Goal: Download file/media: Download file/media

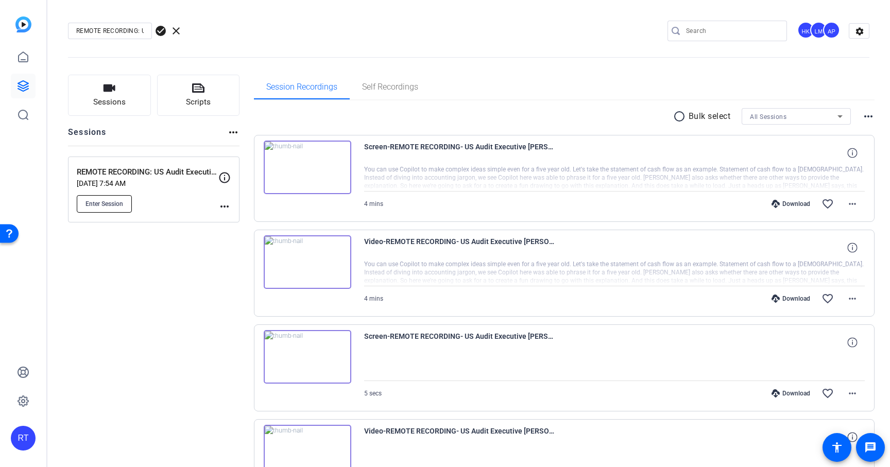
click at [113, 203] on span "Enter Session" at bounding box center [104, 204] width 38 height 8
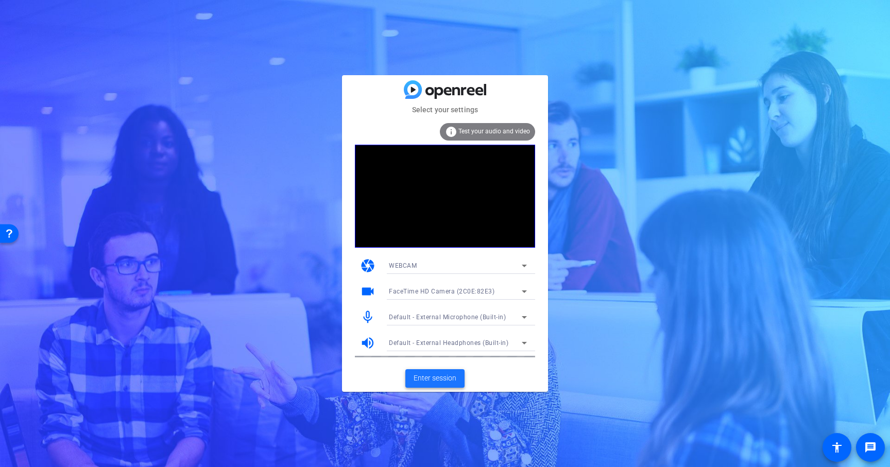
click at [444, 379] on span "Enter session" at bounding box center [434, 378] width 43 height 11
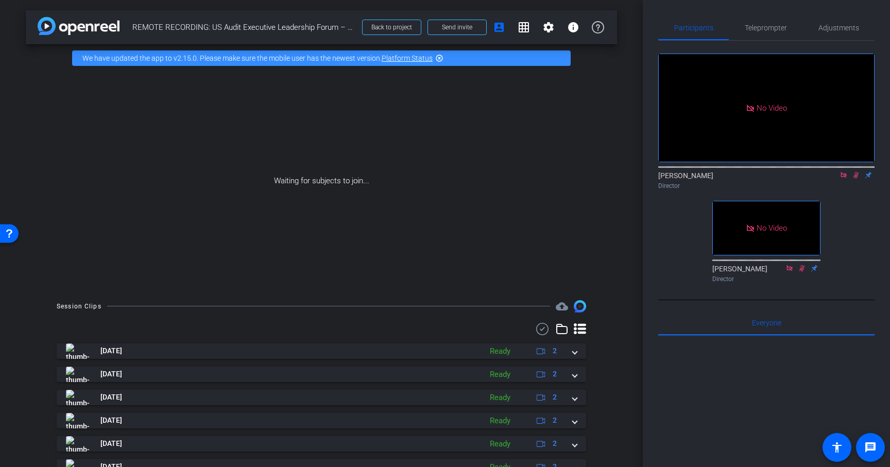
click at [858, 179] on icon at bounding box center [856, 174] width 8 height 7
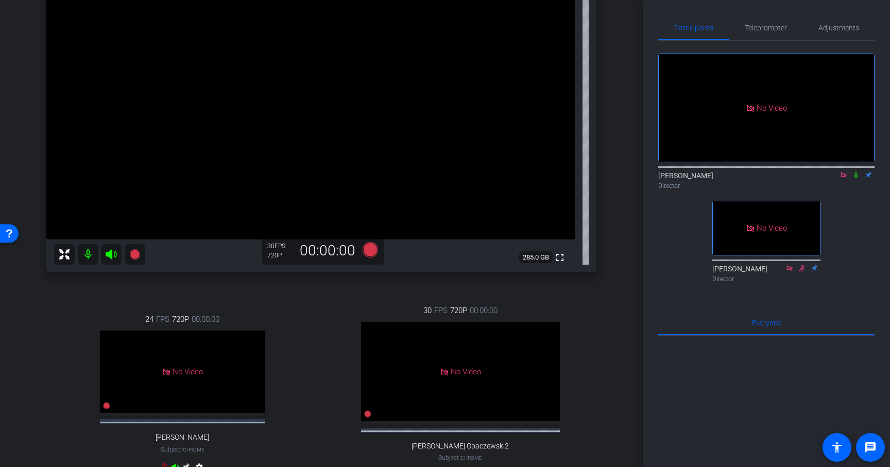
scroll to position [143, 0]
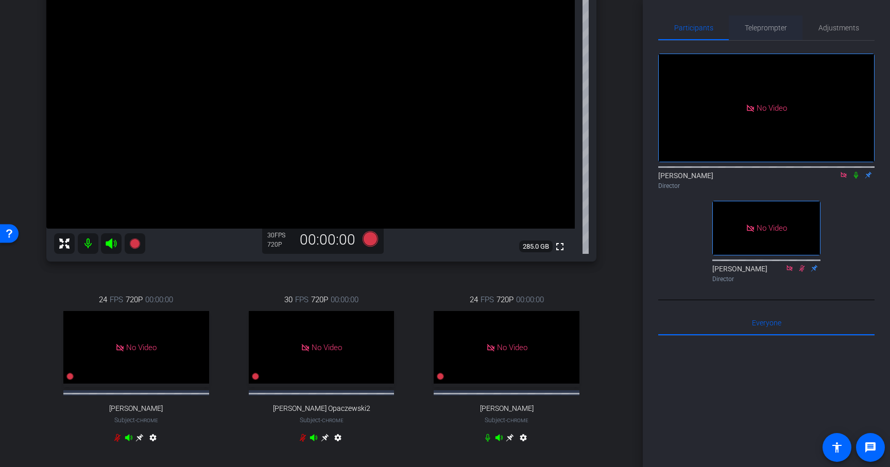
click at [753, 29] on span "Teleprompter" at bounding box center [766, 27] width 42 height 7
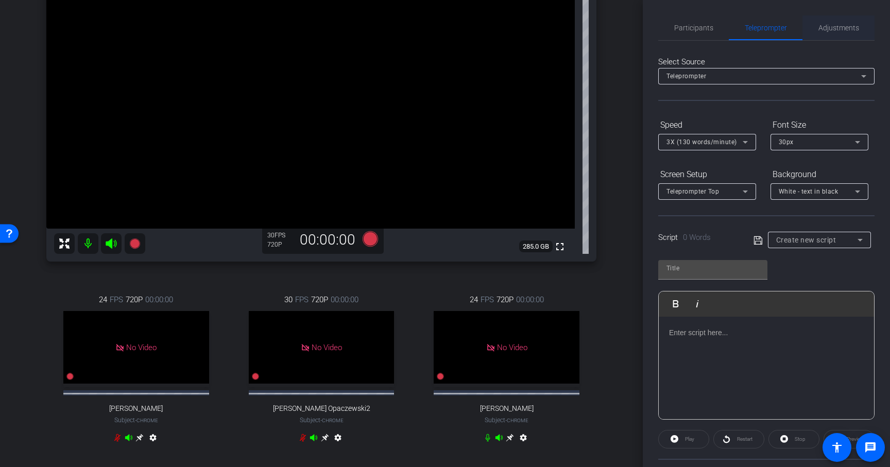
click at [819, 33] on span "Adjustments" at bounding box center [838, 27] width 41 height 25
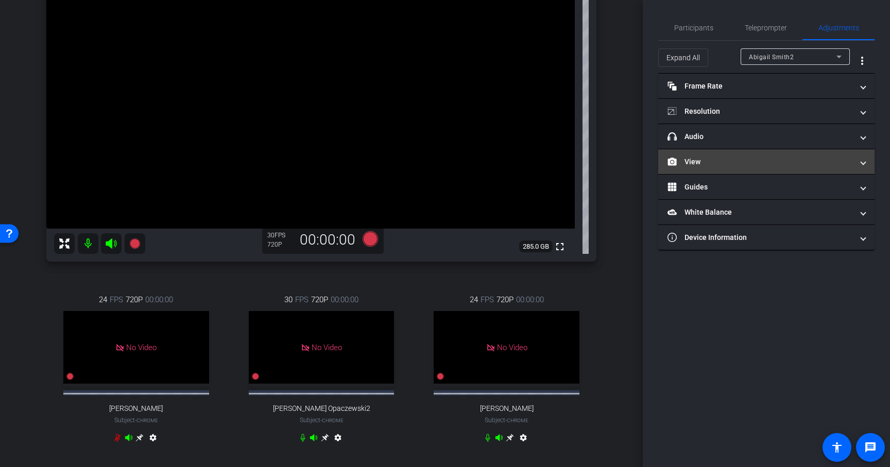
click at [716, 154] on mat-expansion-panel-header "View" at bounding box center [766, 161] width 216 height 25
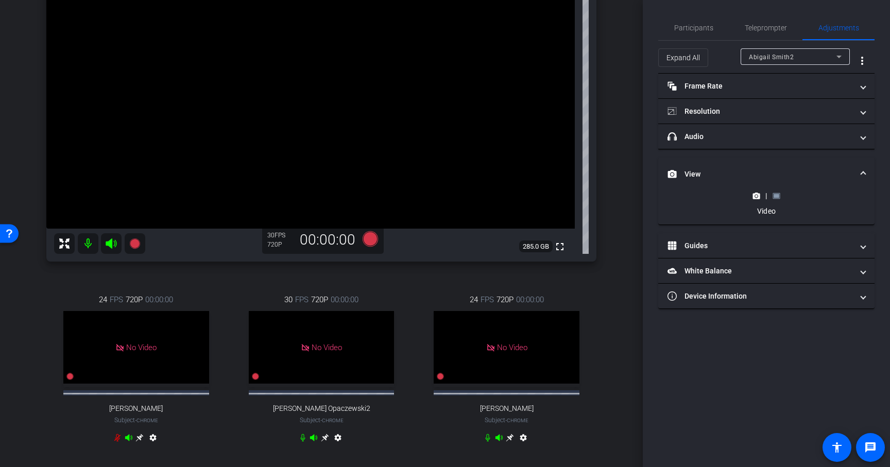
click at [779, 200] on div "|" at bounding box center [766, 196] width 38 height 10
click at [776, 191] on div "|" at bounding box center [766, 196] width 38 height 10
click at [776, 196] on rect at bounding box center [776, 196] width 6 height 4
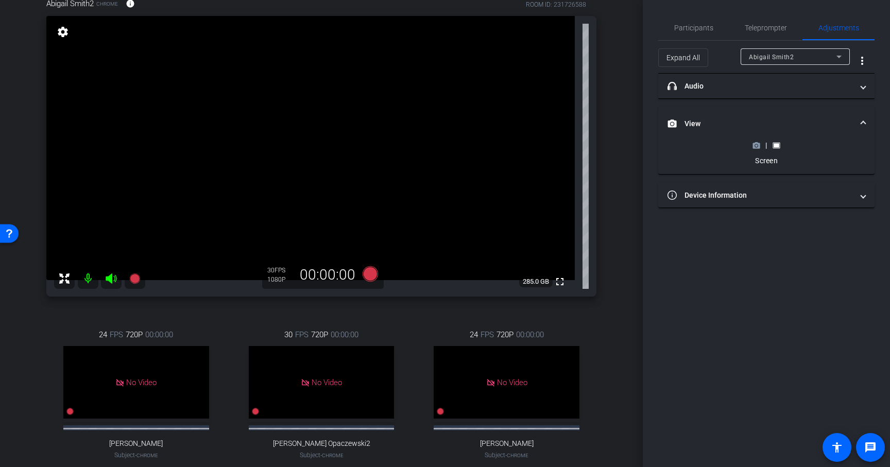
scroll to position [98, 0]
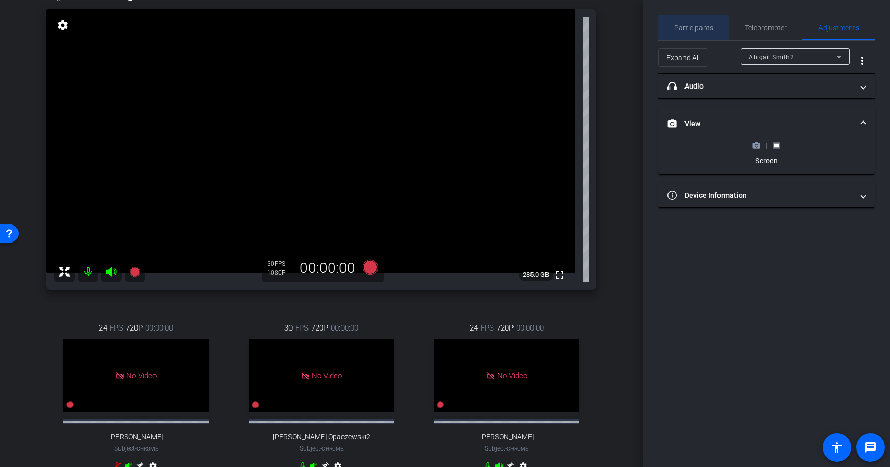
click at [705, 28] on span "Participants" at bounding box center [693, 27] width 39 height 7
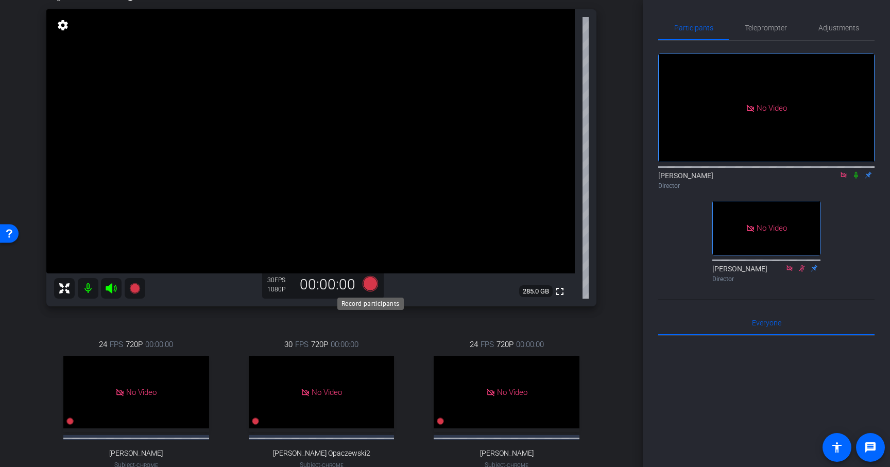
click at [367, 287] on icon at bounding box center [369, 283] width 15 height 15
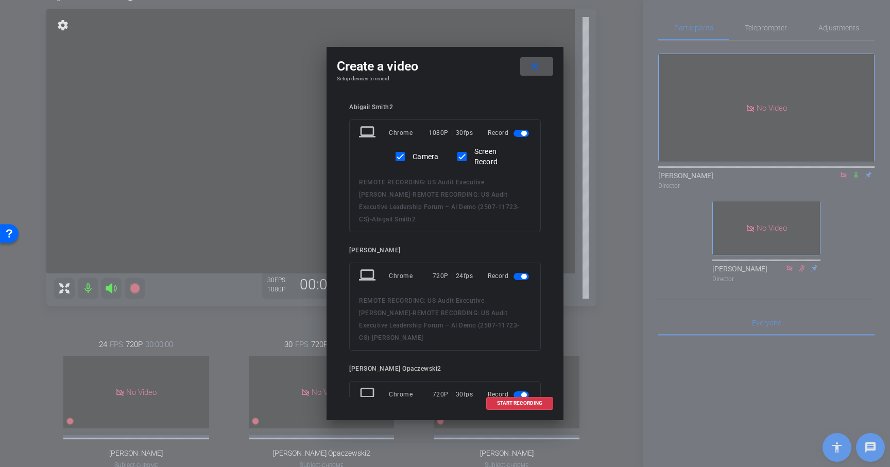
click at [517, 273] on span "button" at bounding box center [520, 276] width 15 height 7
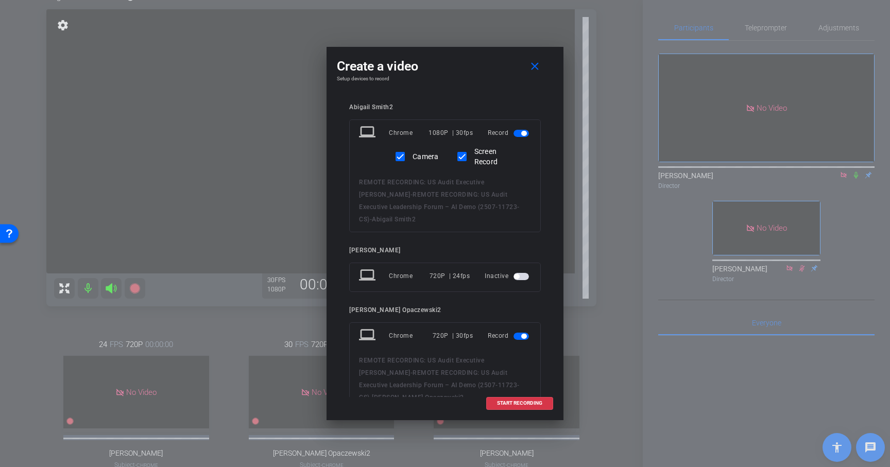
click at [520, 333] on span "button" at bounding box center [520, 336] width 15 height 7
click at [520, 392] on span "button" at bounding box center [520, 395] width 15 height 7
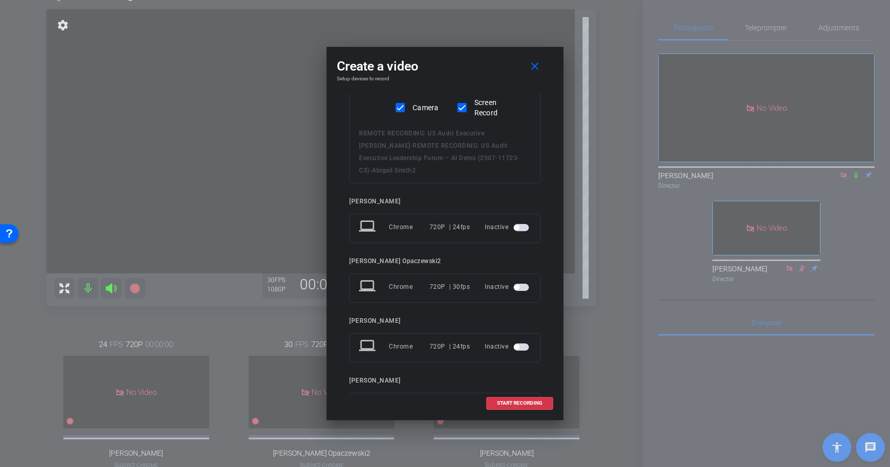
scroll to position [87, 0]
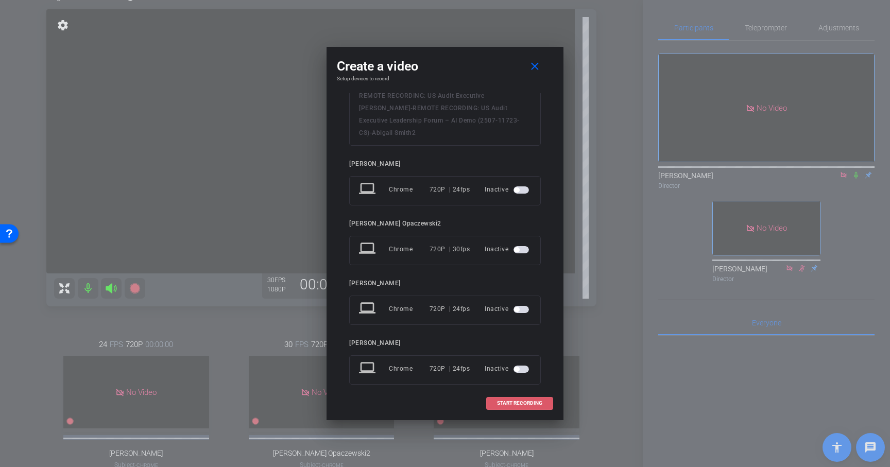
click at [523, 405] on span "START RECORDING" at bounding box center [519, 403] width 45 height 5
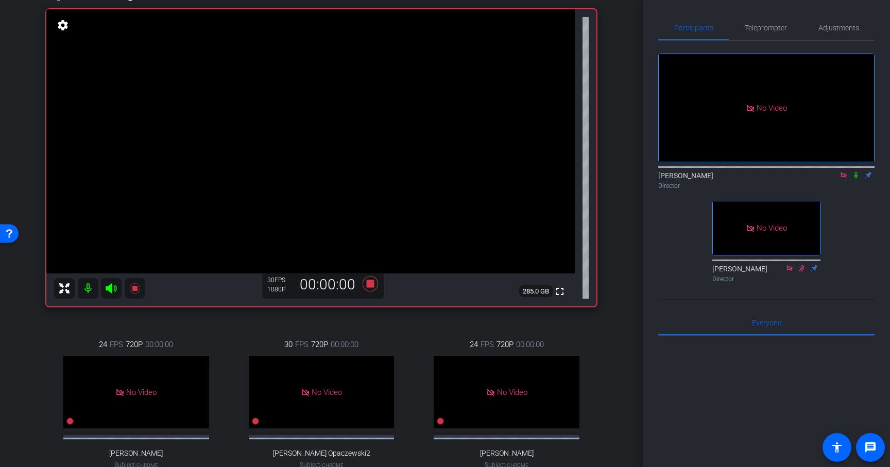
click at [856, 172] on icon at bounding box center [856, 175] width 4 height 7
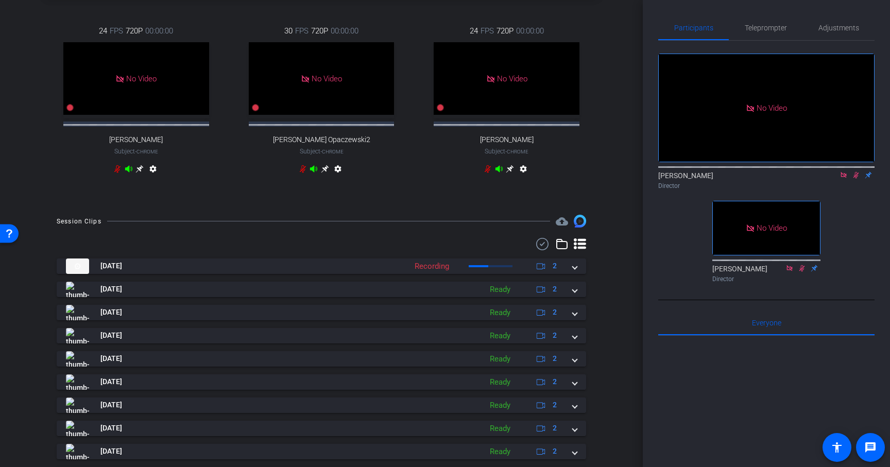
scroll to position [419, 0]
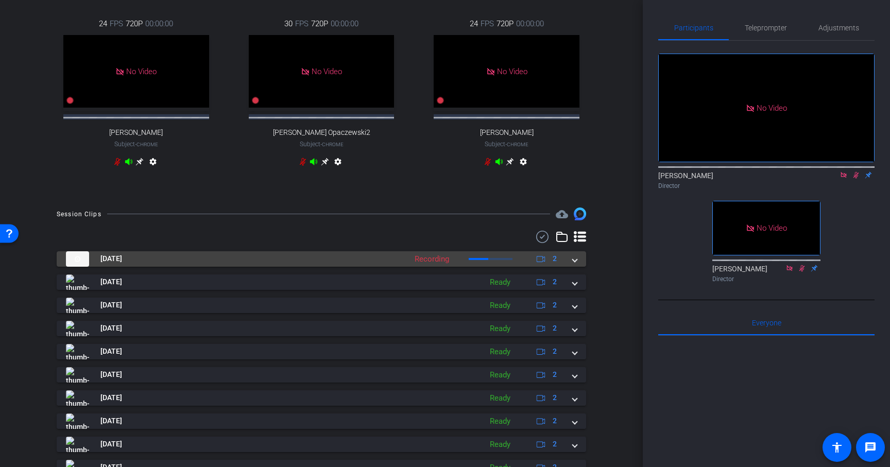
click at [575, 264] on span at bounding box center [575, 258] width 4 height 11
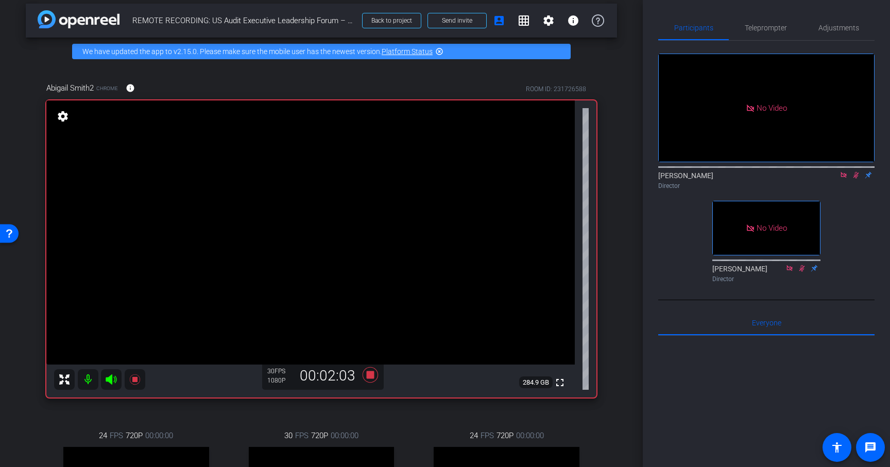
scroll to position [0, 0]
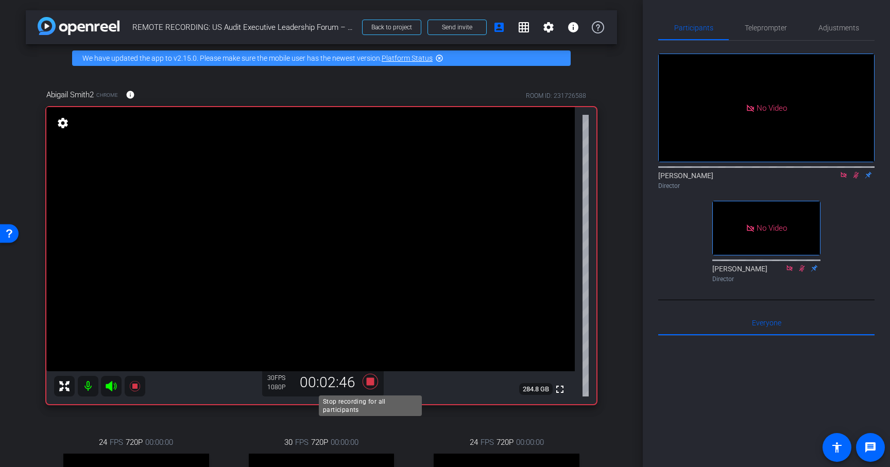
click at [370, 381] on icon at bounding box center [369, 381] width 15 height 15
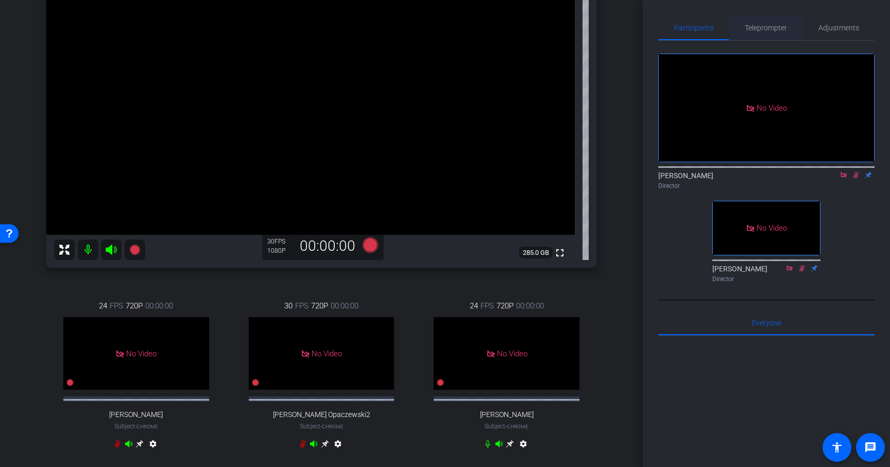
scroll to position [136, 0]
click at [857, 171] on icon at bounding box center [856, 174] width 8 height 7
click at [398, 281] on div "Abigail Smith2 Chrome info ROOM ID: 231726588 fullscreen settings 285.0 GB 30 F…" at bounding box center [321, 208] width 591 height 544
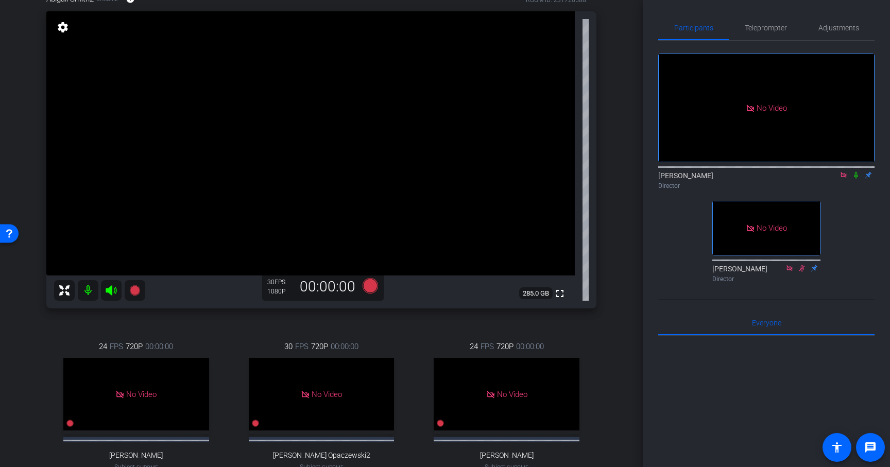
scroll to position [89, 0]
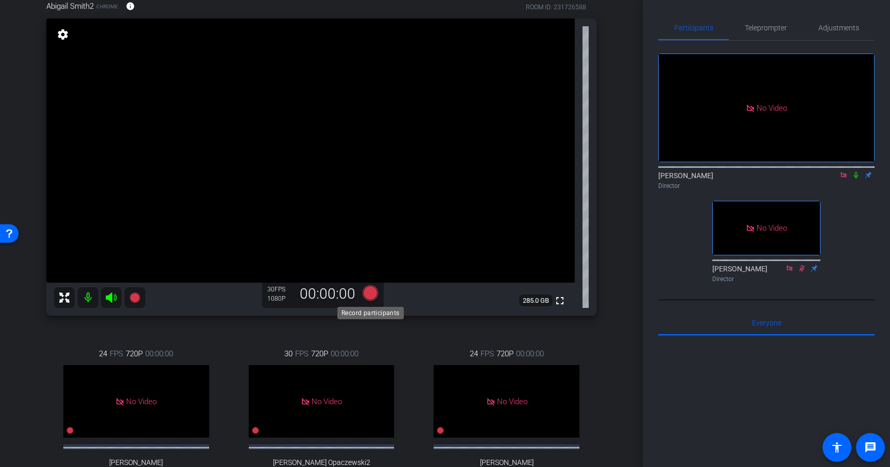
click at [369, 295] on icon at bounding box center [369, 292] width 15 height 15
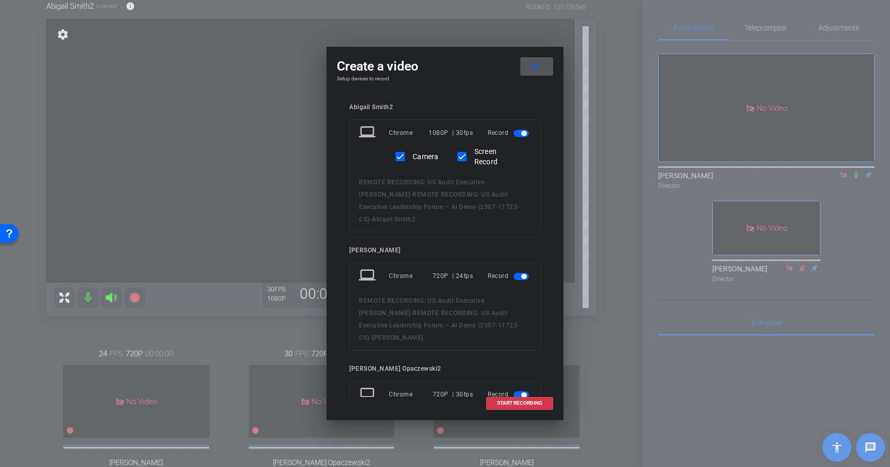
click at [521, 270] on mat-slide-toggle at bounding box center [522, 276] width 18 height 12
click at [520, 273] on span "button" at bounding box center [520, 276] width 15 height 7
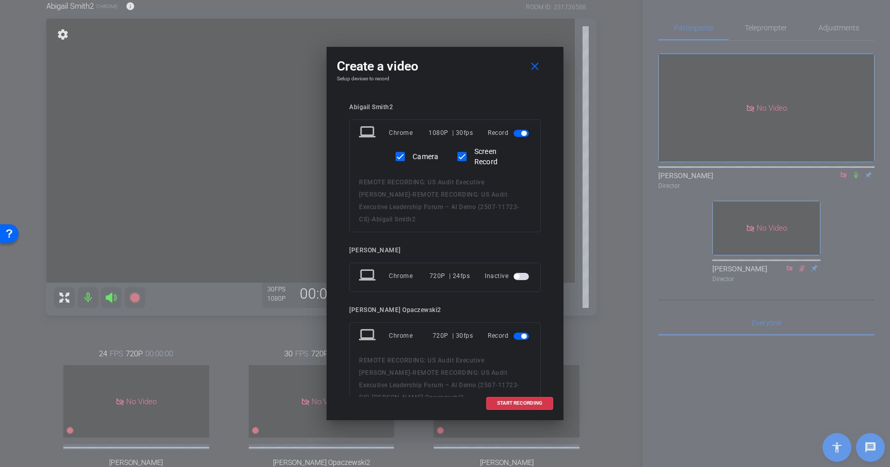
click at [520, 333] on span "button" at bounding box center [520, 336] width 15 height 7
click at [517, 392] on span "button" at bounding box center [520, 395] width 15 height 7
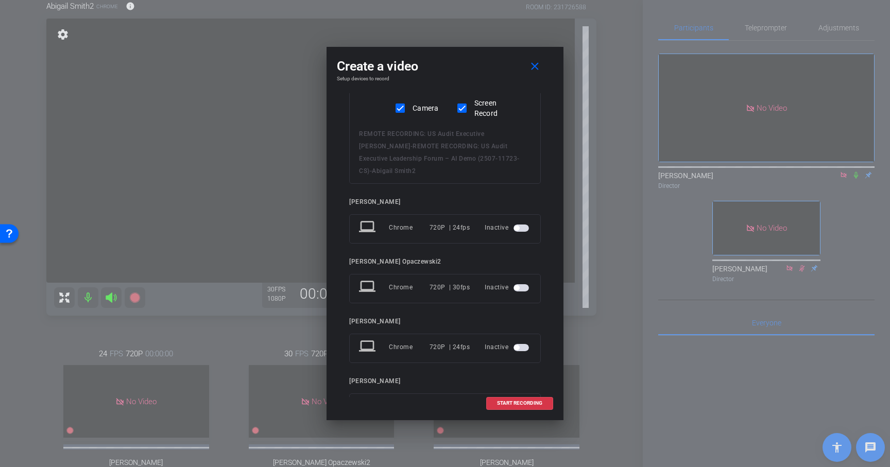
scroll to position [87, 0]
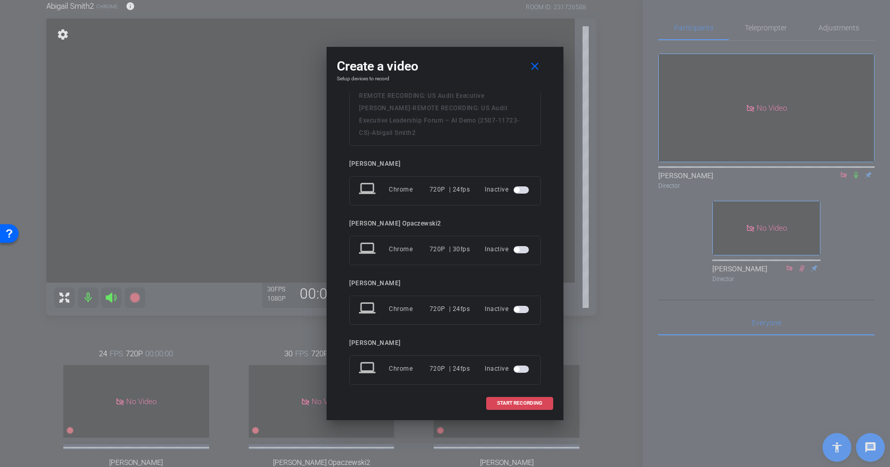
click at [525, 398] on span at bounding box center [520, 403] width 66 height 25
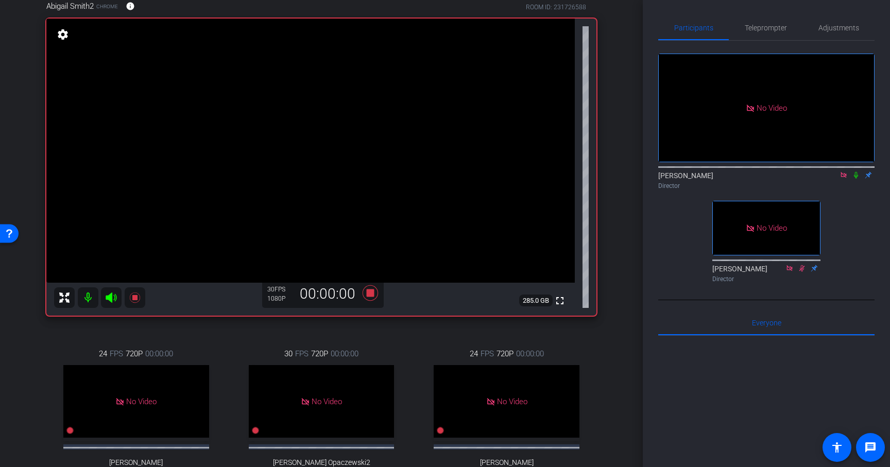
click at [855, 172] on icon at bounding box center [856, 175] width 4 height 7
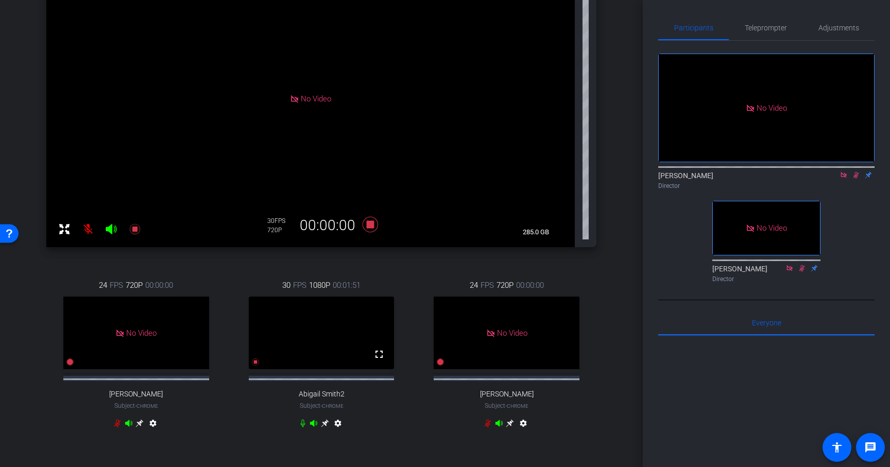
scroll to position [163, 0]
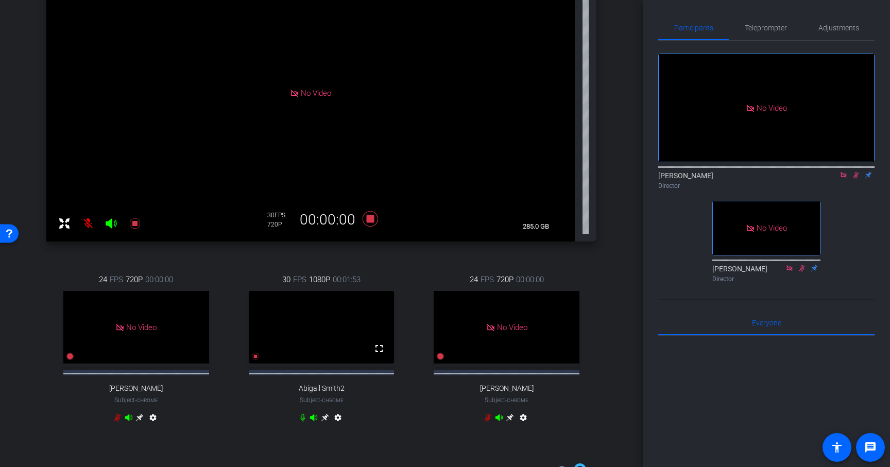
click at [144, 422] on icon at bounding box center [140, 418] width 8 height 8
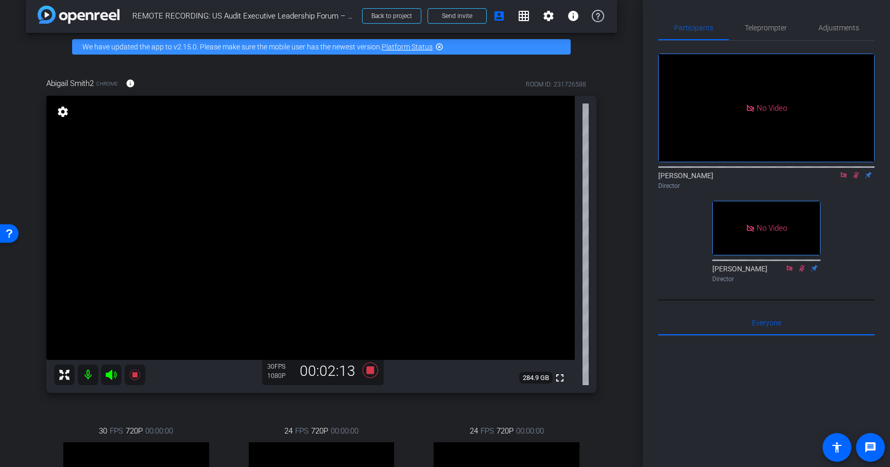
scroll to position [0, 0]
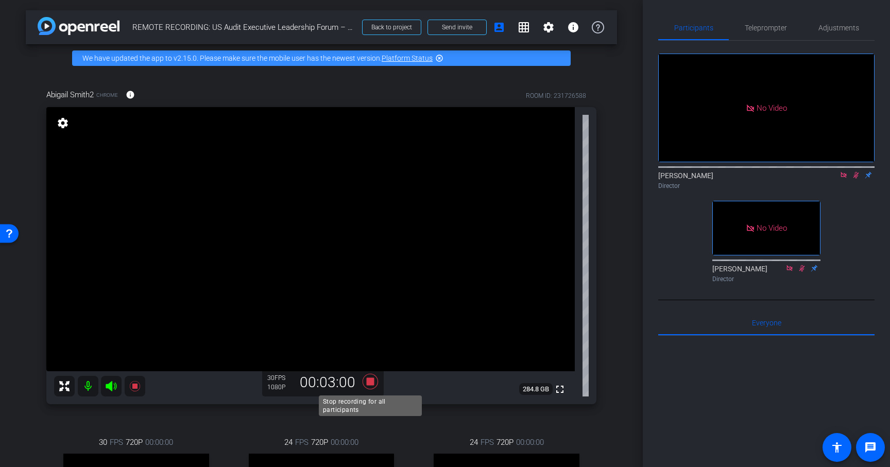
click at [372, 379] on icon at bounding box center [369, 381] width 15 height 15
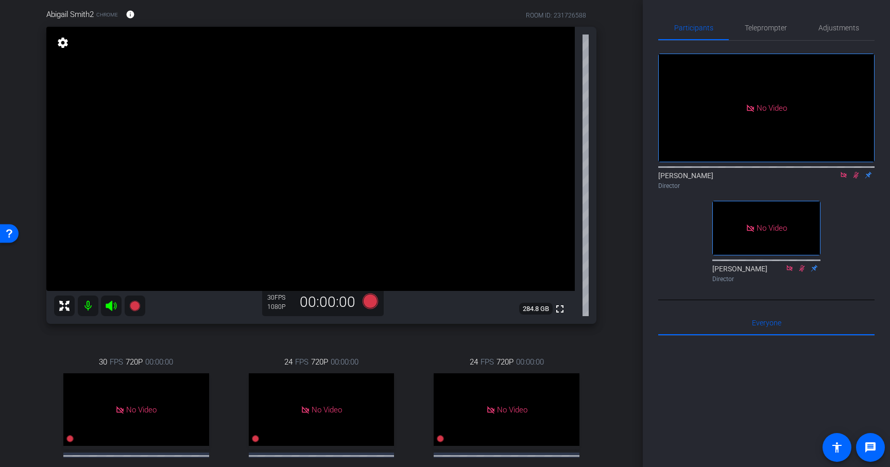
scroll to position [72, 0]
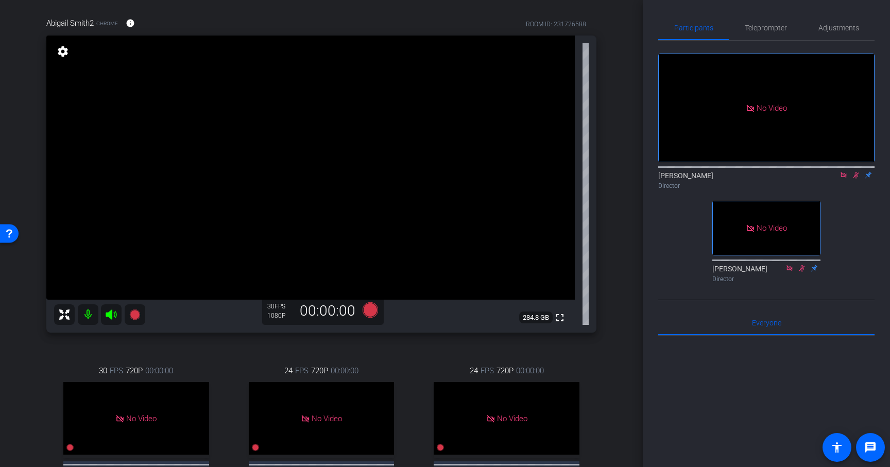
click at [859, 179] on icon at bounding box center [856, 174] width 8 height 7
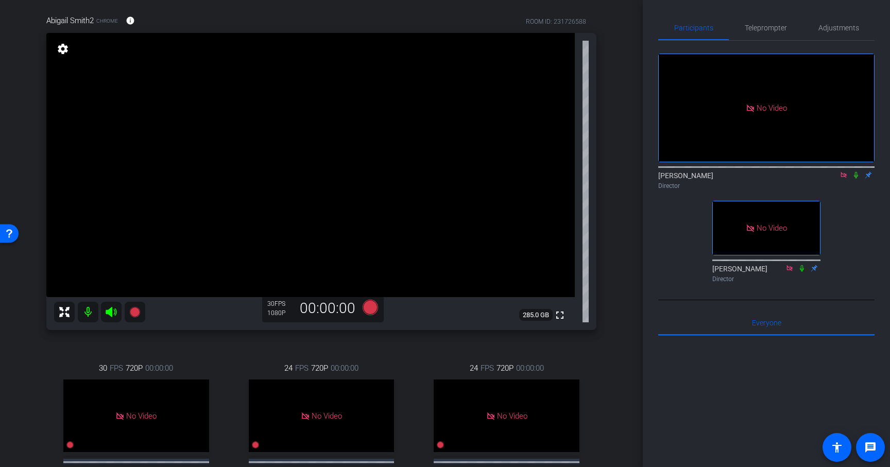
scroll to position [78, 0]
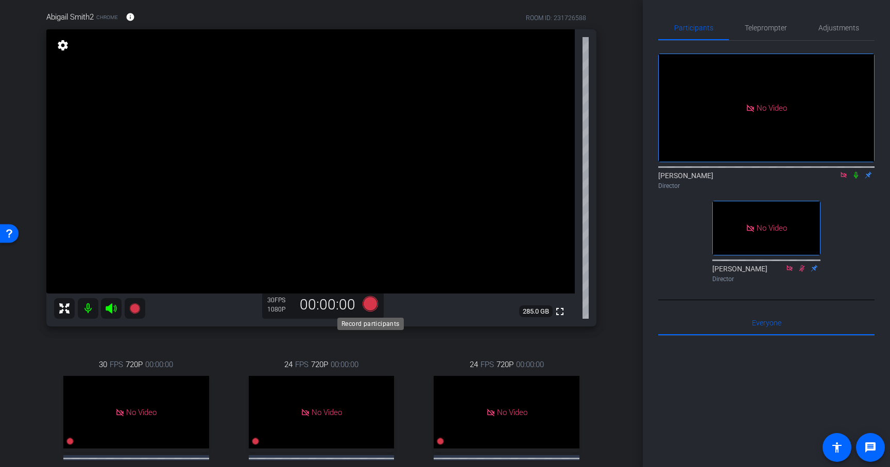
click at [372, 308] on icon at bounding box center [369, 303] width 15 height 15
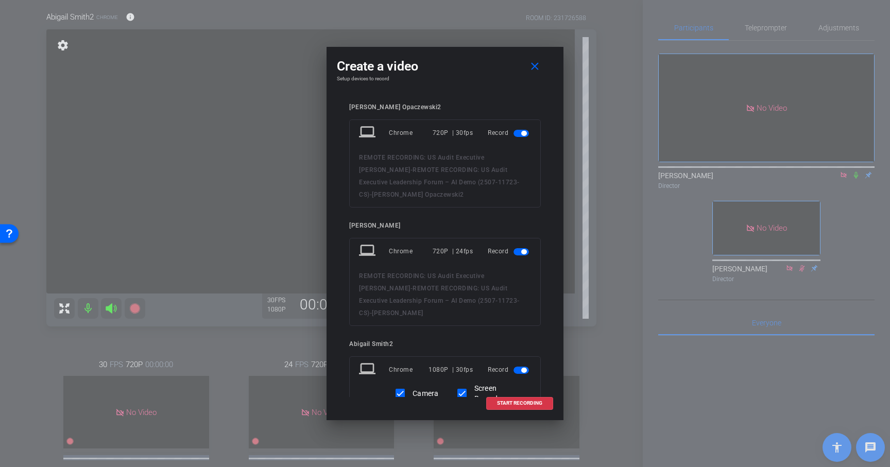
click at [522, 249] on span "button" at bounding box center [523, 251] width 5 height 5
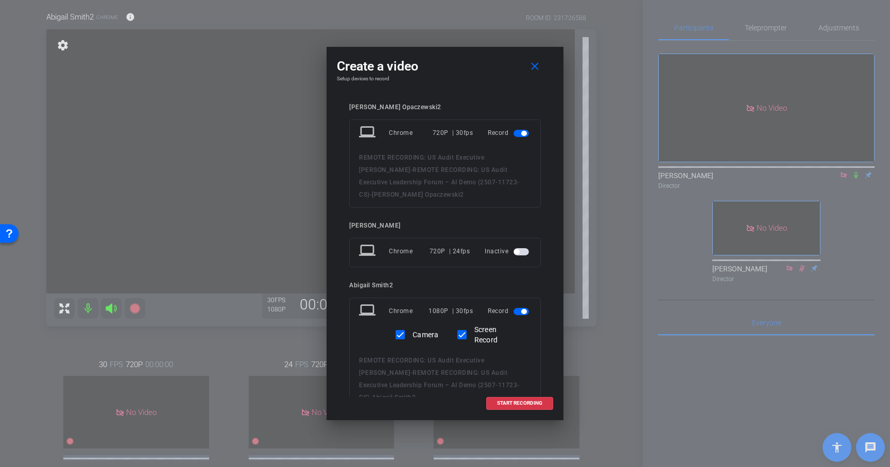
click at [519, 308] on span "button" at bounding box center [520, 311] width 15 height 7
click at [519, 134] on span "button" at bounding box center [520, 133] width 15 height 7
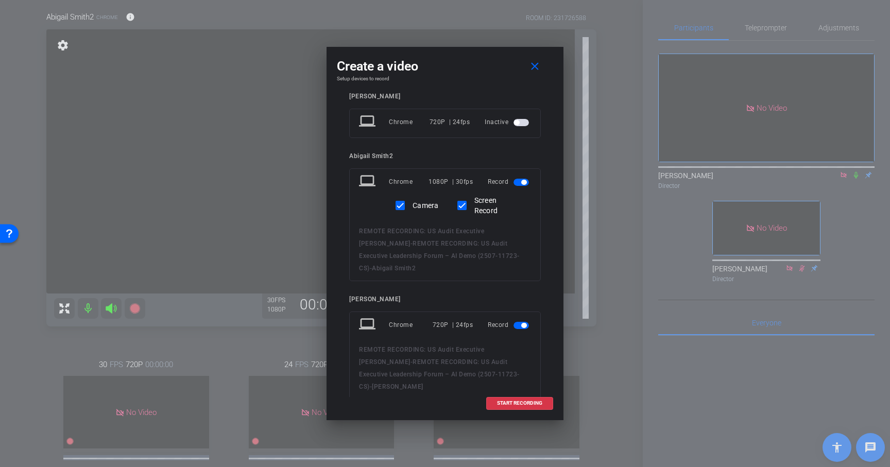
scroll to position [84, 0]
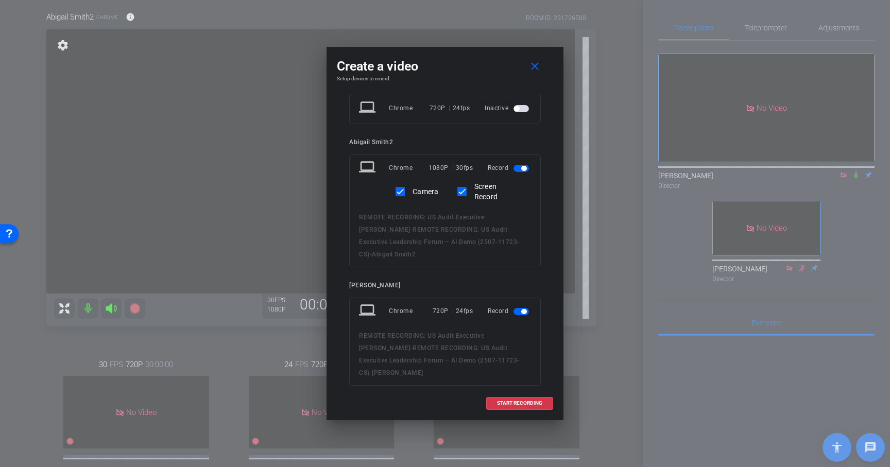
click at [517, 308] on span "button" at bounding box center [520, 311] width 15 height 7
click at [516, 404] on span "START RECORDING" at bounding box center [519, 403] width 45 height 5
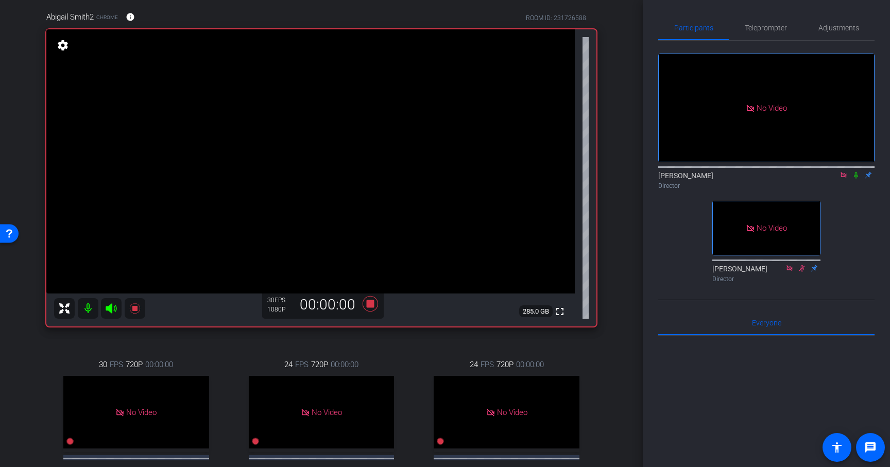
click at [855, 179] on icon at bounding box center [856, 174] width 8 height 7
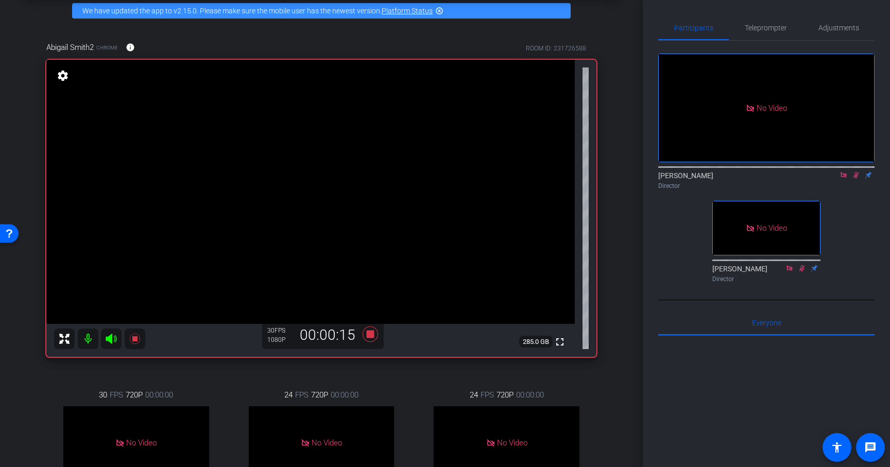
scroll to position [46, 0]
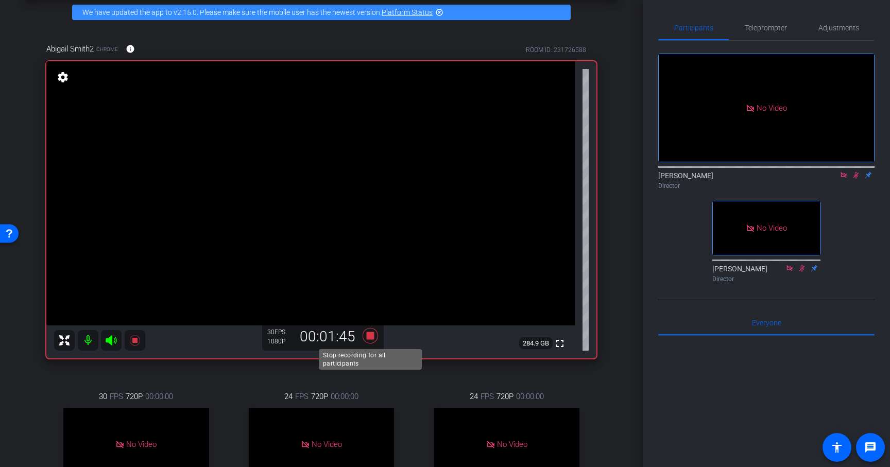
click at [368, 334] on icon at bounding box center [369, 335] width 15 height 15
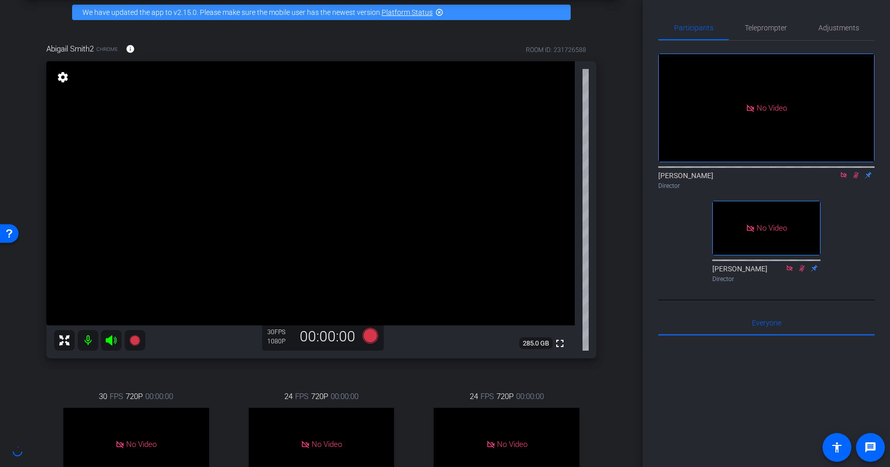
scroll to position [41, 0]
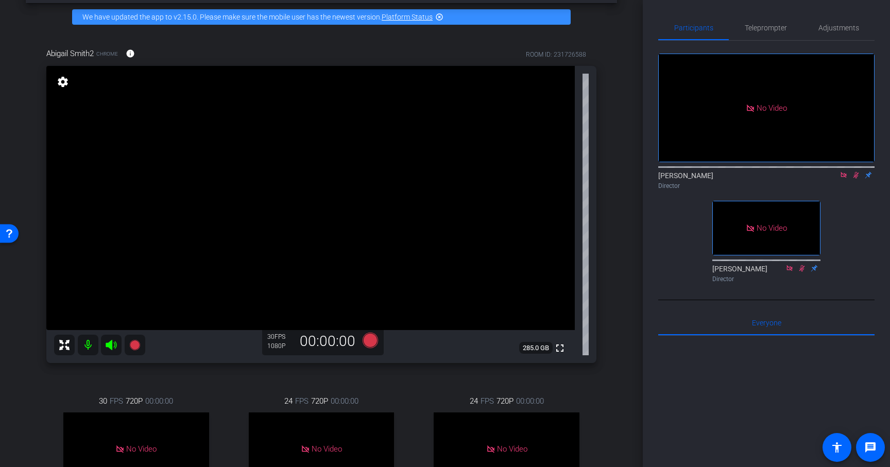
click at [609, 387] on div "Abigail Smith2 Chrome info ROOM ID: 231726588 fullscreen settings 285.0 GB 30 F…" at bounding box center [321, 303] width 591 height 544
click at [854, 179] on icon at bounding box center [856, 174] width 8 height 7
click at [843, 29] on span "Adjustments" at bounding box center [838, 27] width 41 height 7
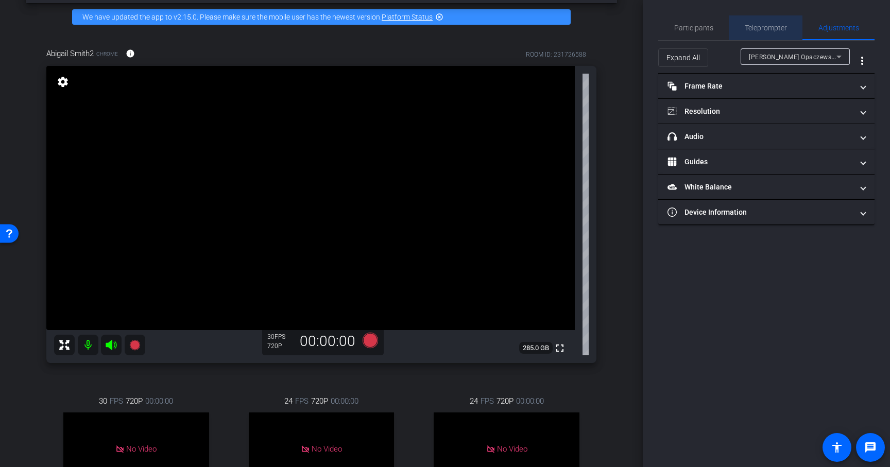
click at [759, 30] on span "Teleprompter" at bounding box center [766, 27] width 42 height 7
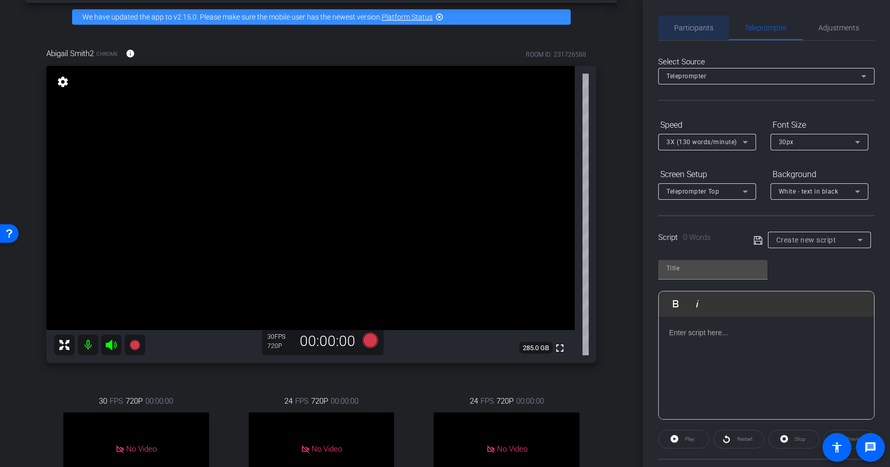
click at [689, 36] on span "Participants" at bounding box center [693, 27] width 39 height 25
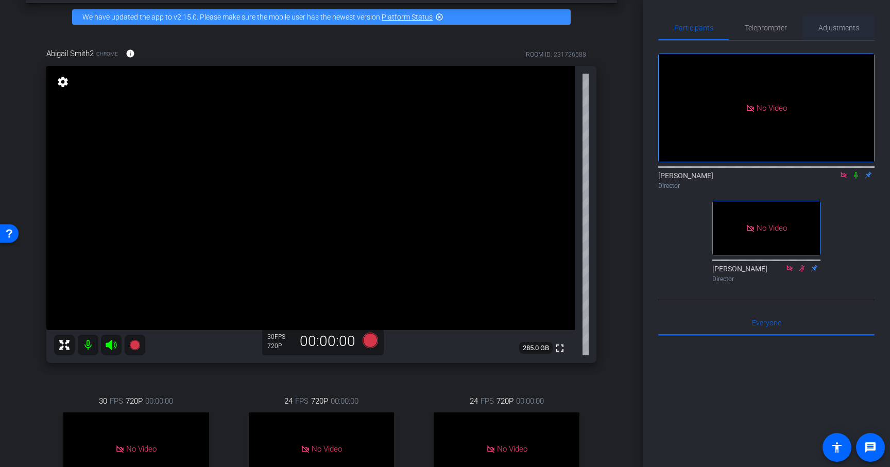
click at [834, 30] on span "Adjustments" at bounding box center [838, 27] width 41 height 7
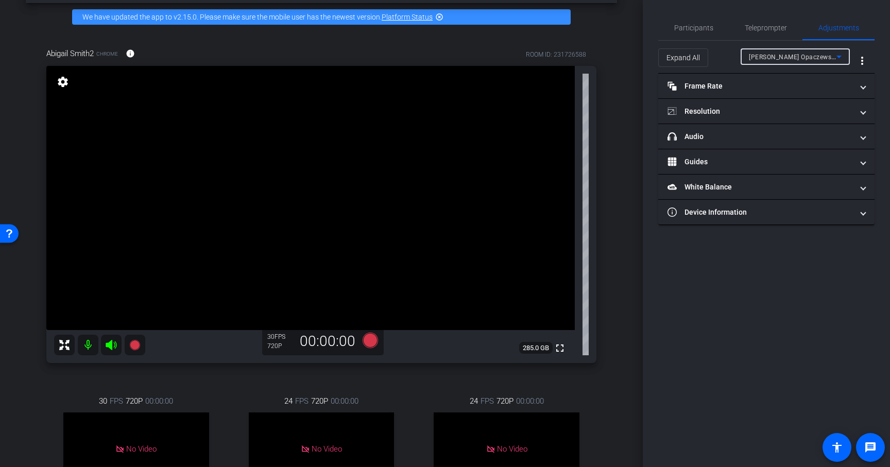
click at [768, 62] on div "Anna Opaczewski2" at bounding box center [793, 56] width 88 height 13
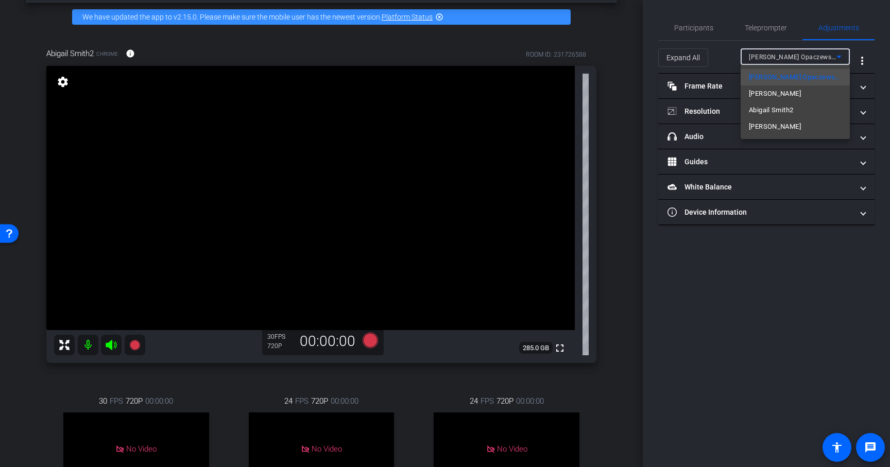
click at [763, 111] on span "Abigail Smith2" at bounding box center [771, 110] width 44 height 12
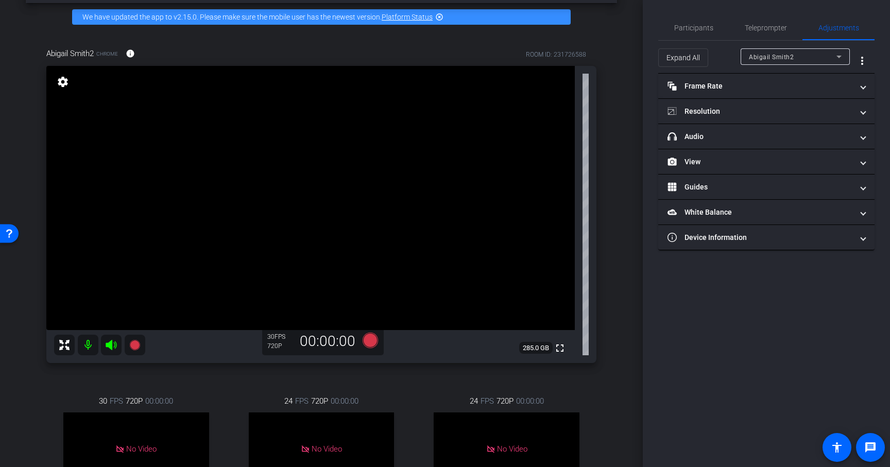
click at [437, 379] on div "24 FPS 720P 00:00:00 No Video Dragos Popa Subject - Chrome settings" at bounding box center [507, 471] width 180 height 186
click at [400, 391] on div "24 FPS 720P 00:00:00 No Video Andrew Penziner Subject - Chrome settings" at bounding box center [322, 471] width 180 height 186
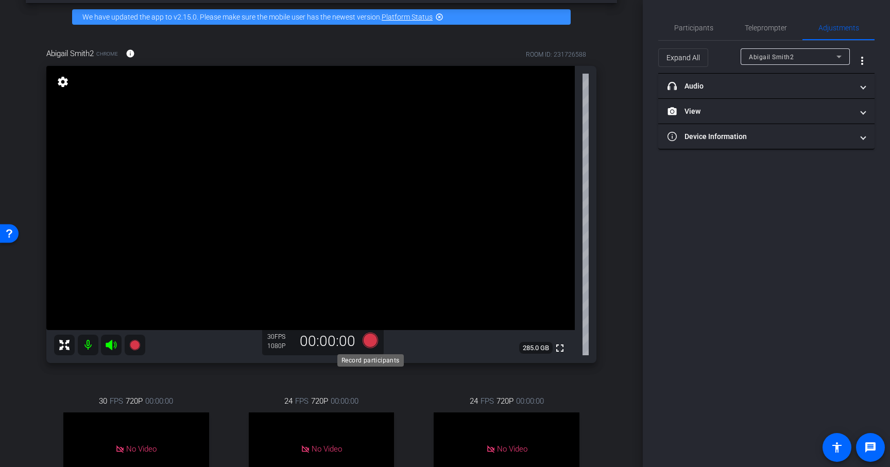
click at [370, 341] on icon at bounding box center [369, 340] width 15 height 15
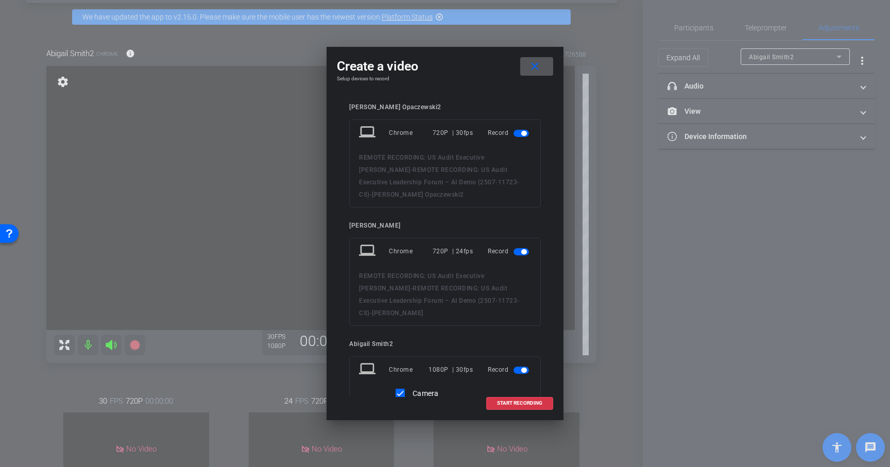
click at [521, 131] on span "button" at bounding box center [520, 133] width 15 height 7
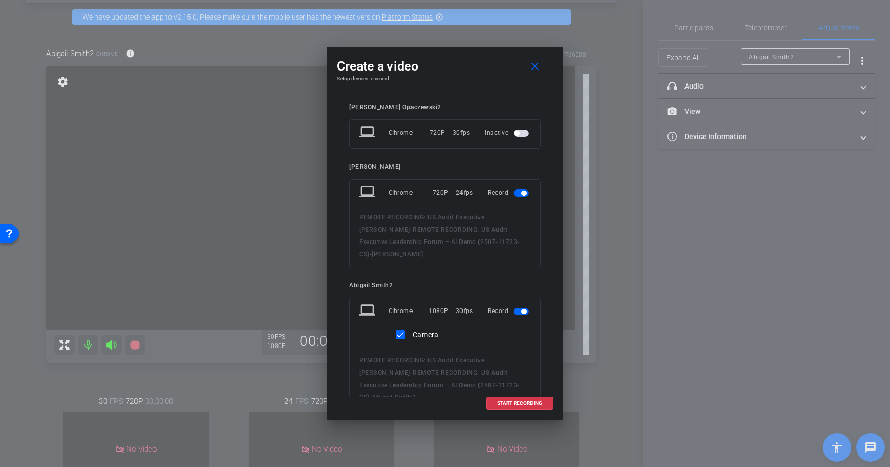
click at [520, 195] on span "button" at bounding box center [520, 192] width 15 height 7
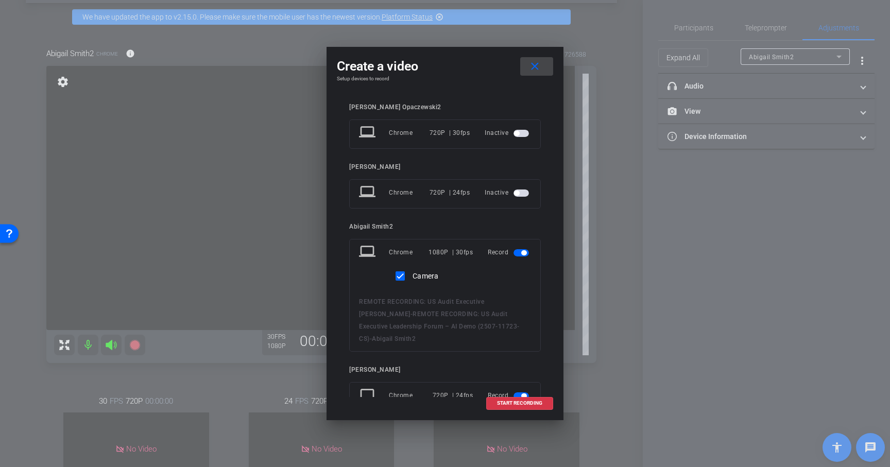
click at [535, 64] on mat-icon "close" at bounding box center [534, 66] width 13 height 13
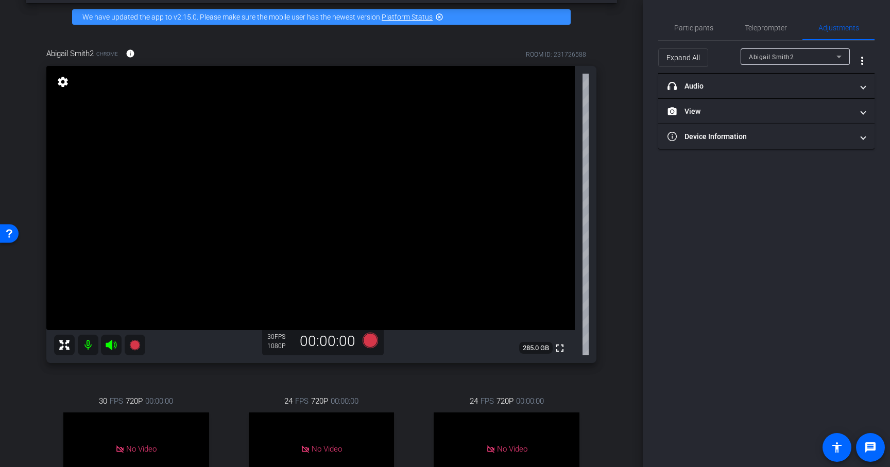
click at [616, 230] on div "Abigail Smith2 Chrome info ROOM ID: 231726588 fullscreen settings 285.0 GB 30 F…" at bounding box center [321, 303] width 591 height 544
click at [399, 387] on div "24 FPS 720P 00:00:00 No Video Andrew Penziner Subject - Chrome settings" at bounding box center [322, 471] width 180 height 186
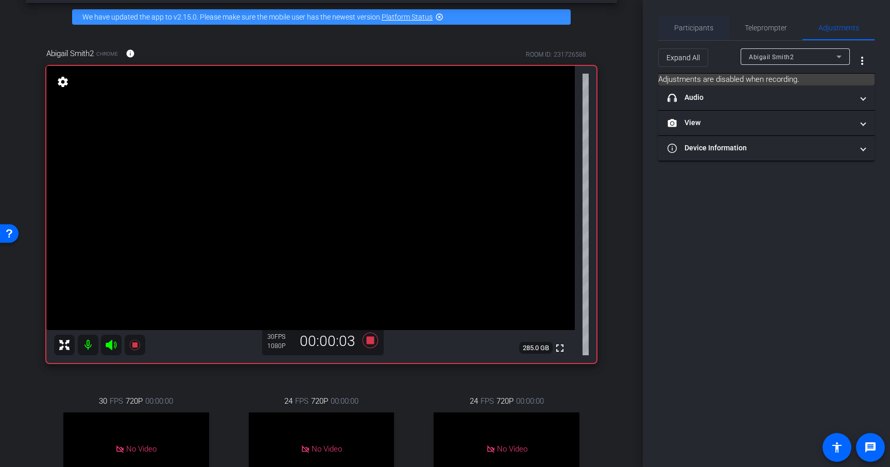
click at [695, 31] on span "Participants" at bounding box center [693, 27] width 39 height 7
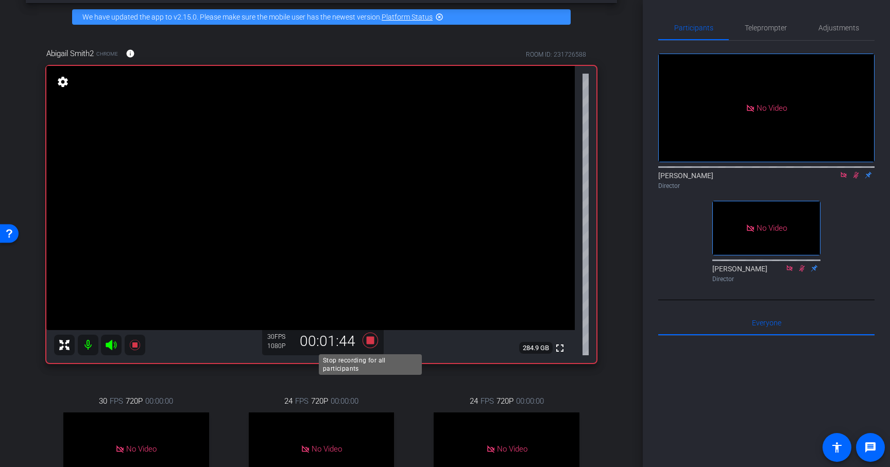
click at [370, 338] on icon at bounding box center [369, 340] width 15 height 15
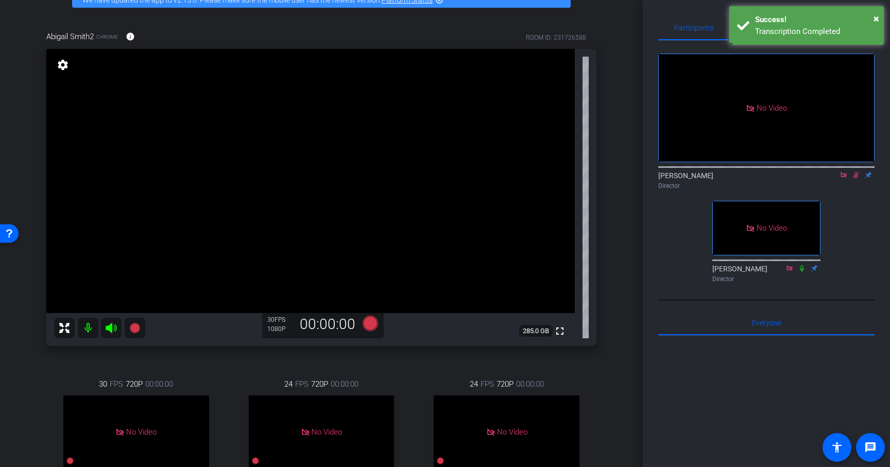
scroll to position [60, 0]
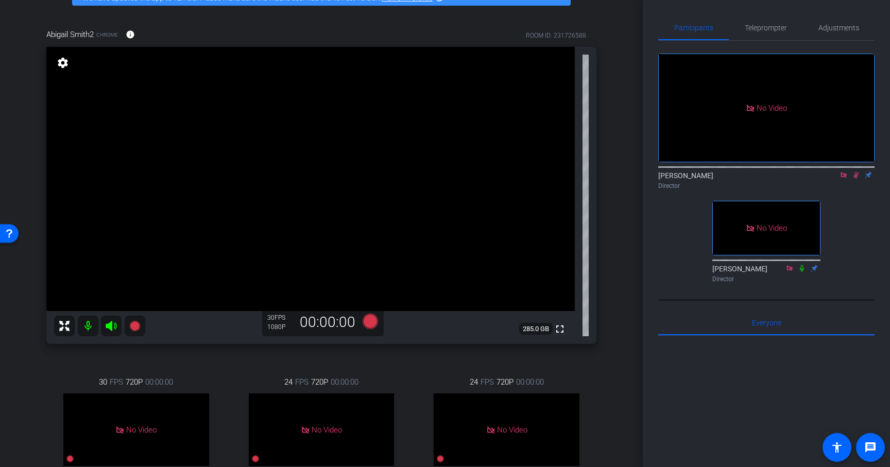
click at [856, 172] on icon at bounding box center [856, 175] width 6 height 7
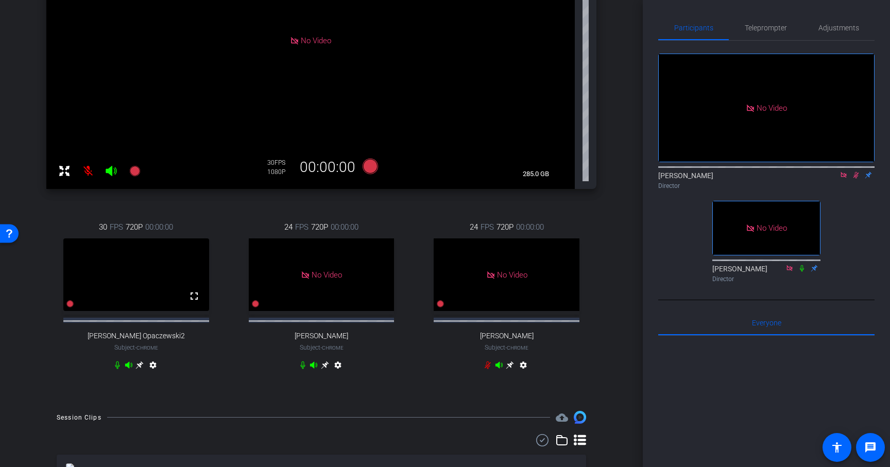
scroll to position [217, 0]
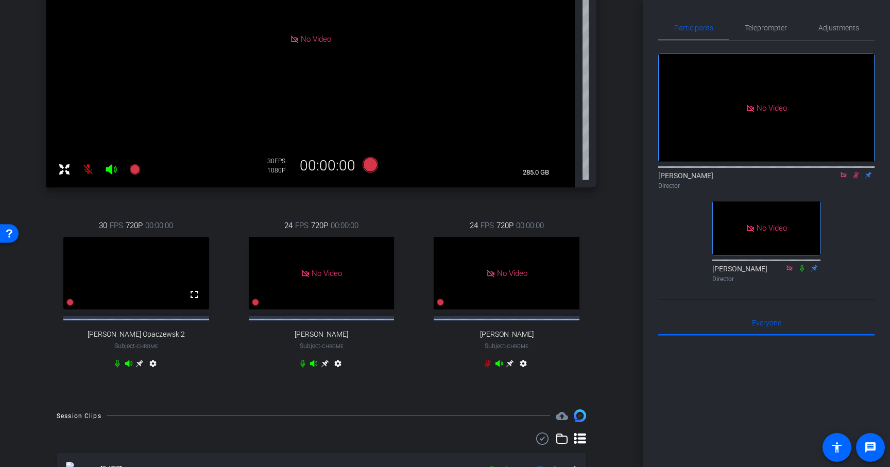
click at [139, 368] on icon at bounding box center [140, 364] width 8 height 8
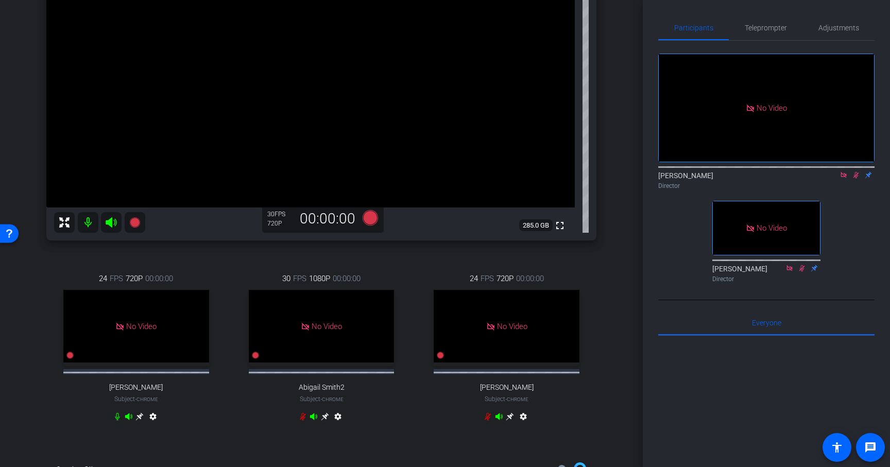
scroll to position [165, 0]
click at [835, 27] on span "Adjustments" at bounding box center [838, 27] width 41 height 7
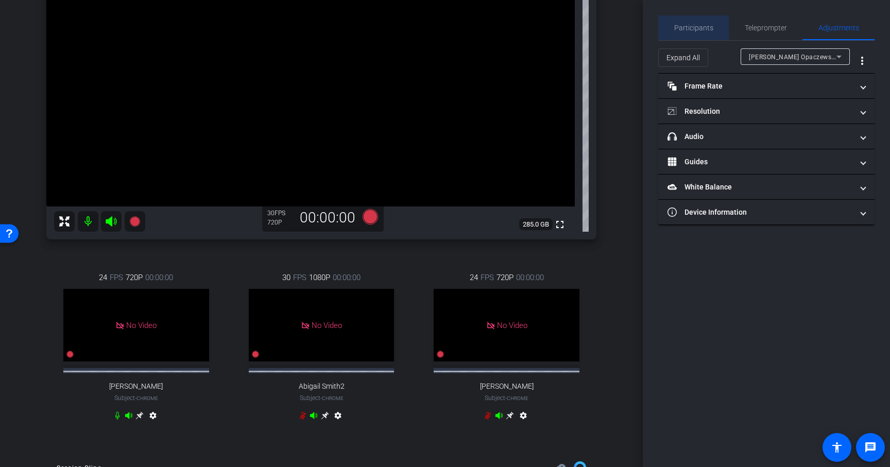
click at [705, 25] on span "Participants" at bounding box center [693, 27] width 39 height 7
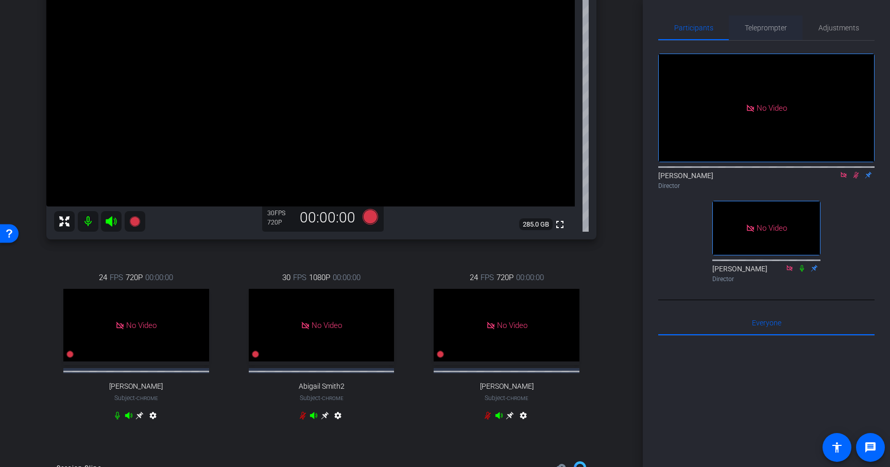
click at [738, 27] on div "Teleprompter" at bounding box center [766, 27] width 74 height 25
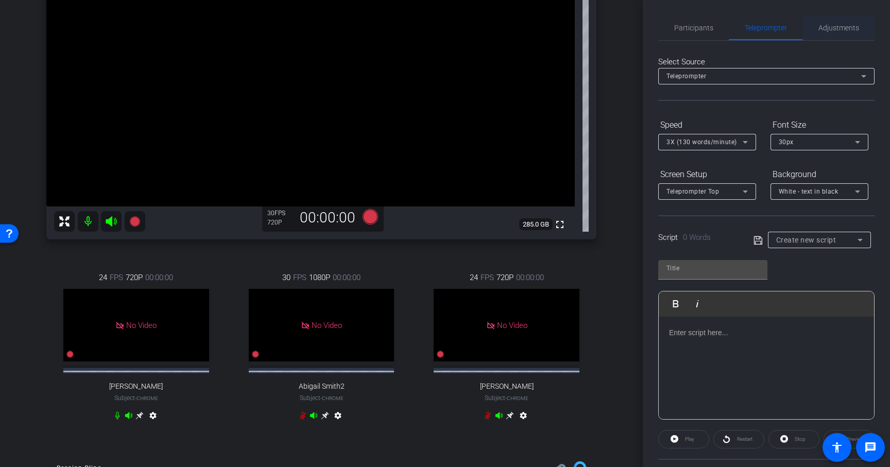
click at [822, 26] on span "Adjustments" at bounding box center [838, 27] width 41 height 7
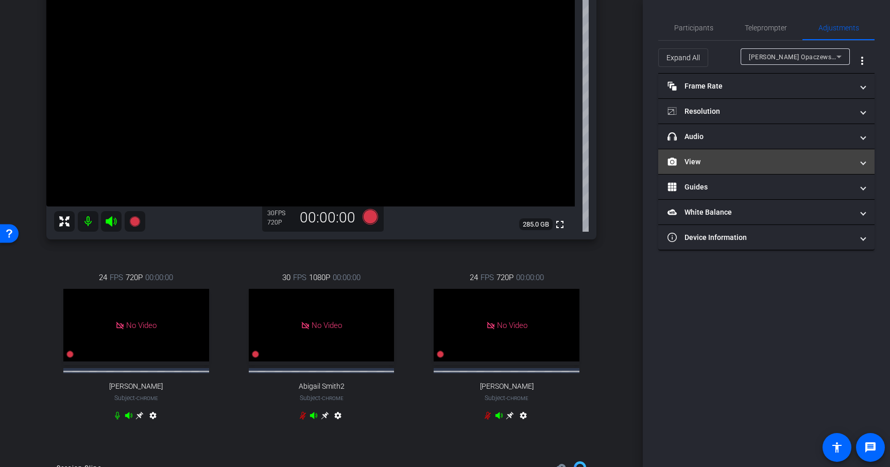
click at [731, 158] on mat-panel-title "View" at bounding box center [759, 162] width 185 height 11
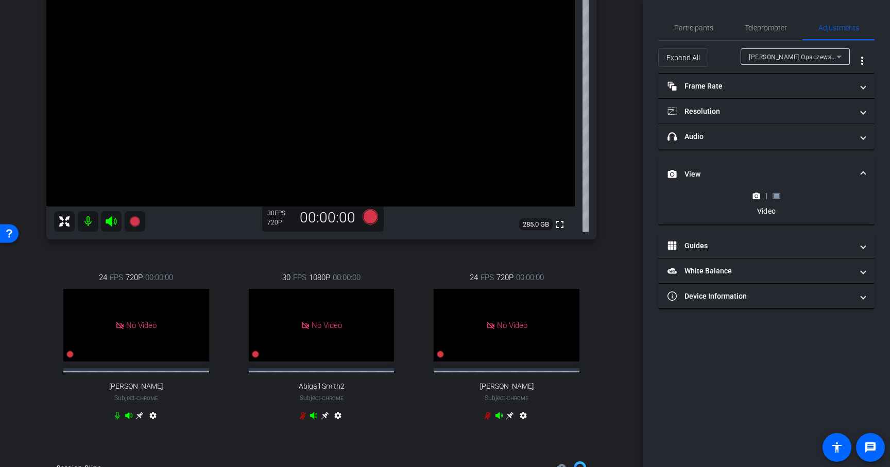
click at [778, 200] on div "|" at bounding box center [766, 196] width 38 height 10
click at [778, 194] on rect at bounding box center [776, 196] width 6 height 4
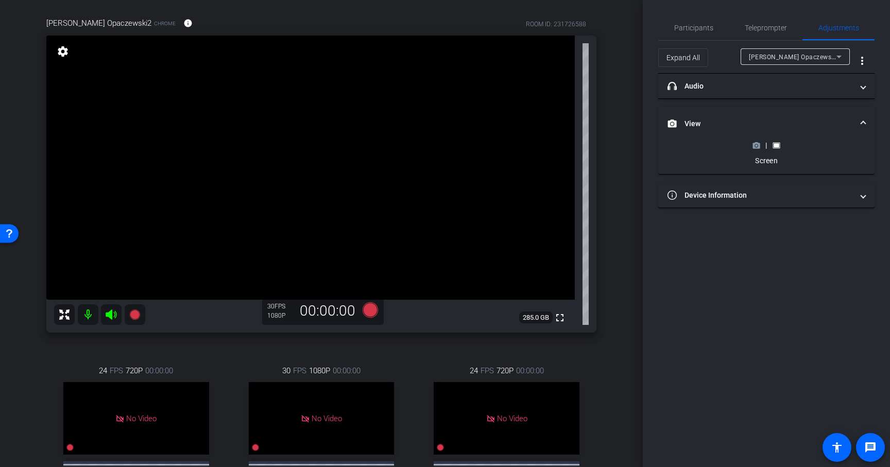
scroll to position [62, 0]
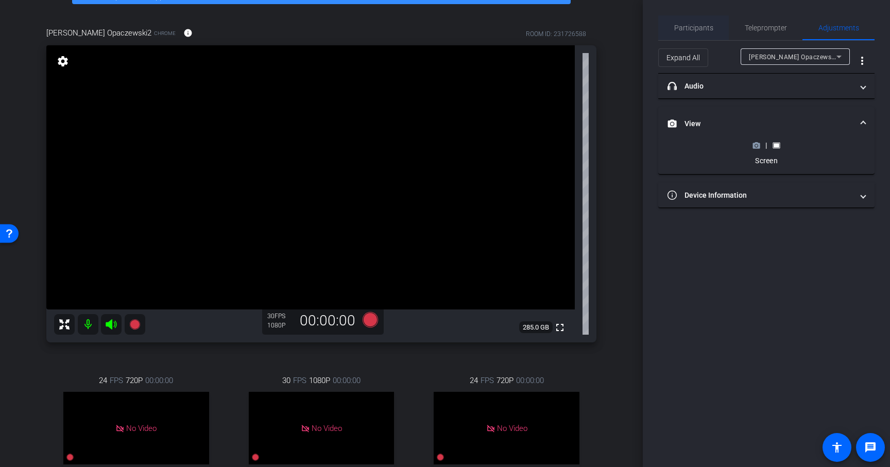
click at [711, 24] on span "Participants" at bounding box center [693, 27] width 39 height 7
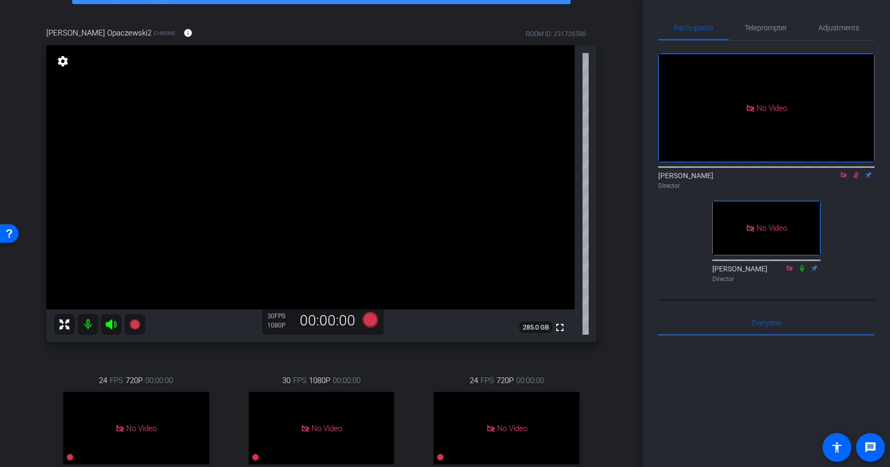
click at [852, 171] on icon at bounding box center [856, 174] width 8 height 7
click at [857, 171] on icon at bounding box center [856, 174] width 8 height 7
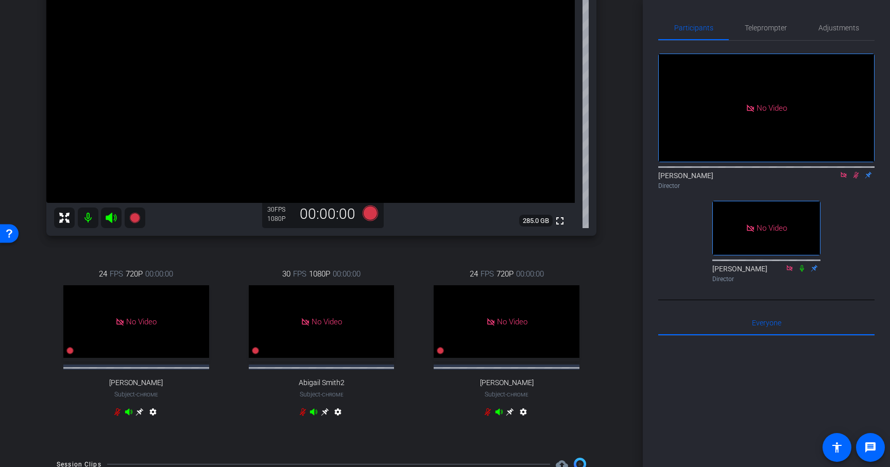
scroll to position [170, 0]
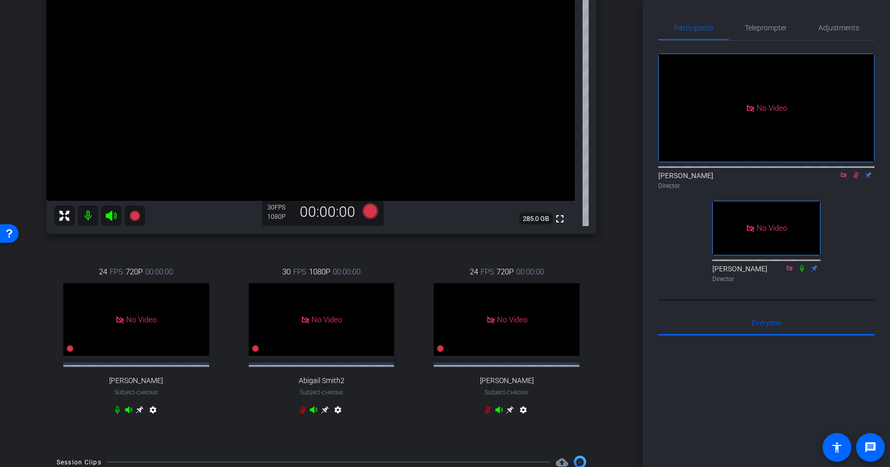
click at [855, 171] on icon at bounding box center [856, 174] width 8 height 7
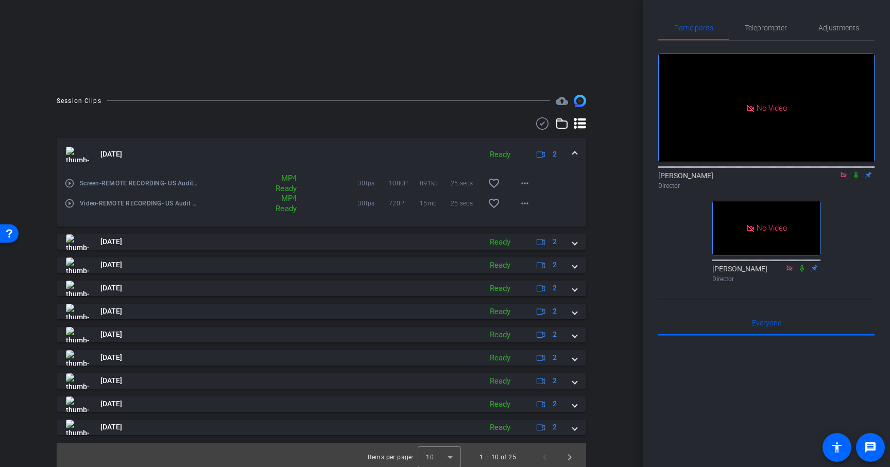
scroll to position [210, 0]
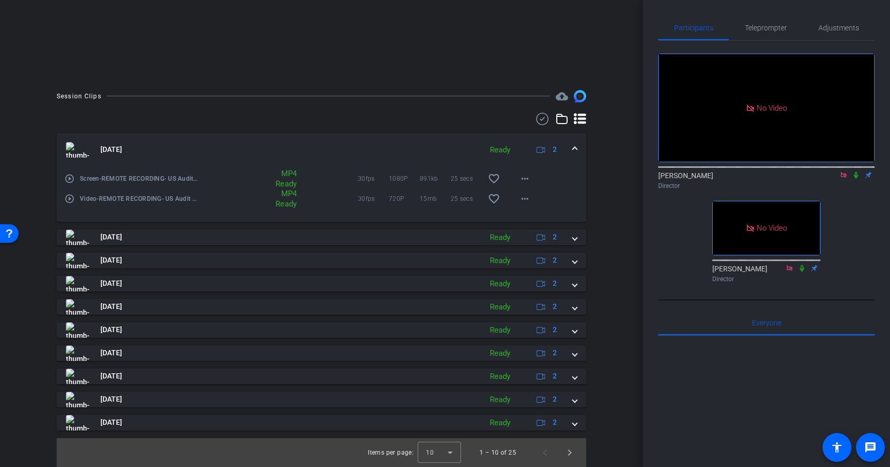
click at [575, 147] on span at bounding box center [575, 149] width 4 height 11
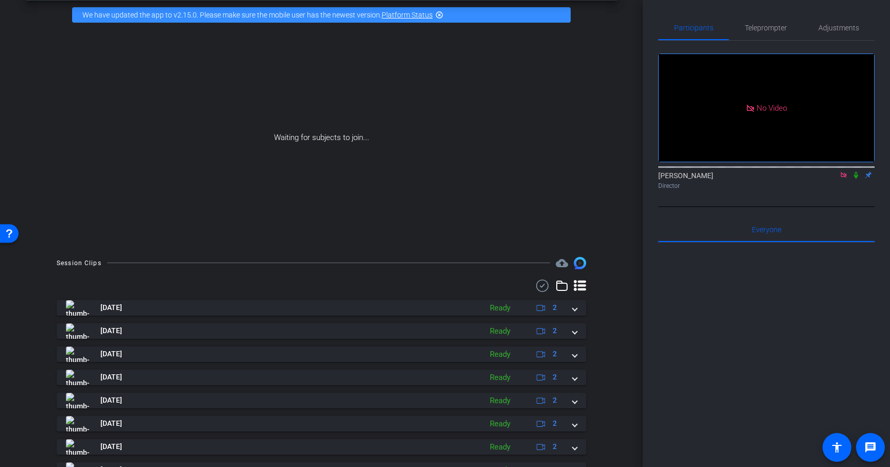
scroll to position [0, 0]
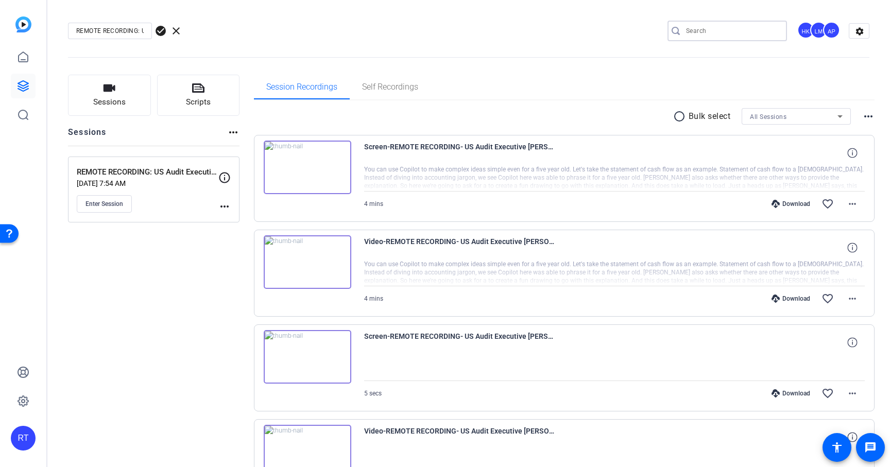
click at [712, 34] on input "Search" at bounding box center [732, 31] width 93 height 12
type input "craig parks"
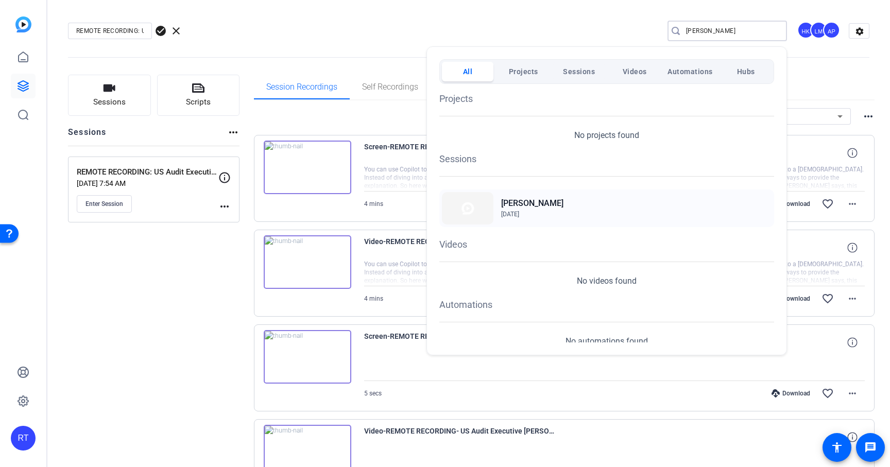
click at [519, 212] on span "[DATE]" at bounding box center [510, 214] width 18 height 7
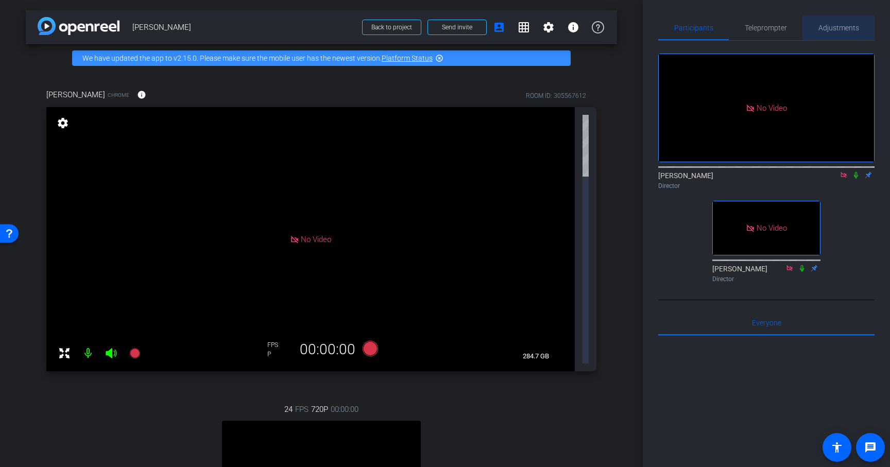
click at [829, 31] on span "Adjustments" at bounding box center [838, 27] width 41 height 7
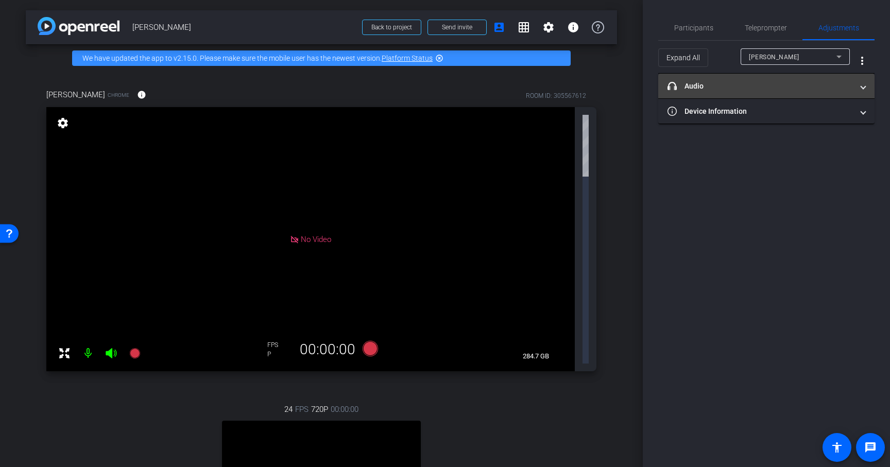
click at [798, 93] on mat-expansion-panel-header "headphone icon Audio" at bounding box center [766, 86] width 216 height 25
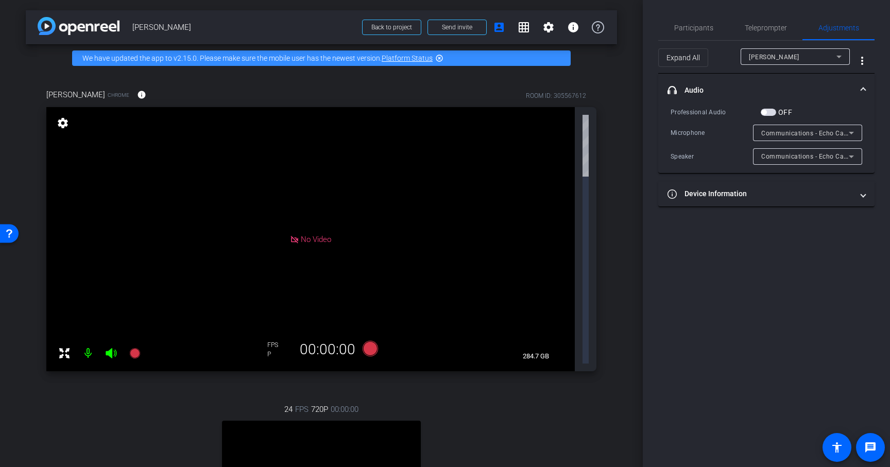
click at [637, 231] on div "arrow_back Craig Parks Back to project Send invite account_box grid_on settings…" at bounding box center [321, 233] width 643 height 467
click at [742, 191] on mat-panel-title "Device Information" at bounding box center [759, 193] width 185 height 11
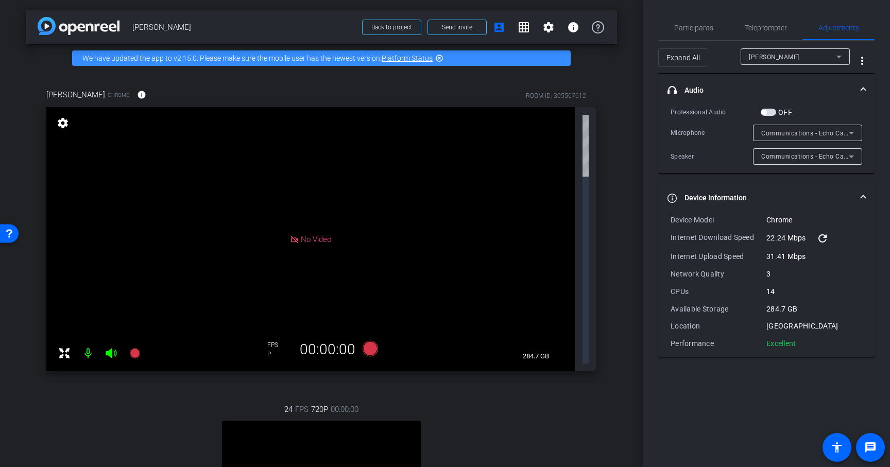
click at [851, 132] on icon at bounding box center [851, 133] width 5 height 3
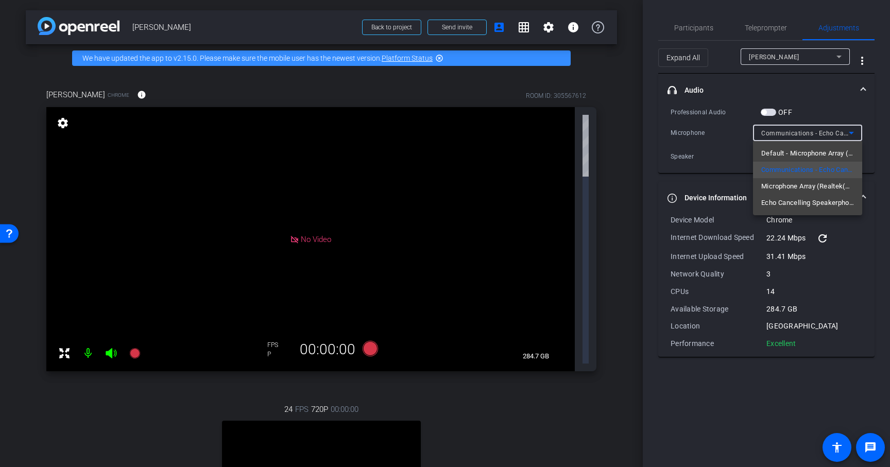
click at [732, 144] on div at bounding box center [445, 233] width 890 height 467
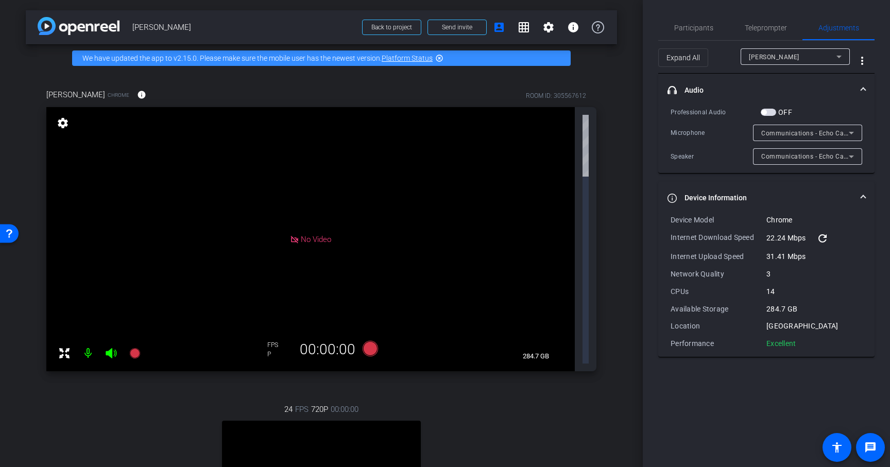
click at [792, 156] on span "Communications - Echo Cancelling Speakerphone (Jabra Speak2 75) (0b0e:24f1)" at bounding box center [884, 156] width 246 height 8
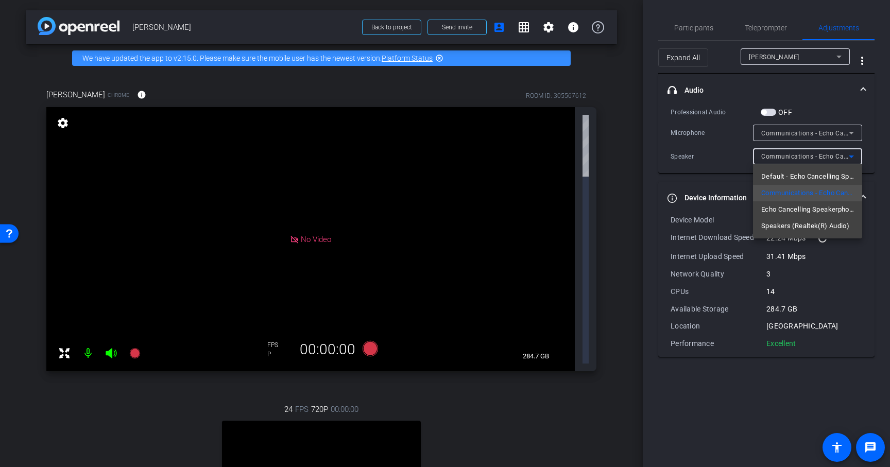
click at [722, 159] on div at bounding box center [445, 233] width 890 height 467
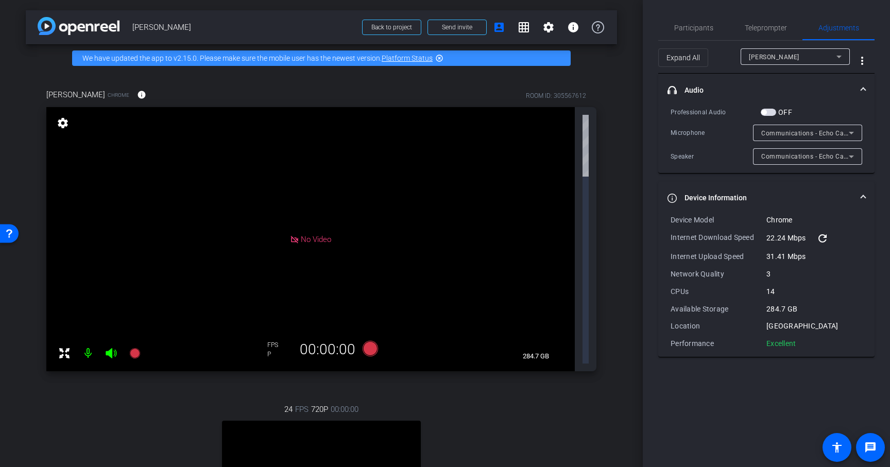
click at [863, 88] on span at bounding box center [863, 90] width 4 height 11
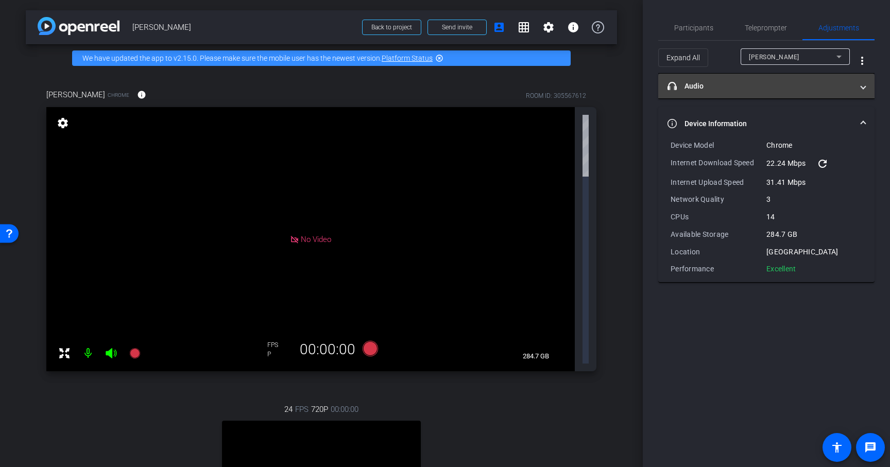
click at [863, 88] on span at bounding box center [863, 86] width 4 height 11
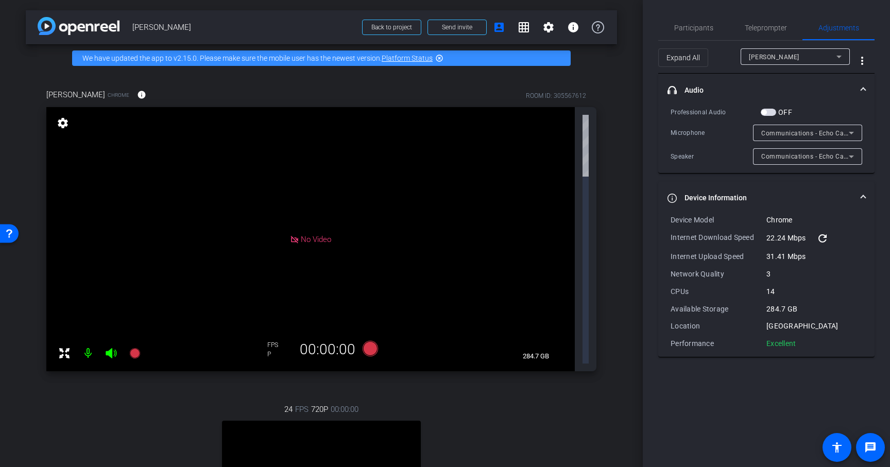
click at [727, 161] on div "Speaker" at bounding box center [711, 156] width 82 height 10
click at [863, 85] on span at bounding box center [863, 90] width 4 height 11
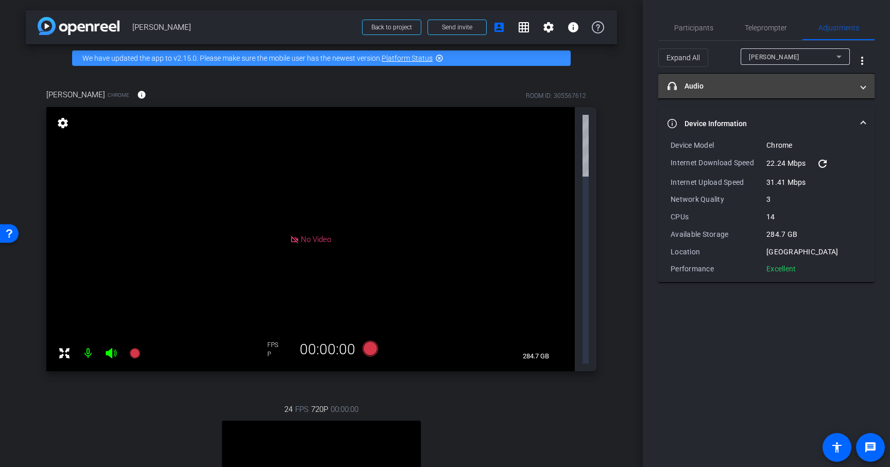
click at [863, 85] on span at bounding box center [863, 86] width 4 height 11
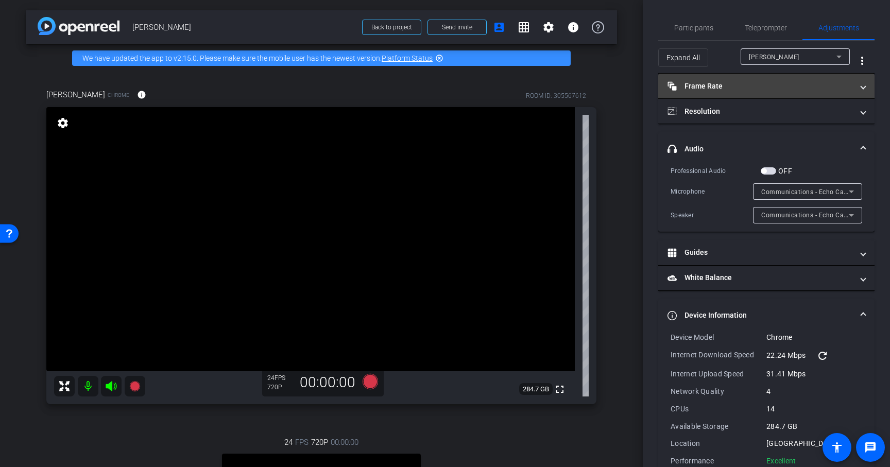
click at [762, 88] on mat-panel-title "Frame Rate Frame Rate" at bounding box center [759, 86] width 185 height 11
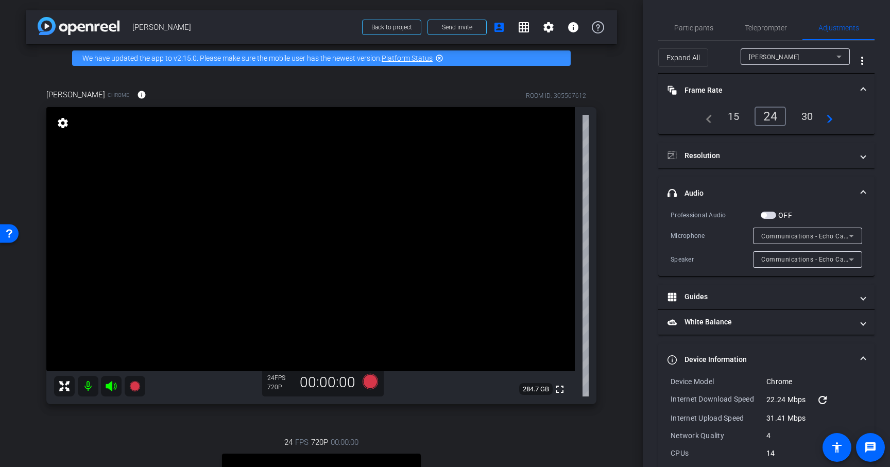
click at [804, 116] on div "30" at bounding box center [806, 117] width 27 height 18
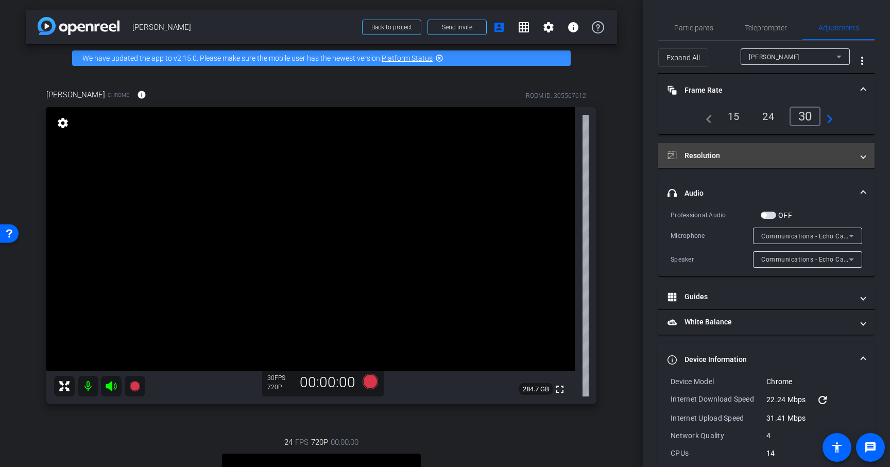
click at [780, 150] on mat-panel-title "Resolution" at bounding box center [759, 155] width 185 height 11
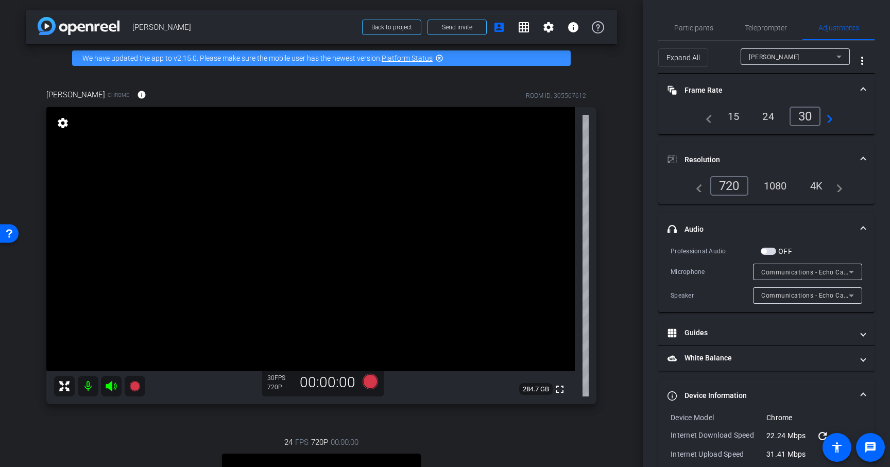
click at [784, 186] on div "1080" at bounding box center [775, 186] width 39 height 18
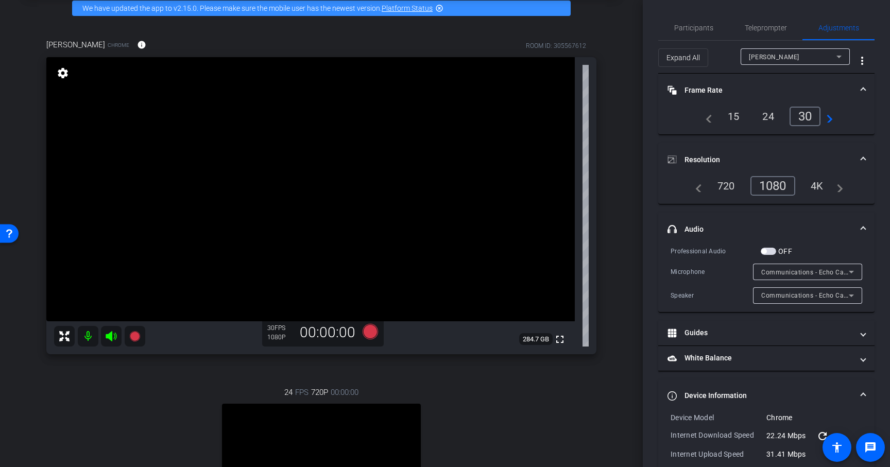
scroll to position [56, 0]
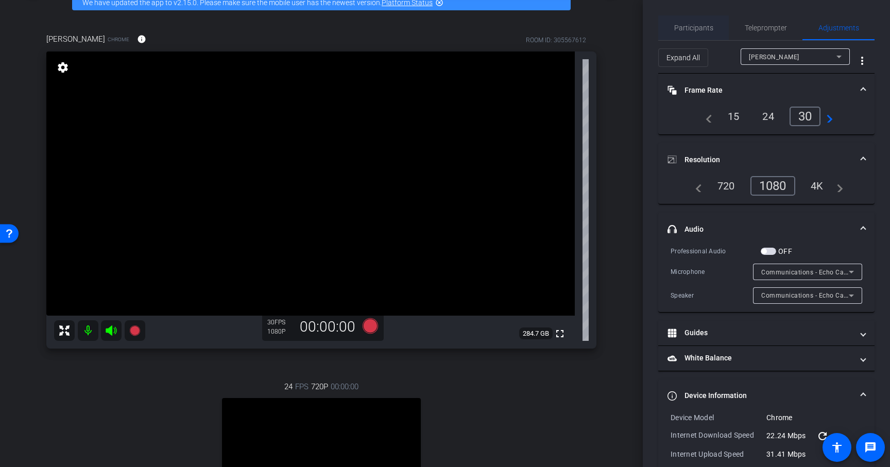
click at [704, 27] on span "Participants" at bounding box center [693, 27] width 39 height 7
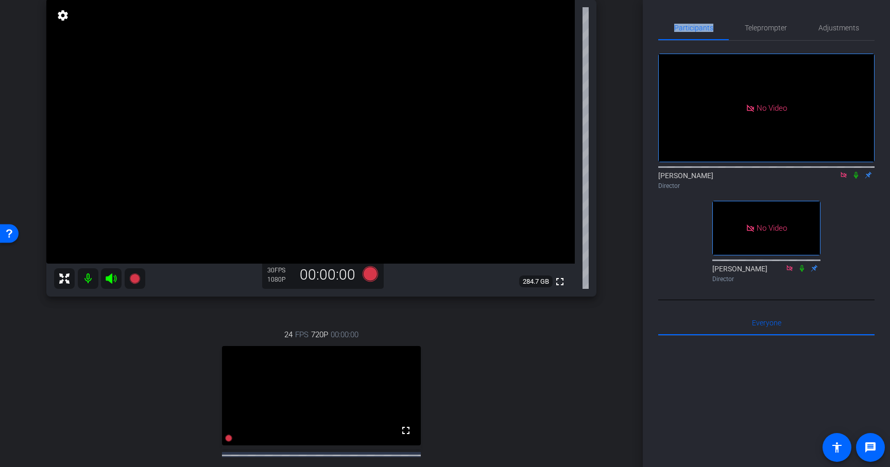
scroll to position [107, 0]
click at [135, 279] on icon at bounding box center [134, 279] width 10 height 10
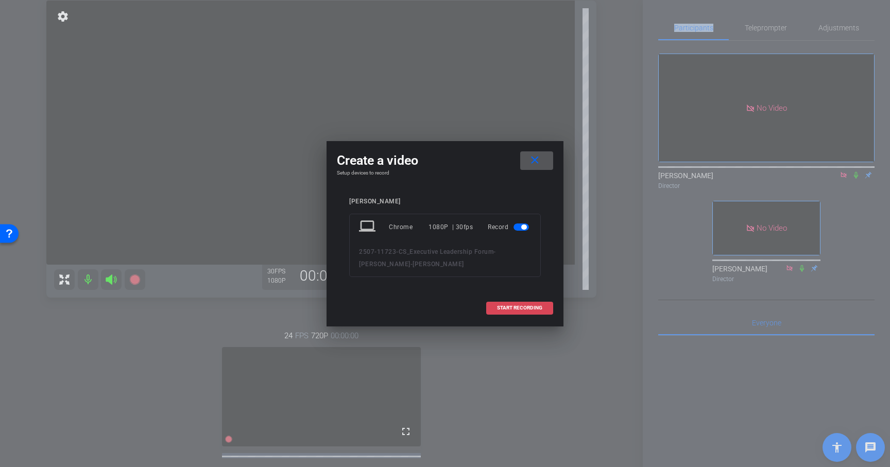
click at [524, 307] on span "START RECORDING" at bounding box center [519, 307] width 45 height 5
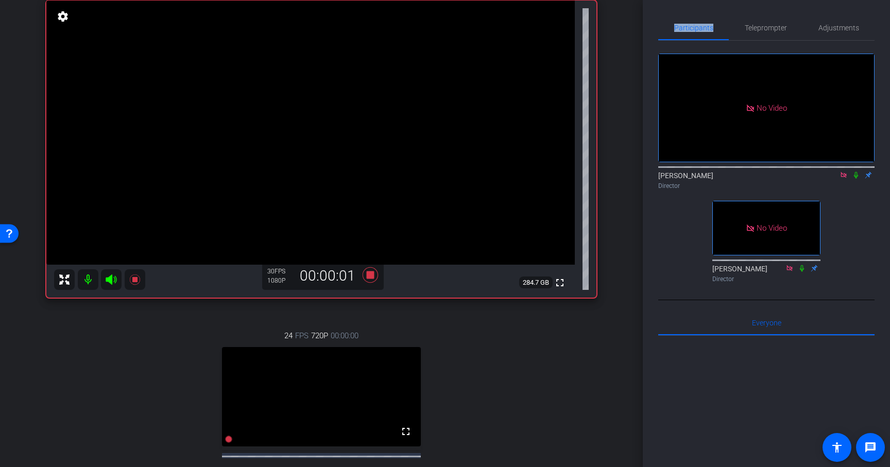
click at [857, 172] on icon at bounding box center [856, 175] width 4 height 7
click at [801, 265] on icon at bounding box center [802, 268] width 4 height 7
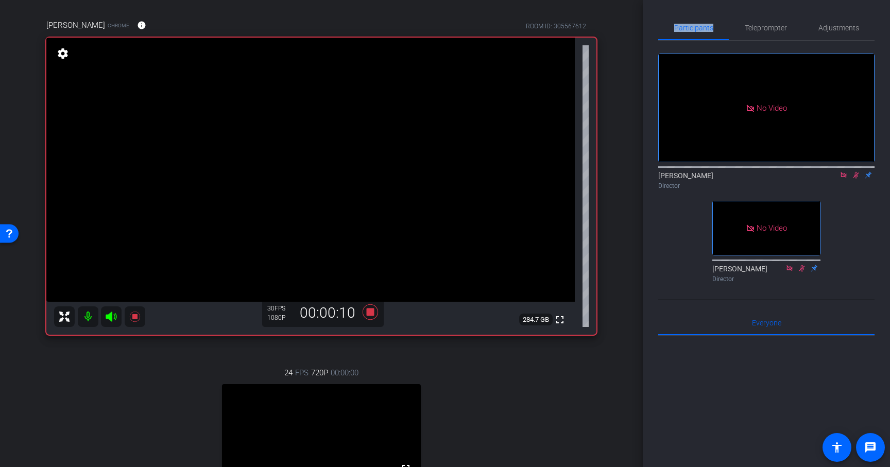
scroll to position [60, 0]
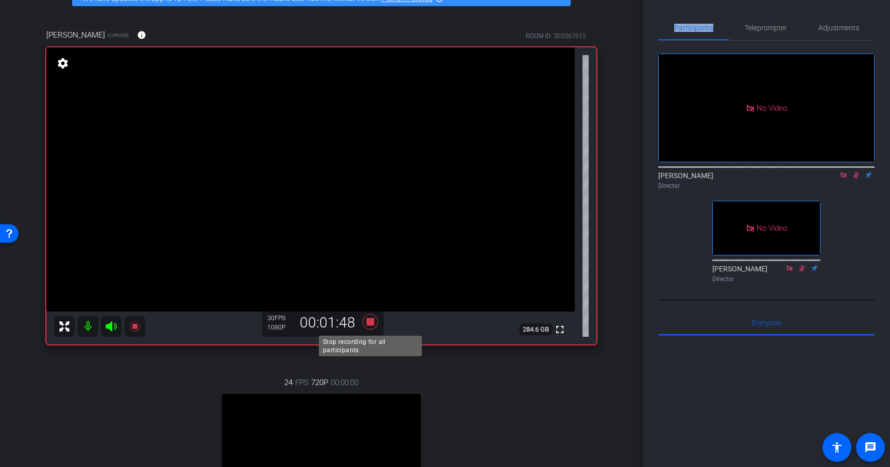
click at [368, 323] on icon at bounding box center [369, 321] width 15 height 15
click at [855, 171] on icon at bounding box center [856, 174] width 8 height 7
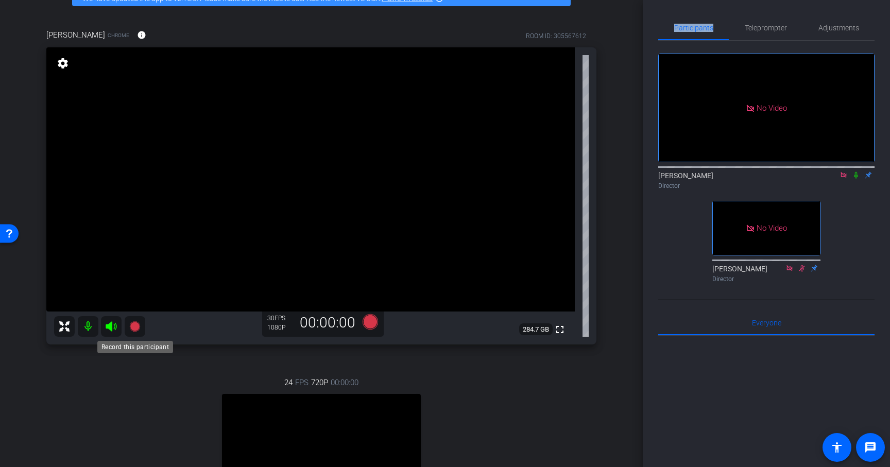
click at [138, 329] on icon at bounding box center [135, 326] width 12 height 12
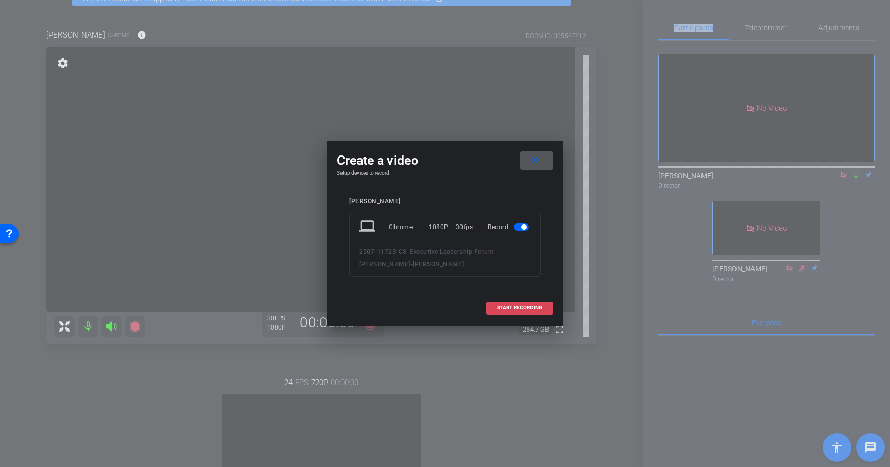
click at [506, 308] on span "START RECORDING" at bounding box center [519, 307] width 45 height 5
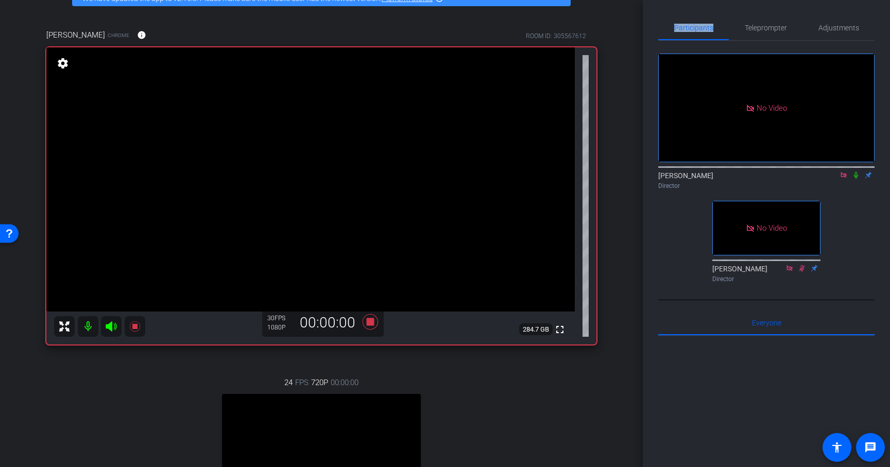
click at [854, 171] on icon at bounding box center [856, 174] width 8 height 7
click at [855, 172] on icon at bounding box center [856, 175] width 6 height 7
click at [370, 324] on icon at bounding box center [369, 321] width 15 height 15
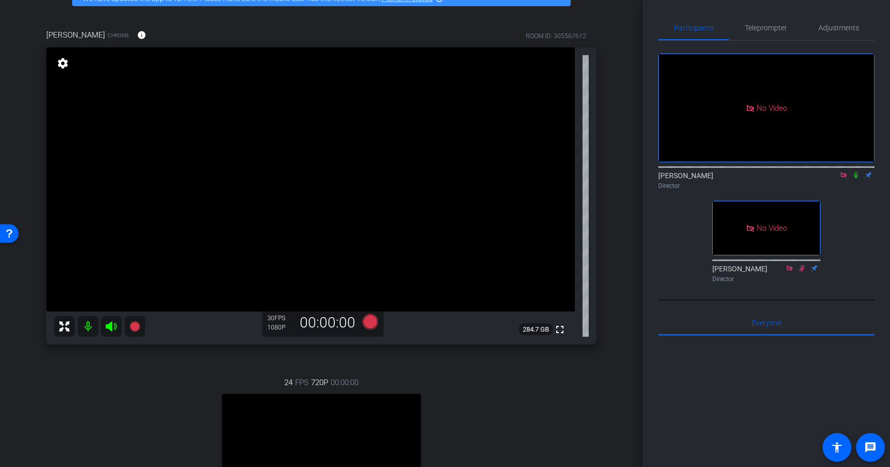
click at [168, 377] on div "24 FPS 720P 00:00:00 fullscreen Andrew Penziner Subject - Chrome settings" at bounding box center [321, 466] width 550 height 213
click at [137, 325] on icon at bounding box center [134, 326] width 10 height 10
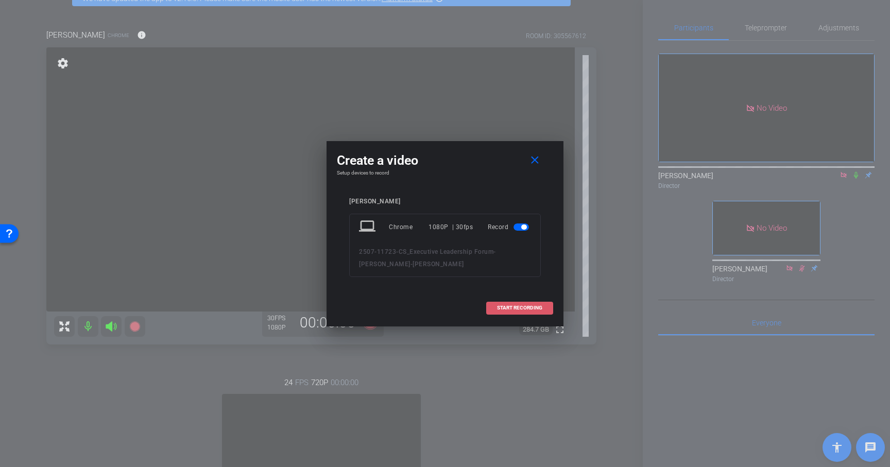
click at [521, 306] on span "START RECORDING" at bounding box center [519, 307] width 45 height 5
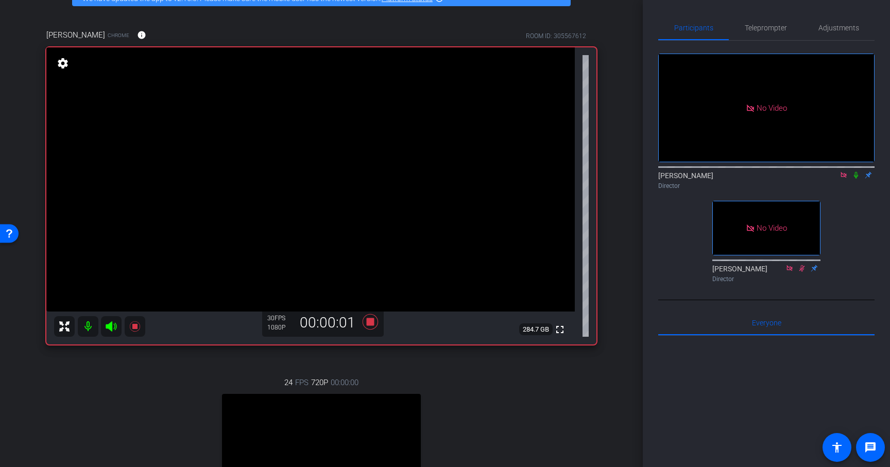
click at [854, 171] on icon at bounding box center [856, 174] width 8 height 7
click at [857, 171] on icon at bounding box center [856, 174] width 8 height 7
click at [368, 321] on icon at bounding box center [369, 321] width 15 height 15
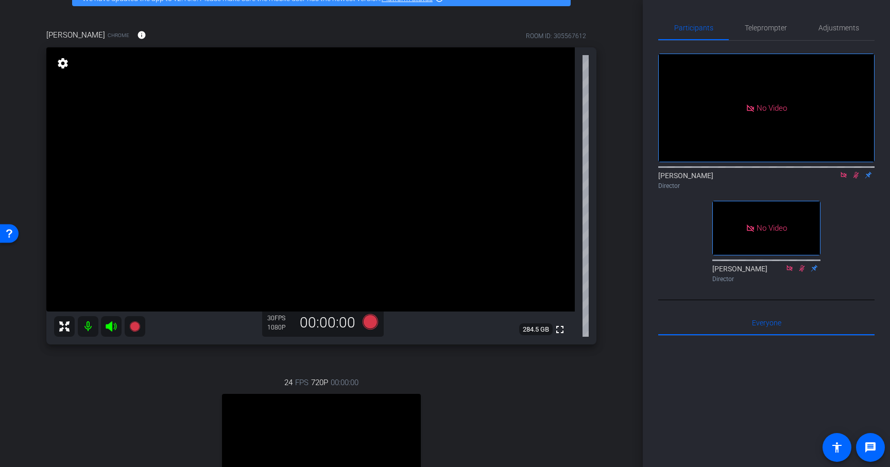
click at [854, 172] on icon at bounding box center [856, 175] width 6 height 7
click at [135, 328] on icon at bounding box center [134, 326] width 10 height 10
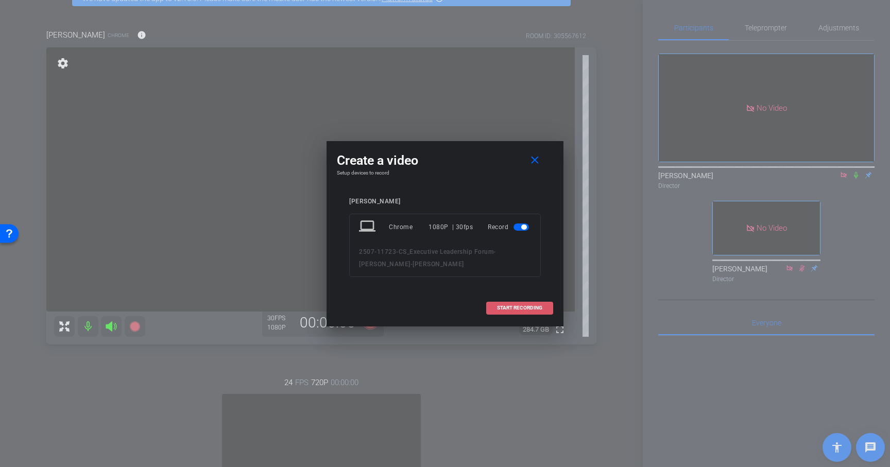
click at [531, 305] on span "START RECORDING" at bounding box center [519, 307] width 45 height 5
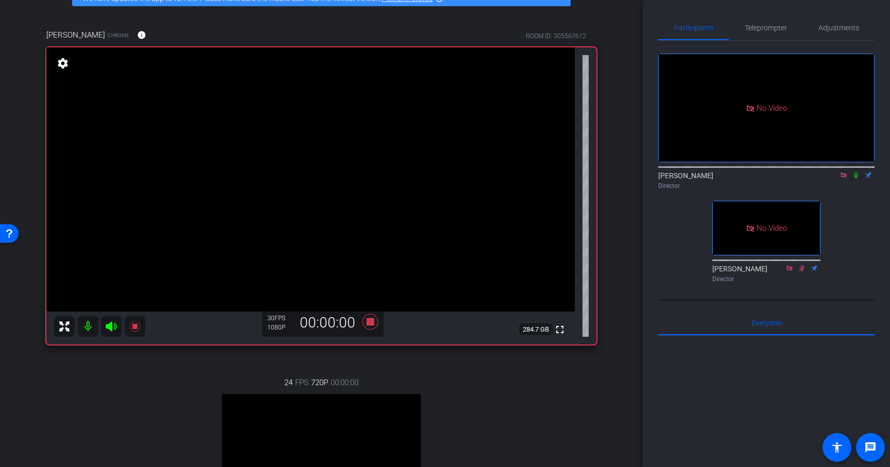
click at [854, 171] on icon at bounding box center [856, 174] width 8 height 7
click at [369, 322] on icon at bounding box center [369, 321] width 15 height 15
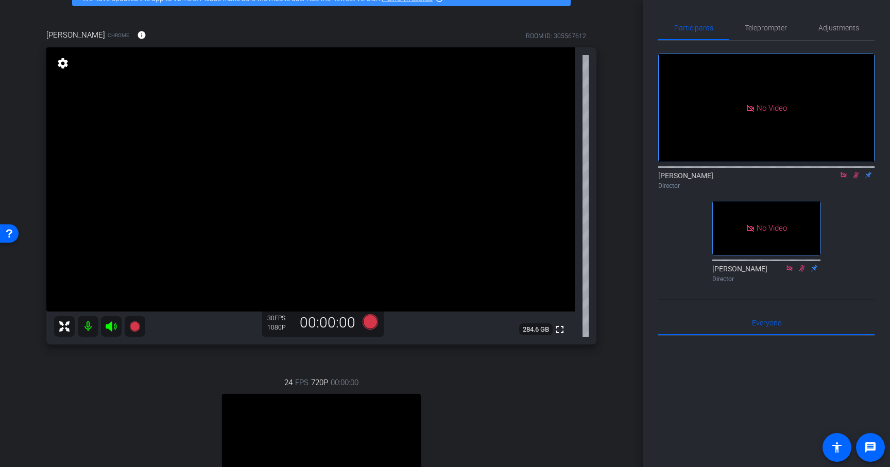
click at [856, 172] on icon at bounding box center [856, 175] width 6 height 7
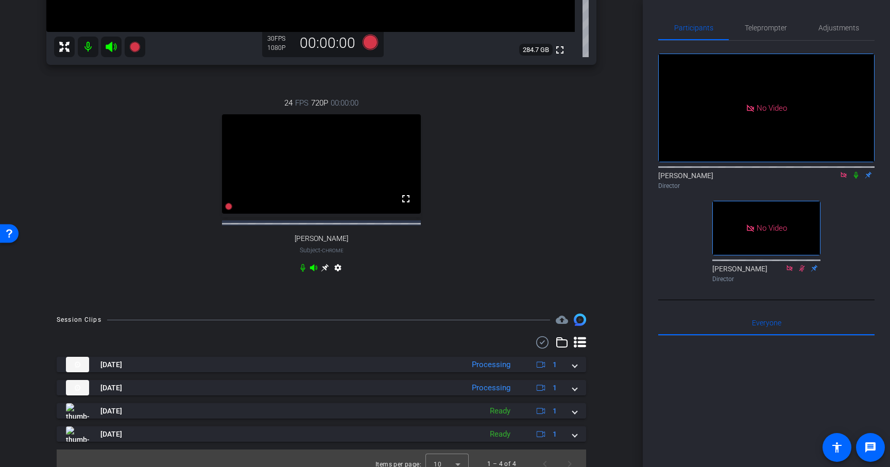
scroll to position [360, 0]
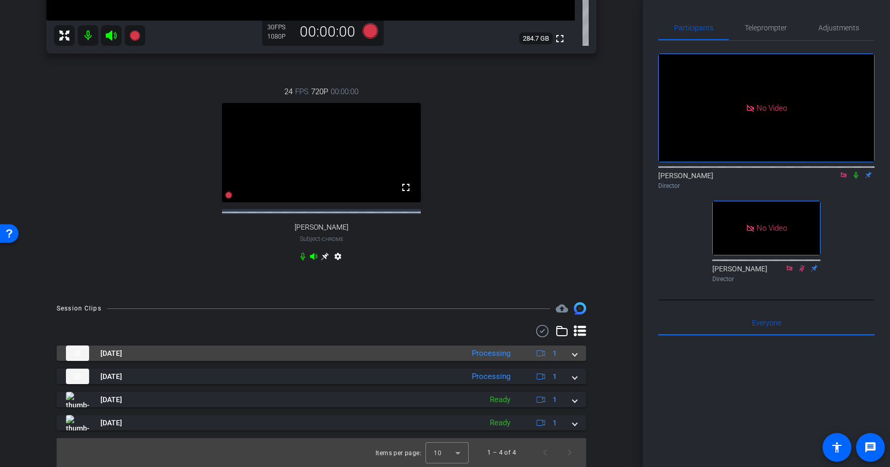
click at [572, 358] on div "Sep 2, 2025 Processing 1" at bounding box center [319, 352] width 507 height 15
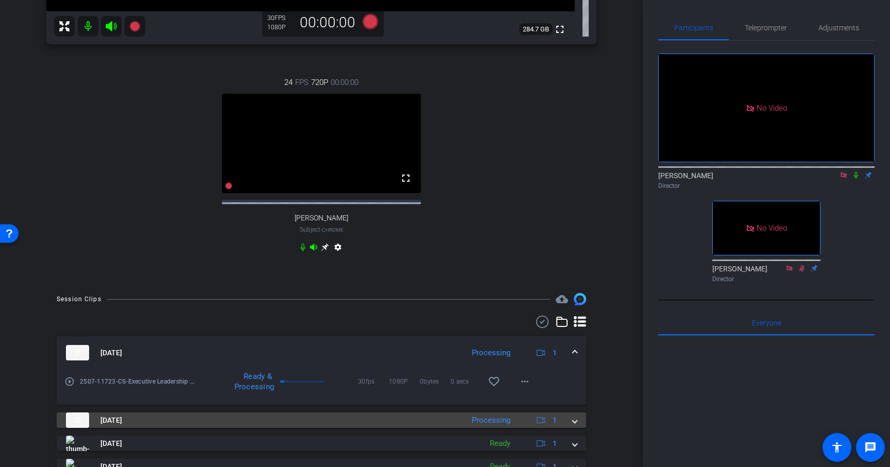
click at [572, 428] on div "Sep 2, 2025 Processing 1" at bounding box center [319, 419] width 507 height 15
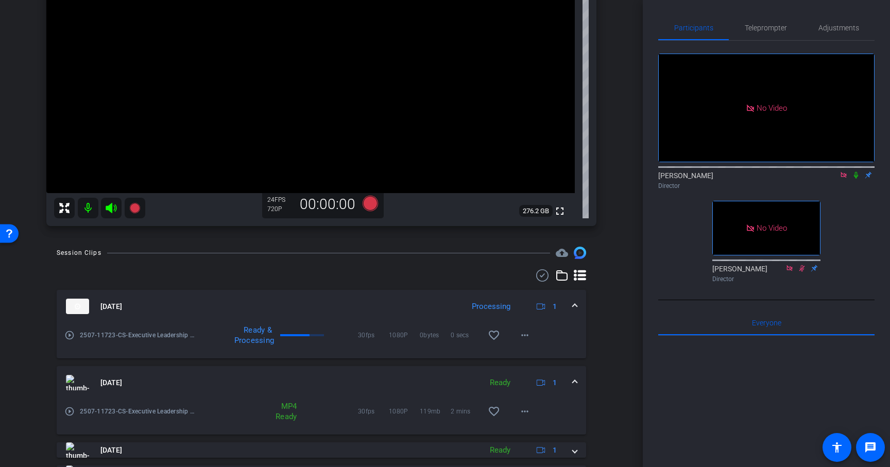
scroll to position [229, 0]
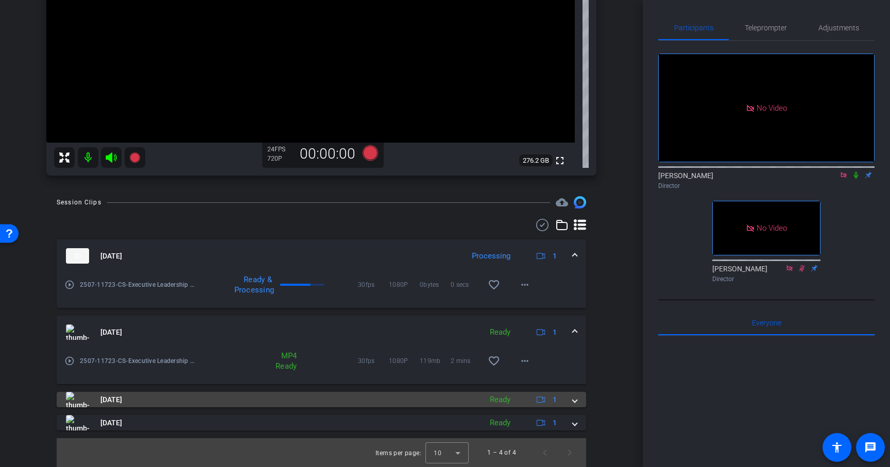
click at [575, 397] on span at bounding box center [575, 399] width 4 height 11
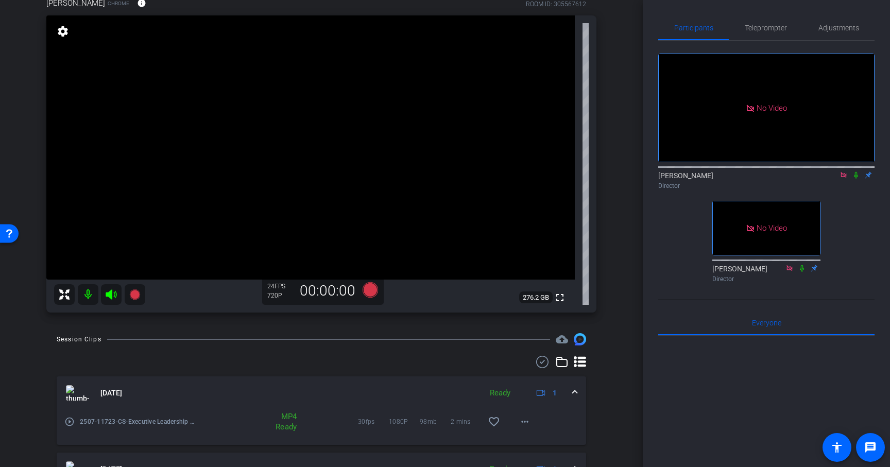
scroll to position [0, 0]
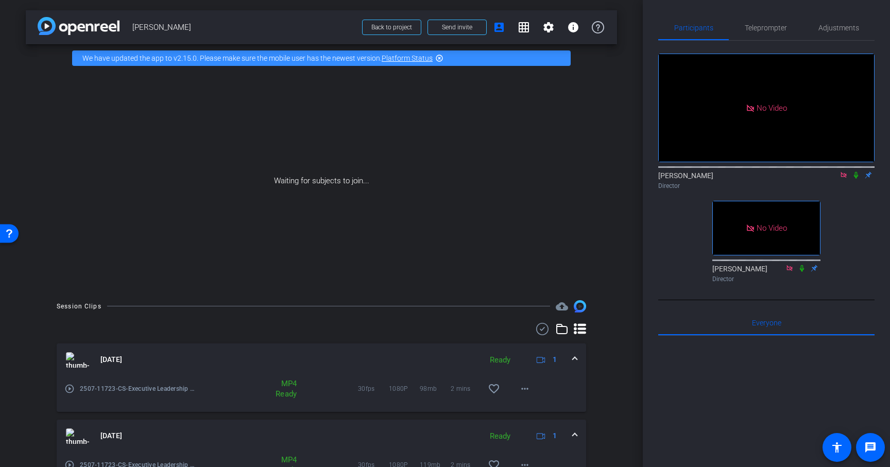
drag, startPoint x: 592, startPoint y: 354, endPoint x: 591, endPoint y: 334, distance: 20.1
click at [592, 354] on div "Session Clips cloud_upload Sep 2, 2025 Ready 1 play_circle_outline 2507-11723-C…" at bounding box center [321, 462] width 591 height 324
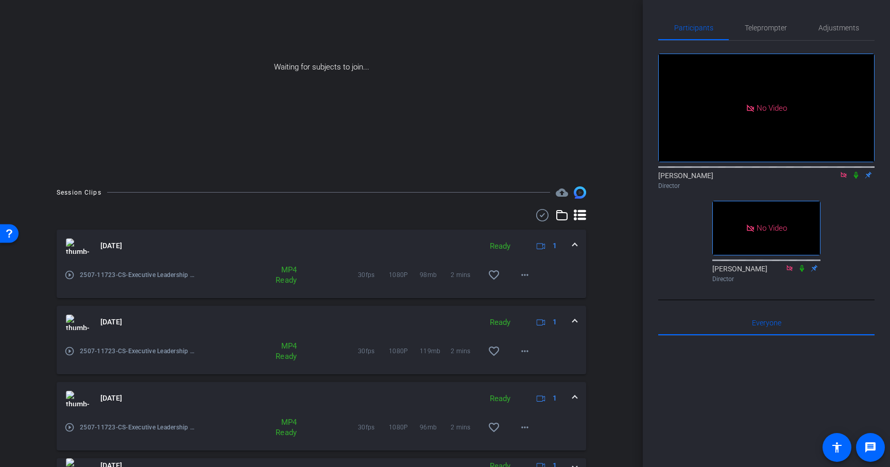
scroll to position [157, 0]
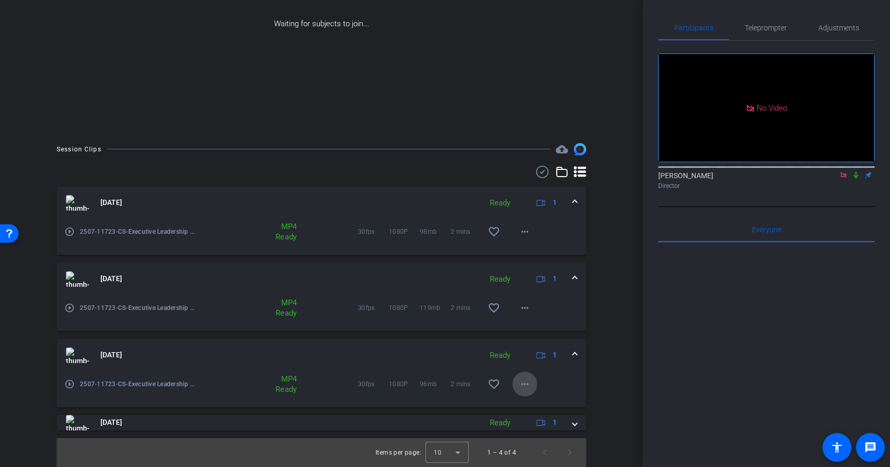
click at [525, 383] on mat-icon "more_horiz" at bounding box center [524, 384] width 12 height 12
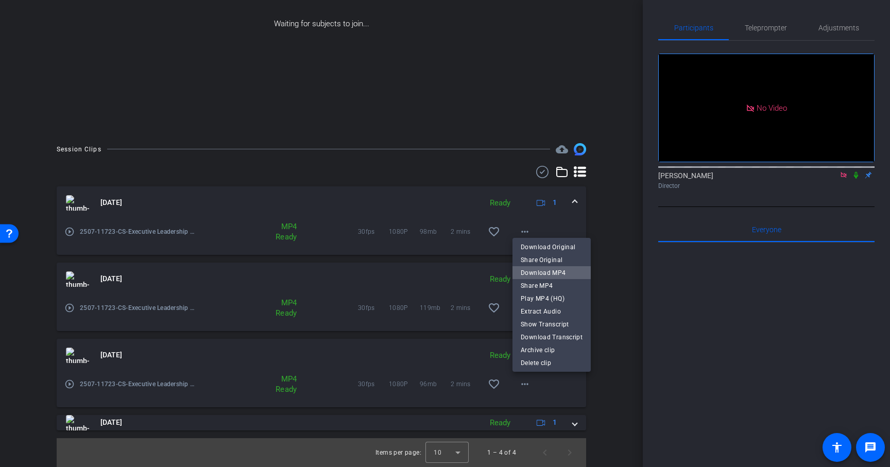
click at [552, 275] on span "Download MP4" at bounding box center [552, 273] width 62 height 12
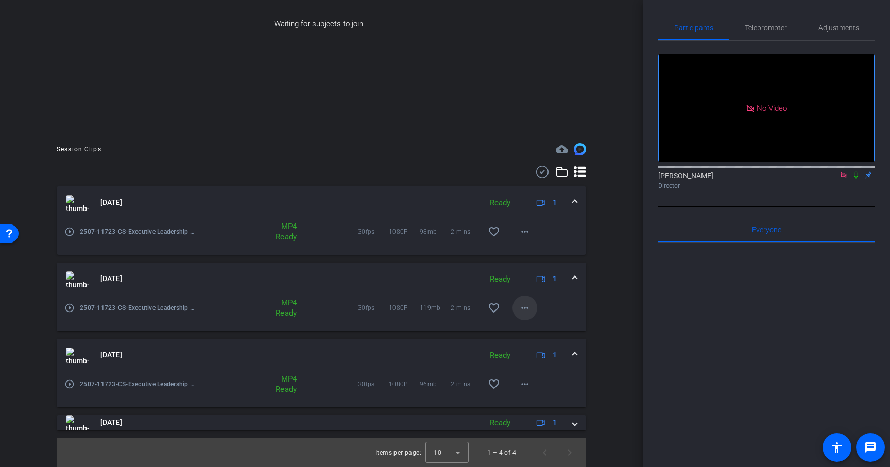
click at [524, 308] on mat-icon "more_horiz" at bounding box center [524, 308] width 12 height 12
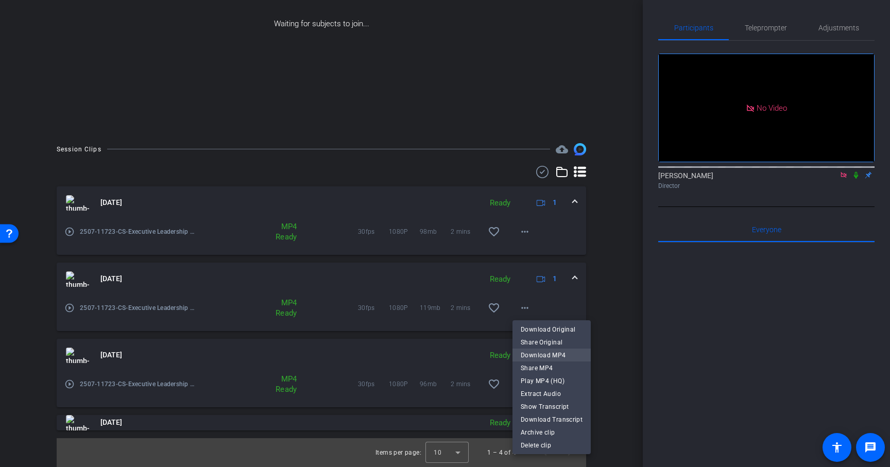
click at [537, 354] on span "Download MP4" at bounding box center [552, 355] width 62 height 12
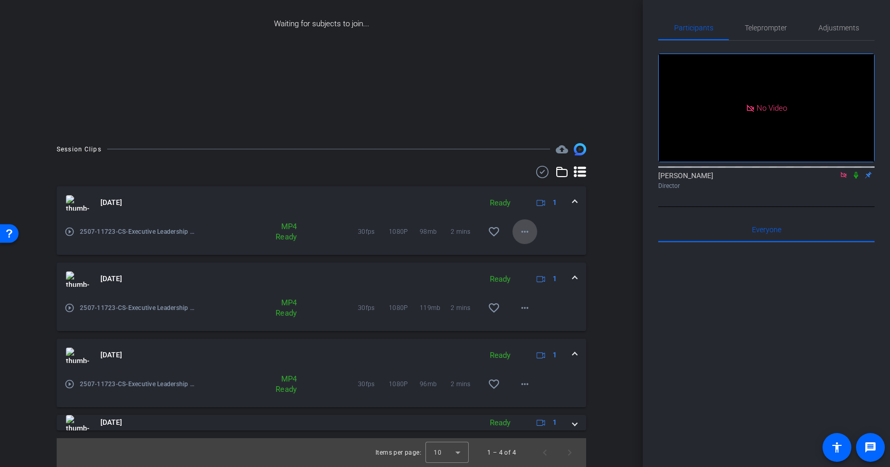
click at [523, 230] on mat-icon "more_horiz" at bounding box center [524, 232] width 12 height 12
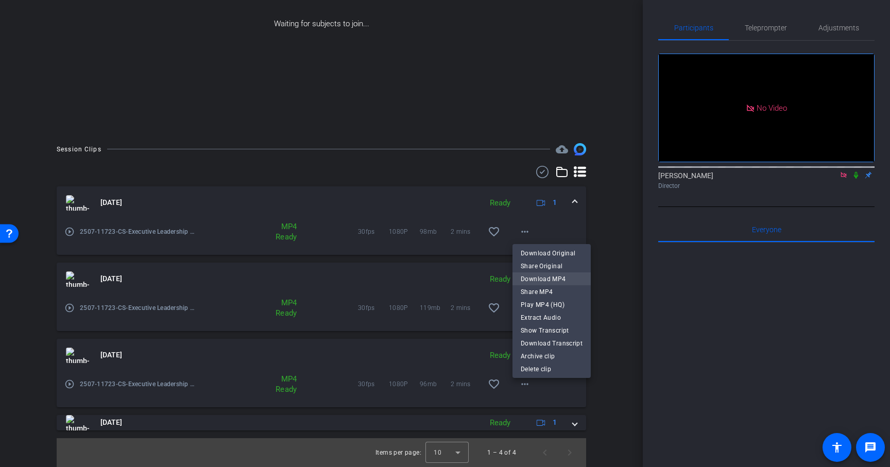
click at [535, 273] on span "Download MP4" at bounding box center [552, 279] width 62 height 12
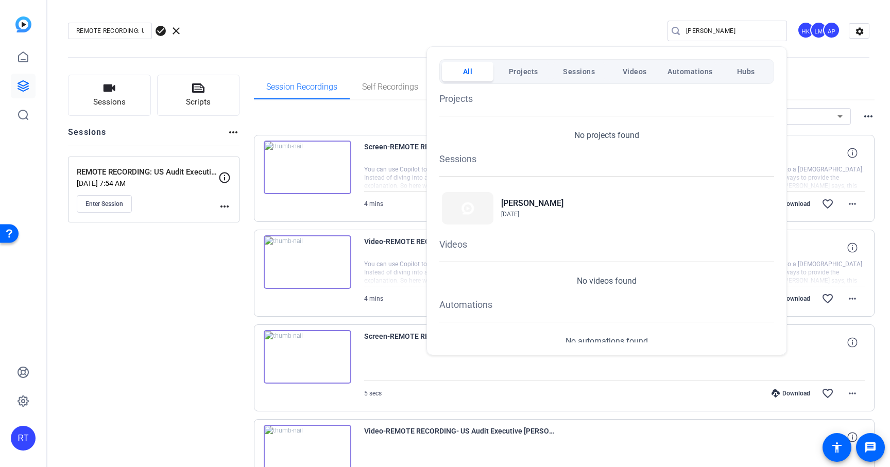
click at [176, 218] on div at bounding box center [445, 233] width 890 height 467
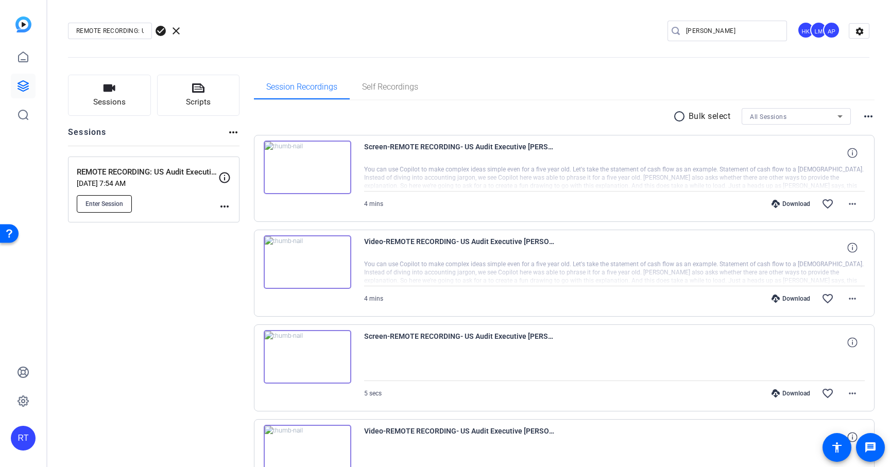
click at [116, 205] on span "Enter Session" at bounding box center [104, 204] width 38 height 8
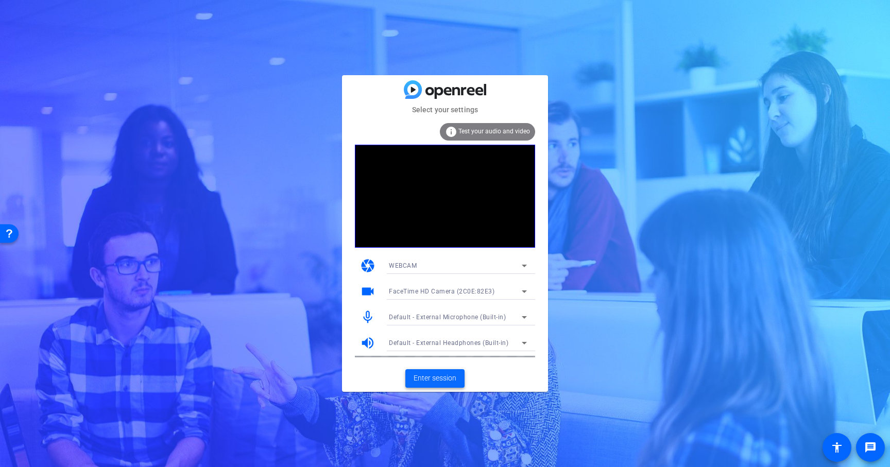
click at [428, 379] on span "Enter session" at bounding box center [434, 378] width 43 height 11
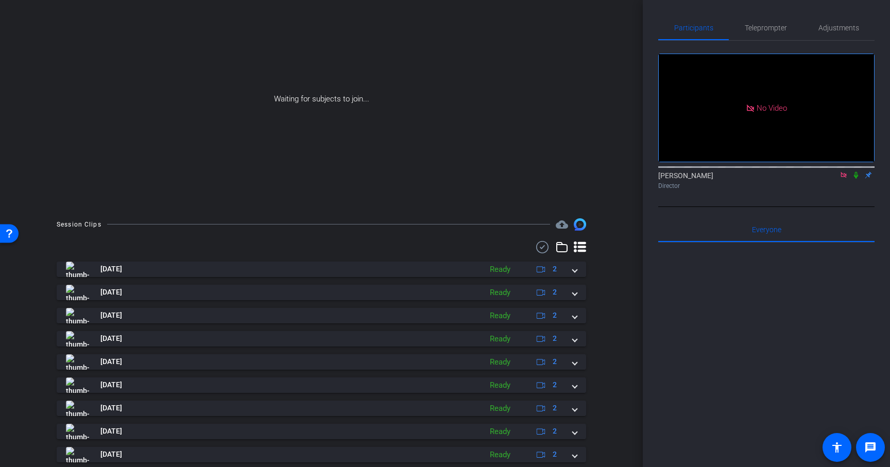
scroll to position [137, 0]
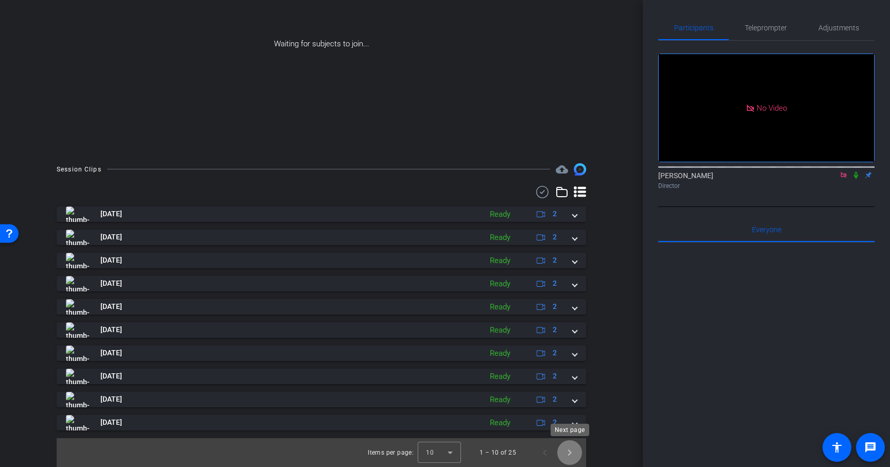
click at [567, 453] on span "Next page" at bounding box center [569, 452] width 25 height 25
click at [568, 450] on span "Next page" at bounding box center [569, 452] width 25 height 25
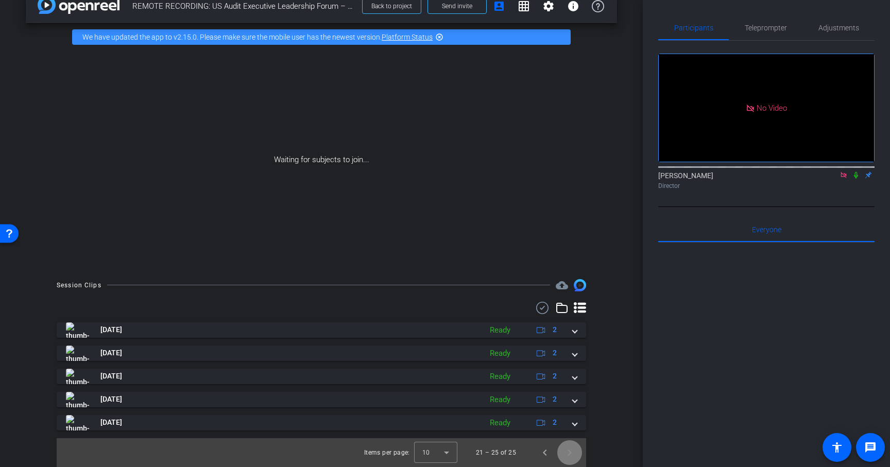
scroll to position [21, 0]
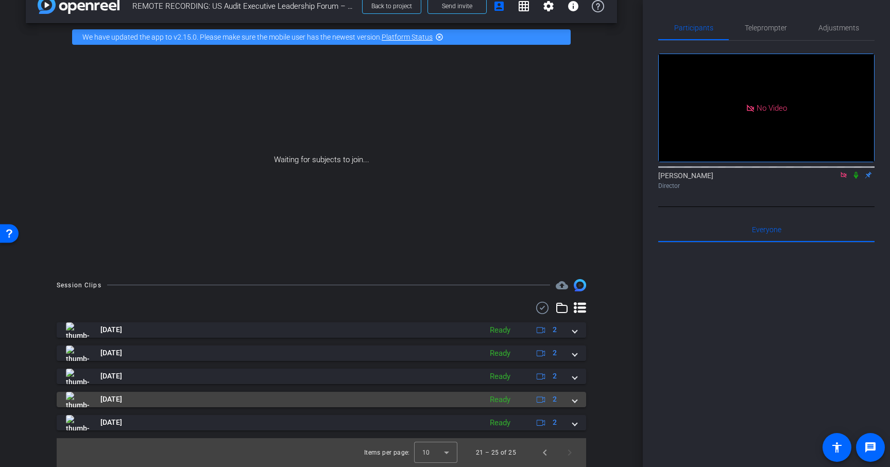
click at [573, 401] on span at bounding box center [575, 399] width 4 height 11
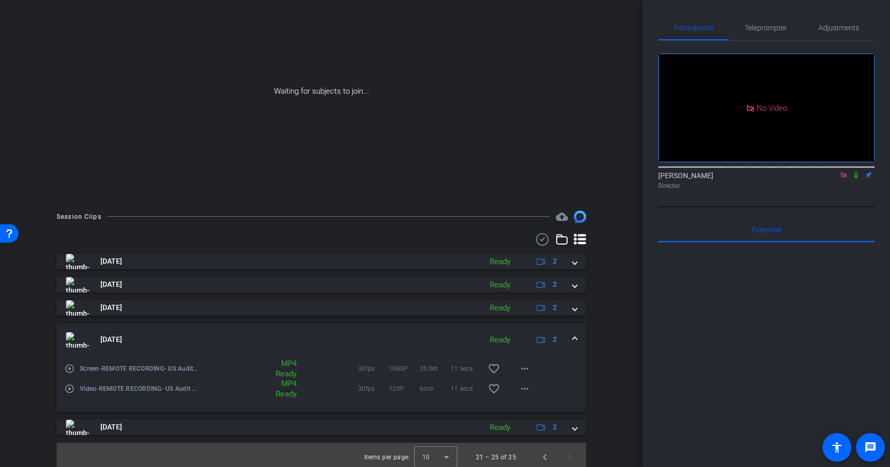
scroll to position [94, 0]
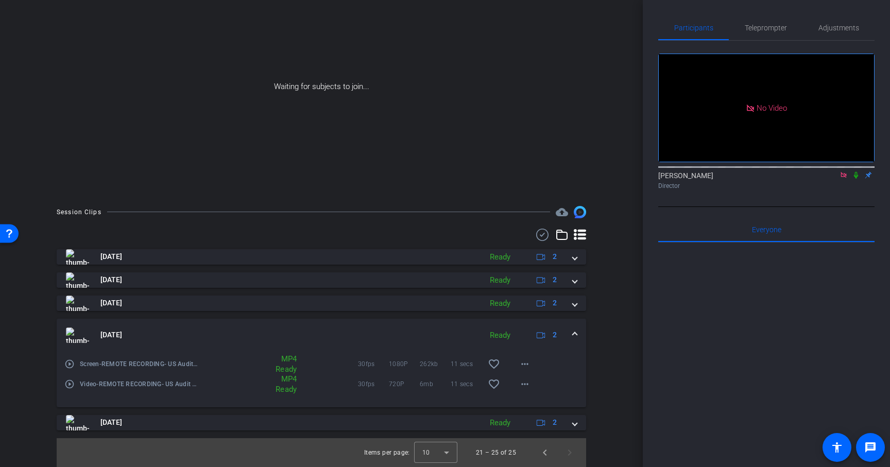
click at [577, 332] on mat-expansion-panel-header "[DATE] Ready 2" at bounding box center [321, 335] width 529 height 33
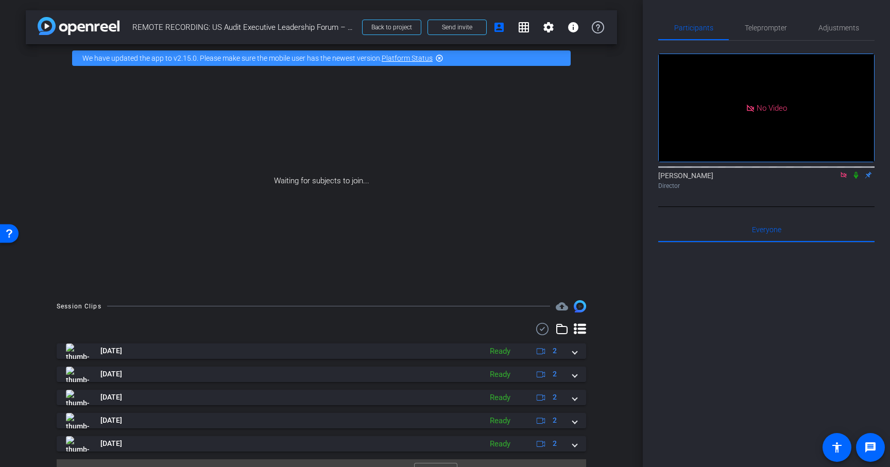
scroll to position [21, 0]
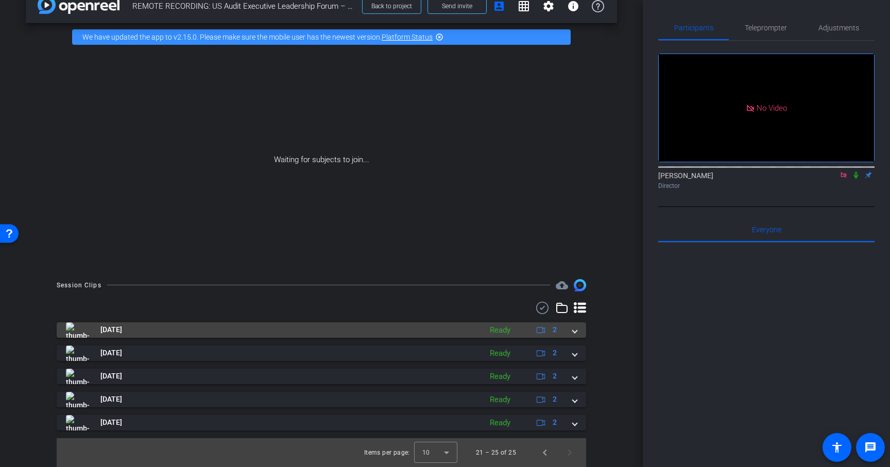
click at [573, 333] on span at bounding box center [575, 329] width 4 height 11
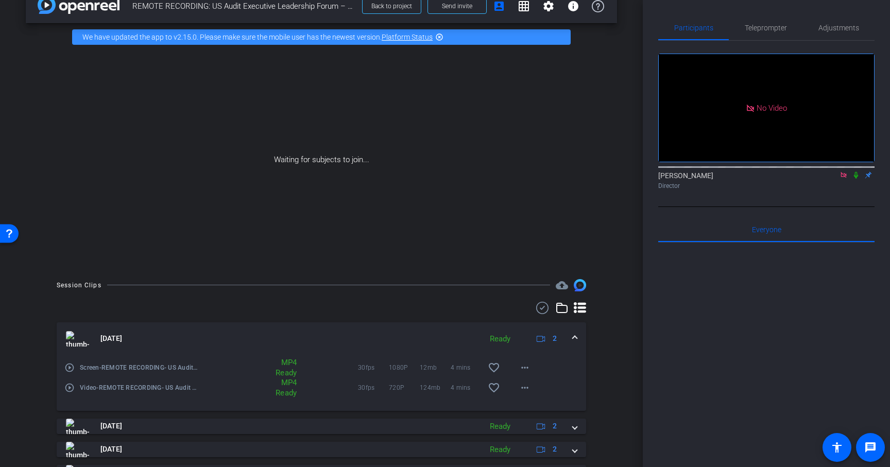
click at [576, 338] on span at bounding box center [575, 338] width 4 height 11
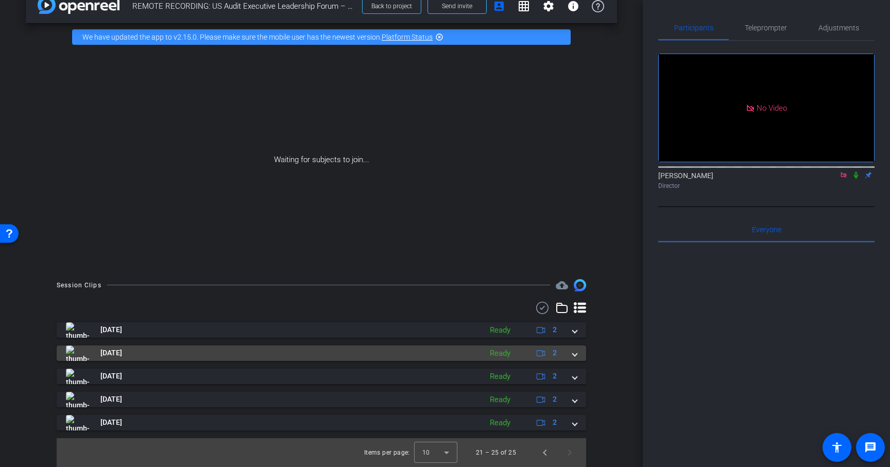
click at [570, 355] on div "[DATE] Ready 2" at bounding box center [319, 352] width 507 height 15
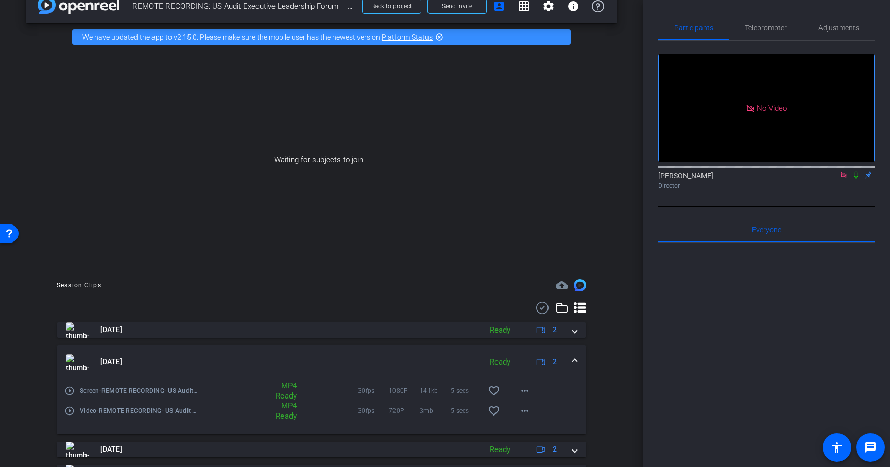
click at [577, 360] on span at bounding box center [575, 361] width 4 height 11
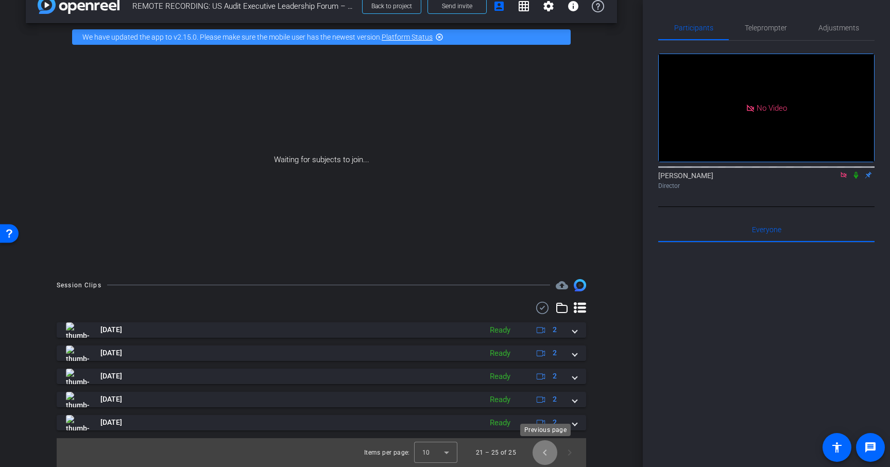
click at [543, 456] on span "Previous page" at bounding box center [544, 452] width 25 height 25
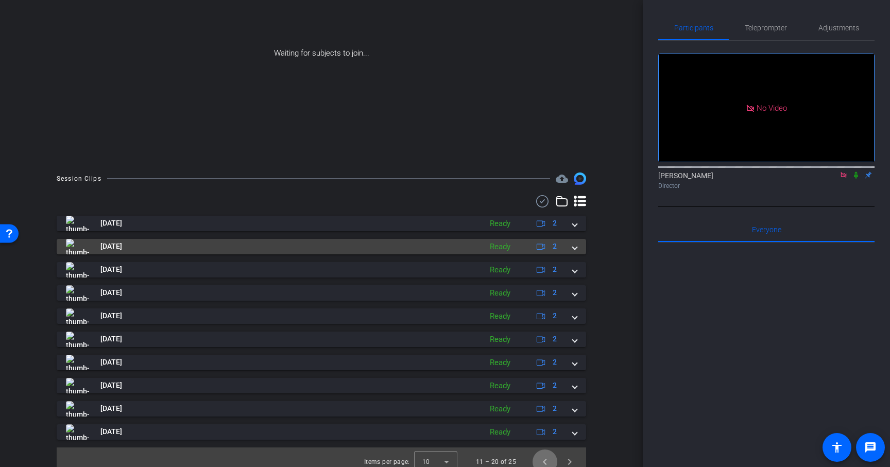
scroll to position [137, 0]
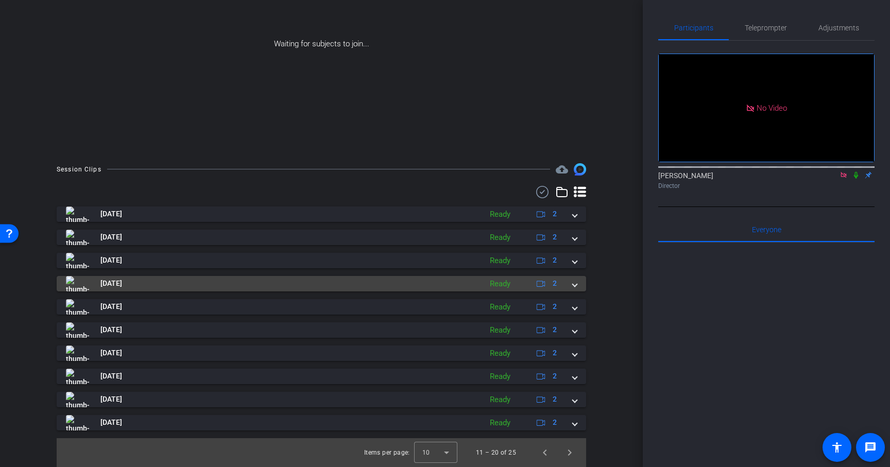
click at [577, 286] on mat-expansion-panel-header "[DATE] Ready 2" at bounding box center [321, 283] width 529 height 15
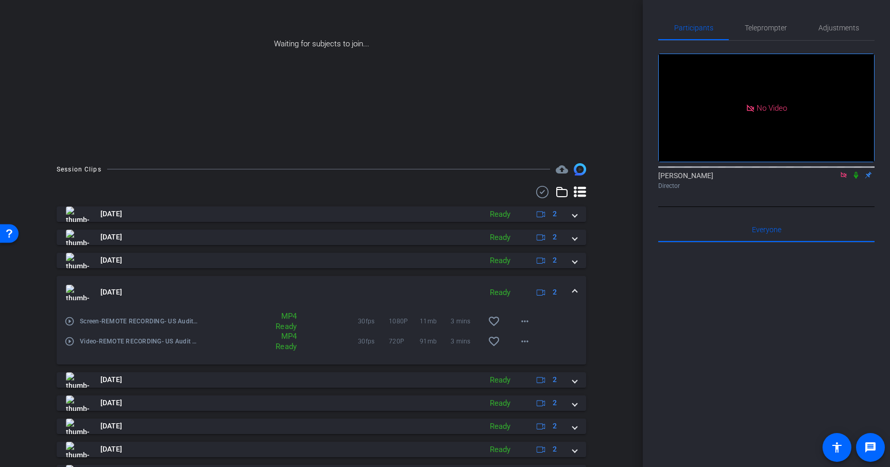
click at [574, 291] on span at bounding box center [575, 292] width 4 height 11
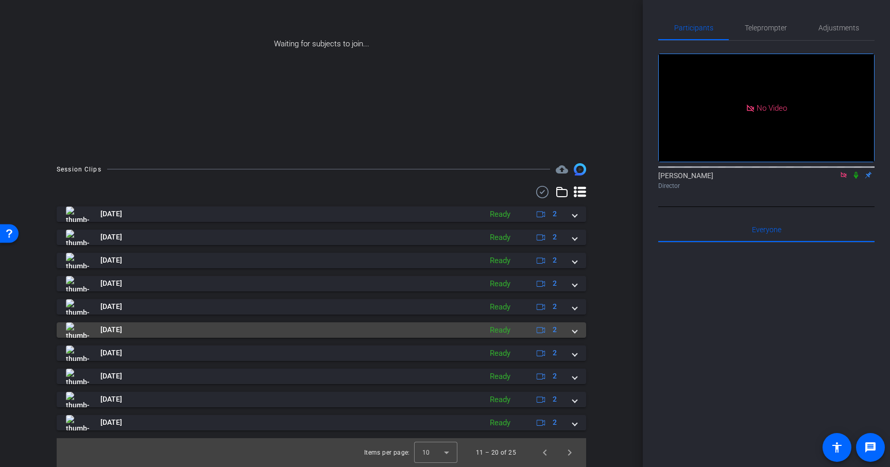
click at [570, 332] on div "[DATE] Ready 2" at bounding box center [319, 329] width 507 height 15
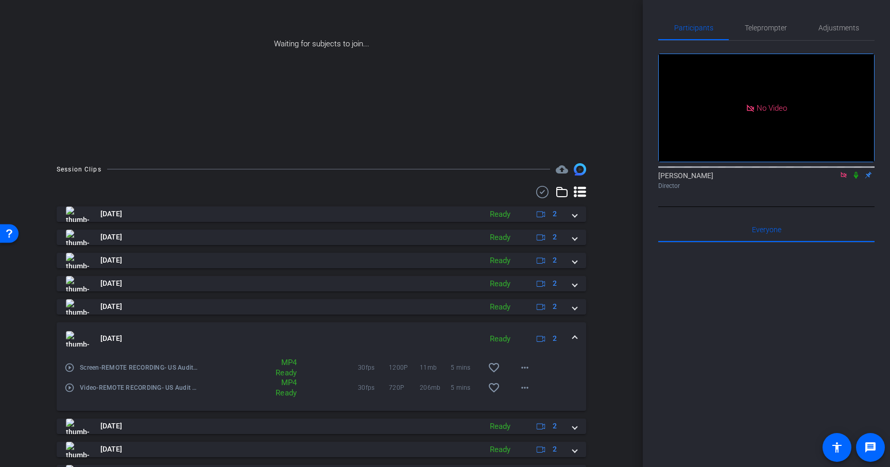
click at [576, 338] on span at bounding box center [575, 338] width 4 height 11
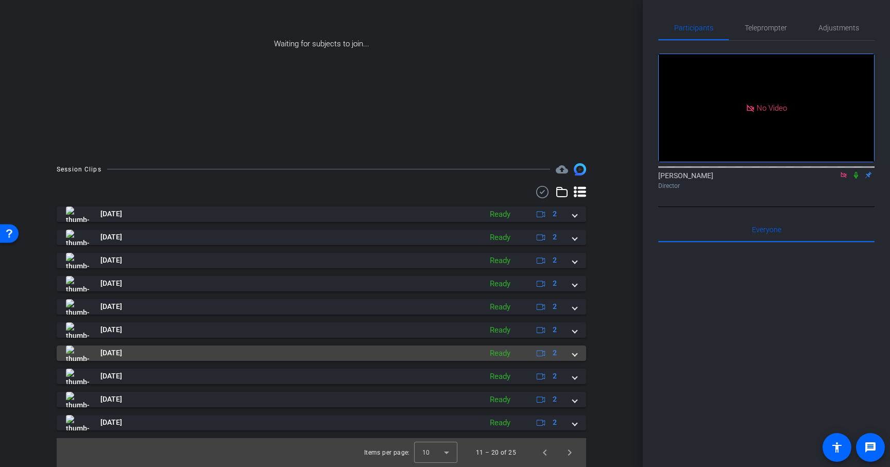
click at [573, 353] on span at bounding box center [575, 353] width 4 height 11
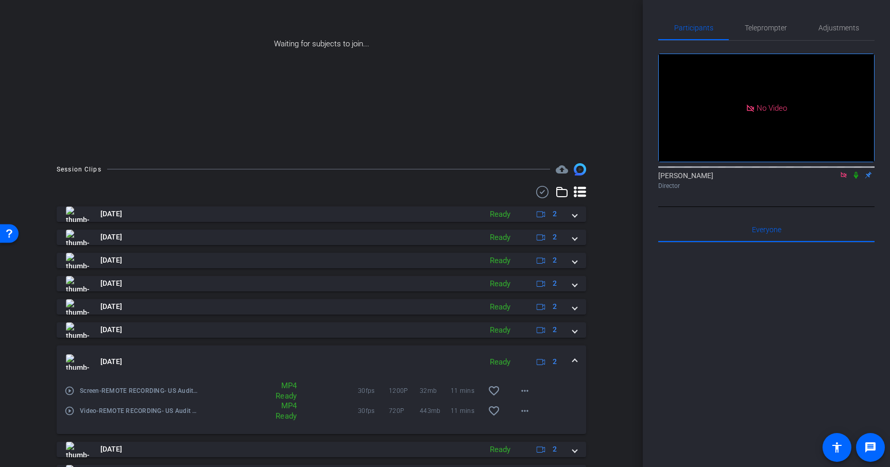
click at [576, 360] on span at bounding box center [575, 361] width 4 height 11
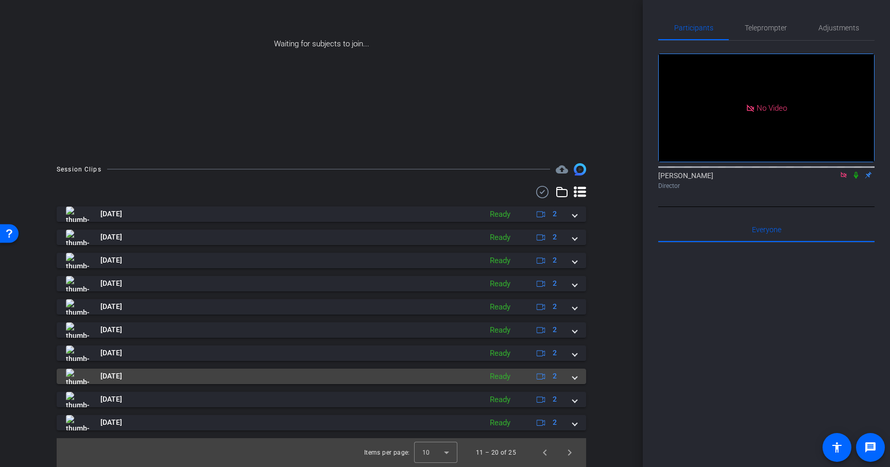
click at [577, 376] on span at bounding box center [575, 376] width 4 height 11
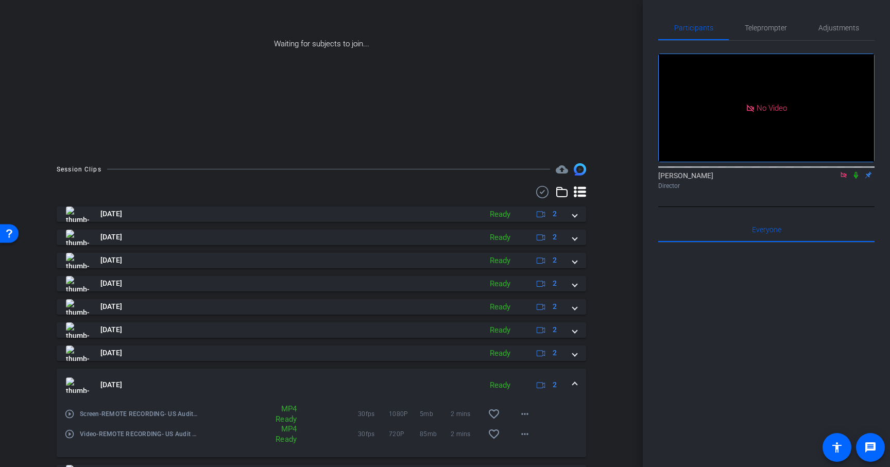
click at [576, 383] on span at bounding box center [575, 384] width 4 height 11
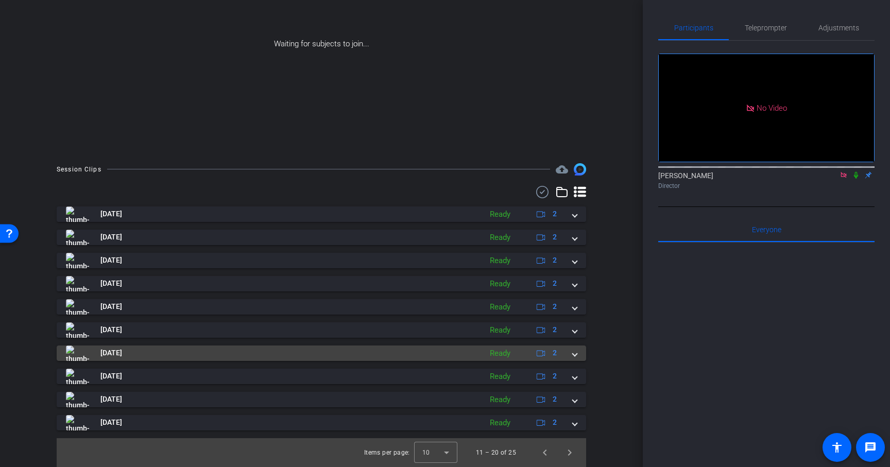
click at [577, 354] on span at bounding box center [575, 353] width 4 height 11
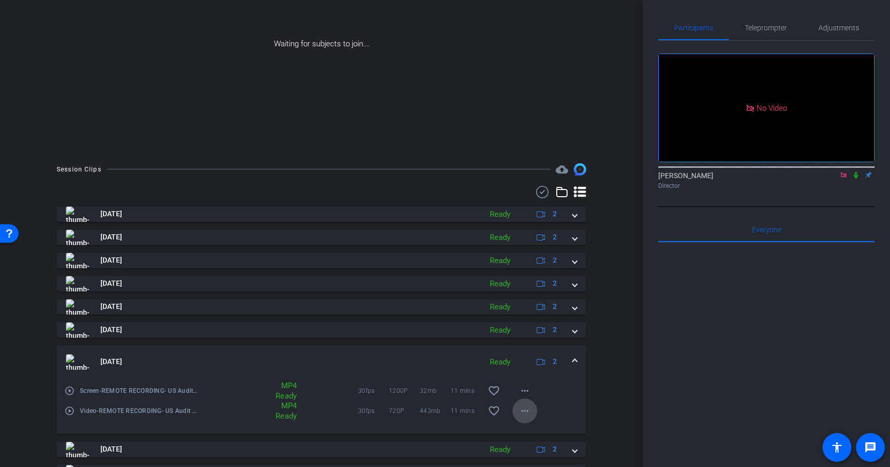
click at [521, 409] on mat-icon "more_horiz" at bounding box center [524, 411] width 12 height 12
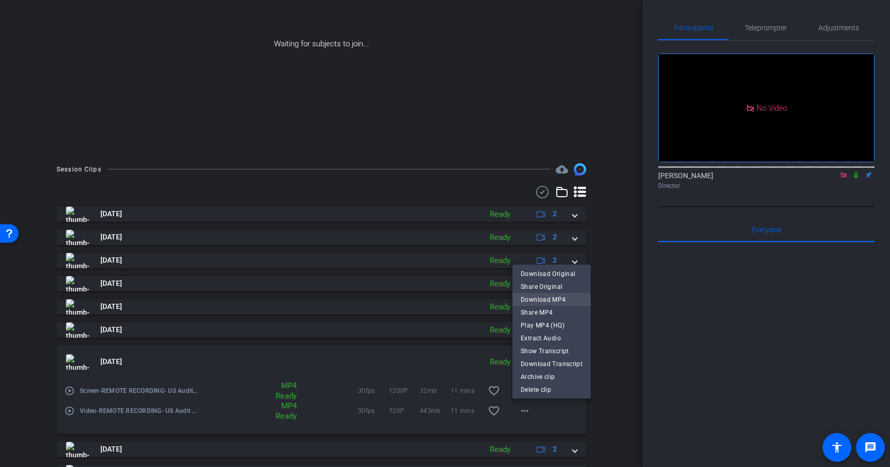
click at [557, 301] on span "Download MP4" at bounding box center [552, 299] width 62 height 12
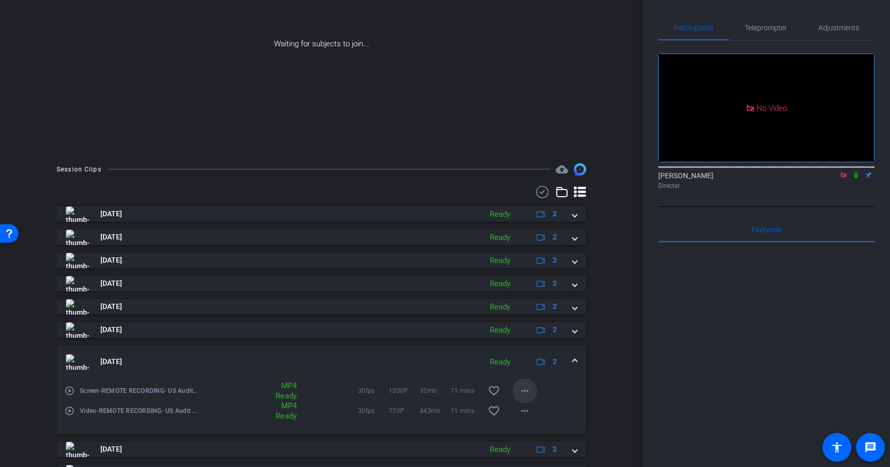
click at [527, 387] on mat-icon "more_horiz" at bounding box center [524, 391] width 12 height 12
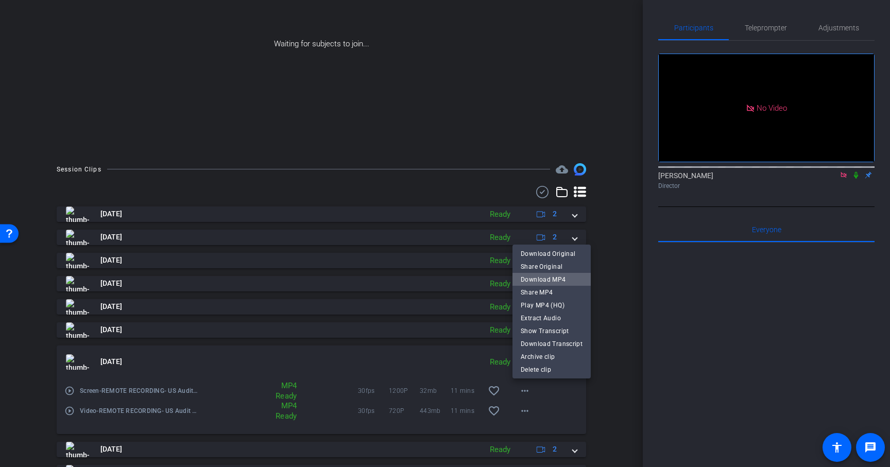
click at [561, 280] on span "Download MP4" at bounding box center [552, 279] width 62 height 12
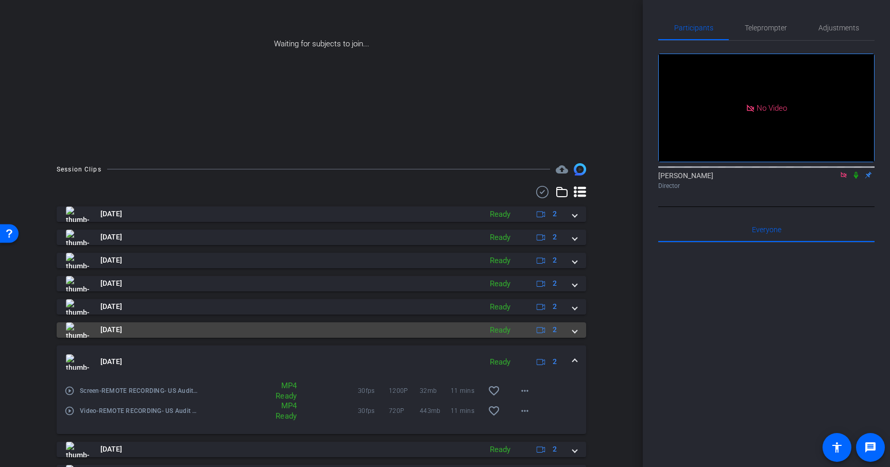
click at [576, 333] on span at bounding box center [575, 329] width 4 height 11
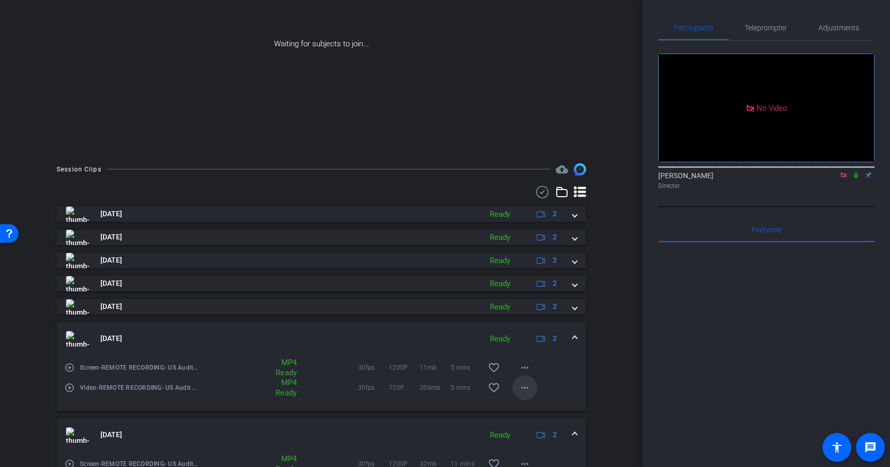
click at [526, 388] on mat-icon "more_horiz" at bounding box center [524, 388] width 12 height 12
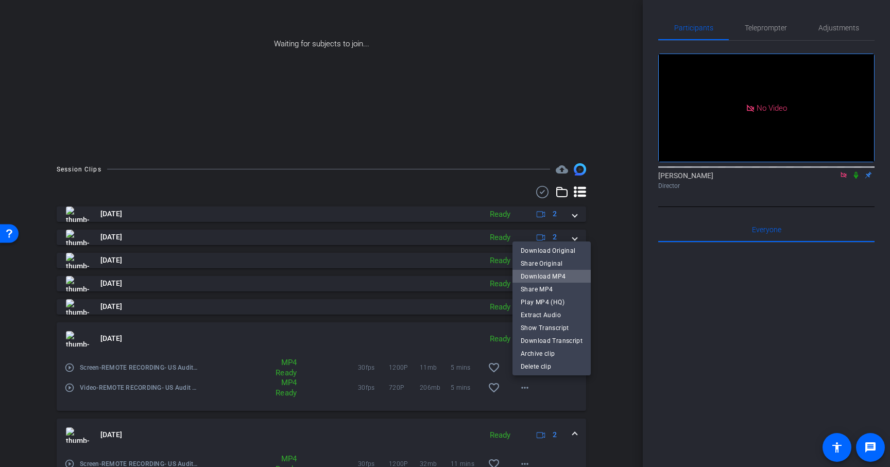
click at [561, 275] on span "Download MP4" at bounding box center [552, 276] width 62 height 12
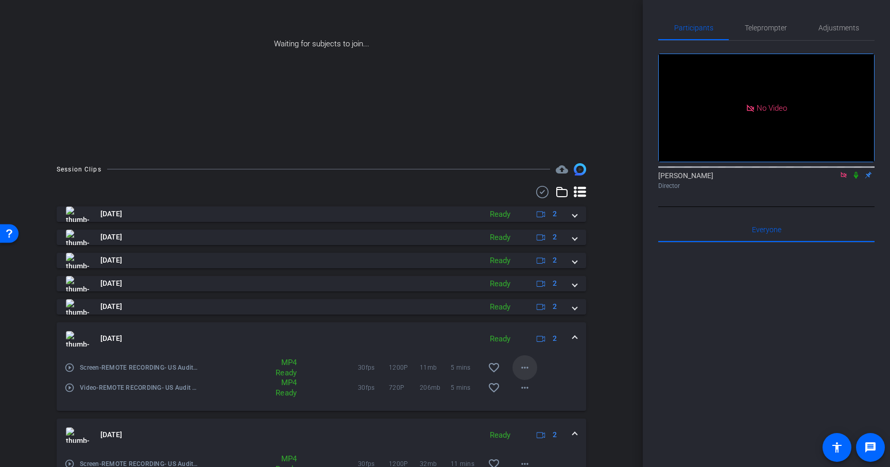
click at [526, 367] on mat-icon "more_horiz" at bounding box center [524, 367] width 12 height 12
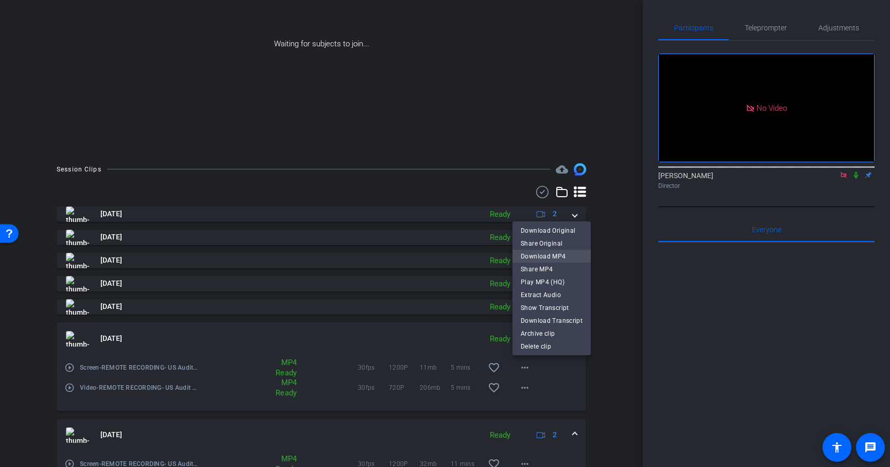
click at [556, 257] on span "Download MP4" at bounding box center [552, 256] width 62 height 12
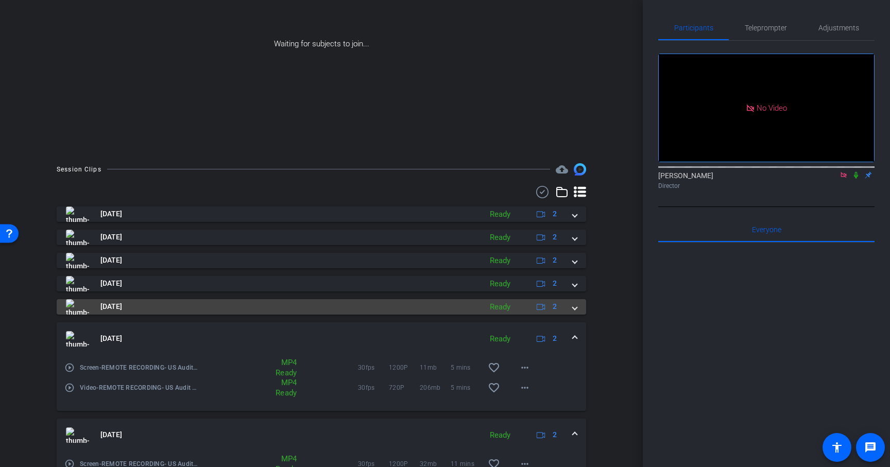
click at [579, 306] on mat-expansion-panel-header "[DATE] Ready 2" at bounding box center [321, 306] width 529 height 15
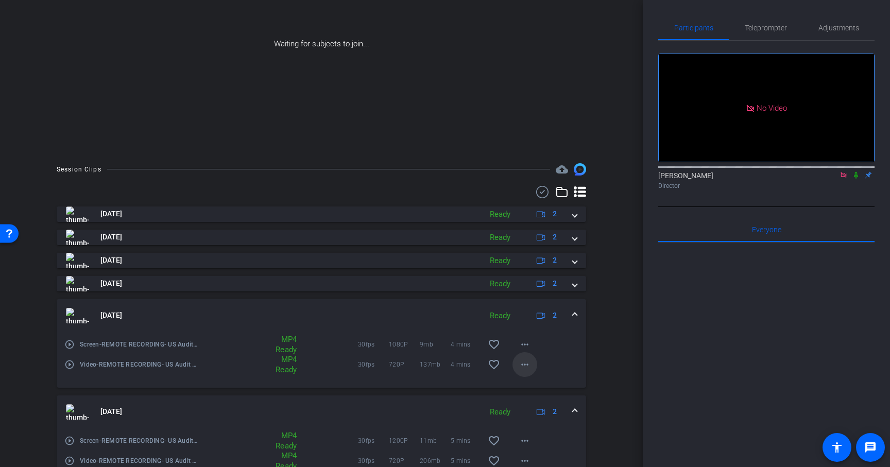
click at [518, 366] on mat-icon "more_horiz" at bounding box center [524, 364] width 12 height 12
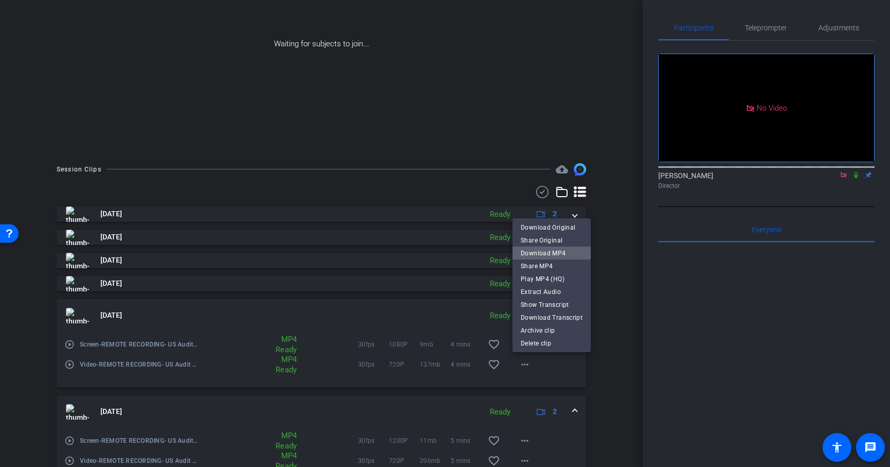
click at [556, 252] on span "Download MP4" at bounding box center [552, 253] width 62 height 12
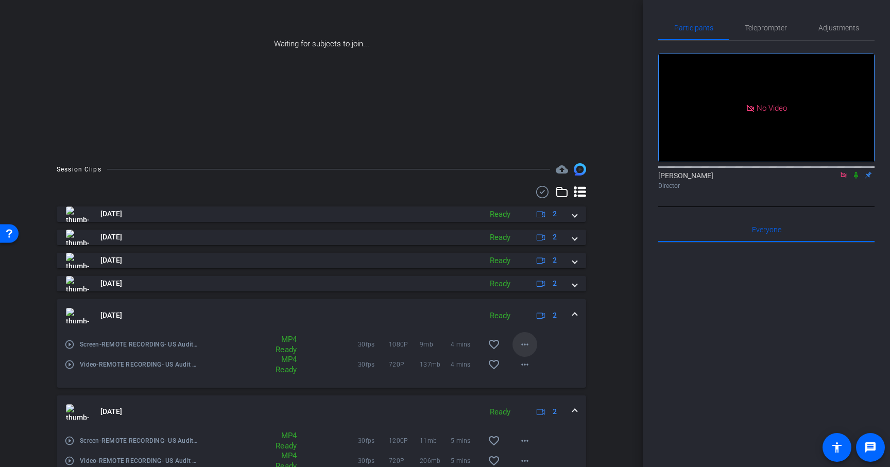
click at [526, 347] on mat-icon "more_horiz" at bounding box center [524, 344] width 12 height 12
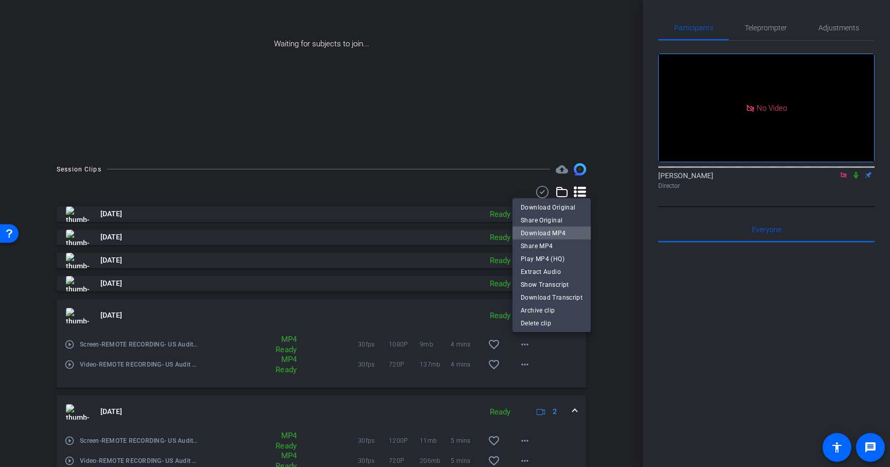
click at [554, 234] on span "Download MP4" at bounding box center [552, 233] width 62 height 12
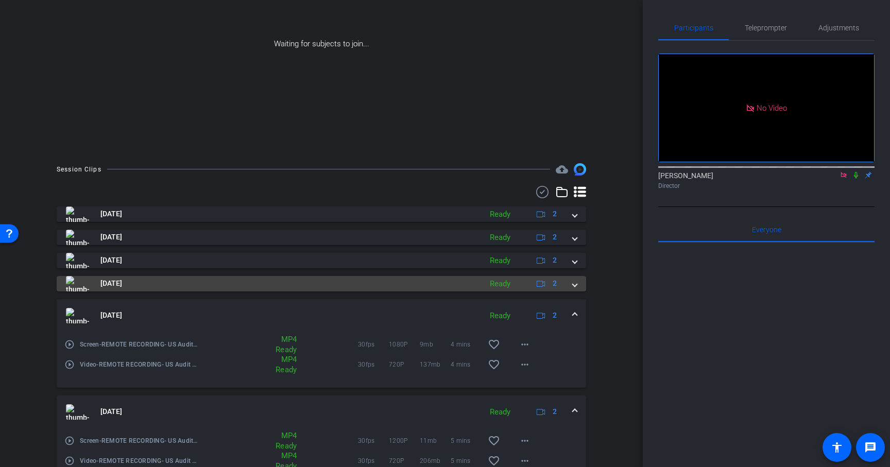
click at [576, 285] on span at bounding box center [575, 283] width 4 height 11
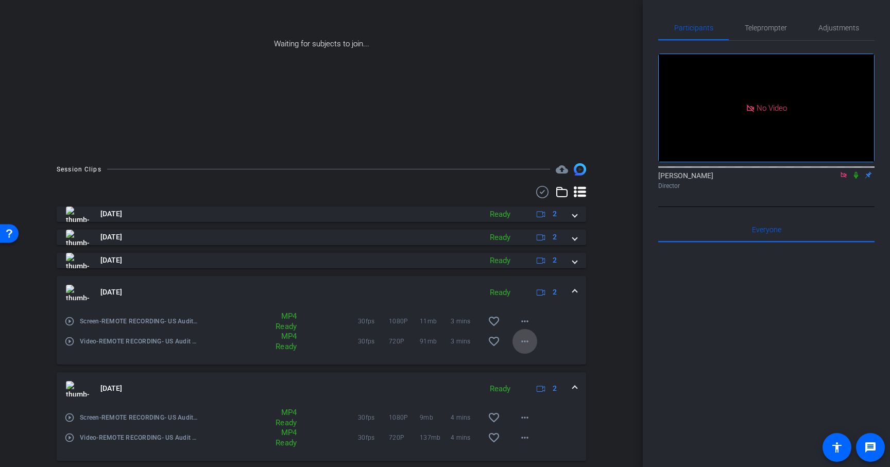
click at [524, 337] on mat-icon "more_horiz" at bounding box center [524, 341] width 12 height 12
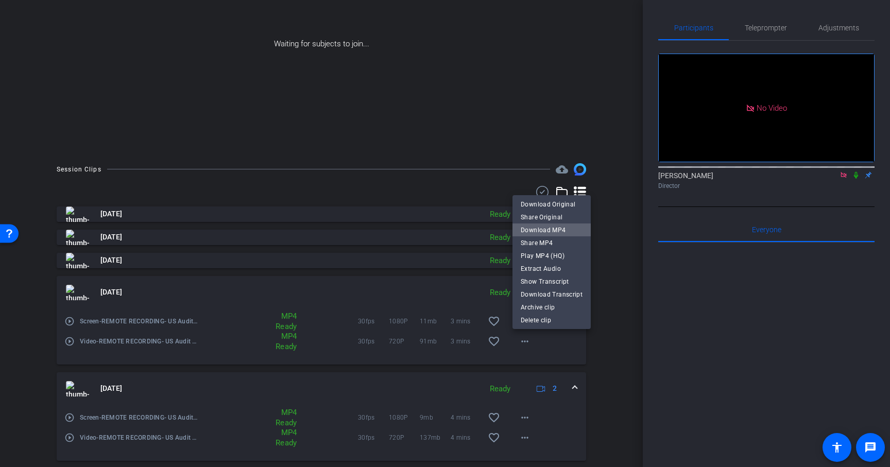
click at [569, 234] on span "Download MP4" at bounding box center [552, 230] width 62 height 12
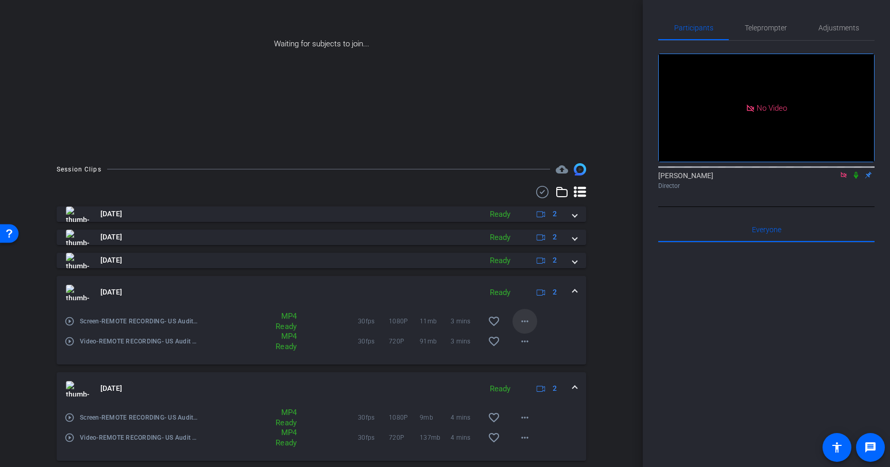
click at [527, 322] on mat-icon "more_horiz" at bounding box center [524, 321] width 12 height 12
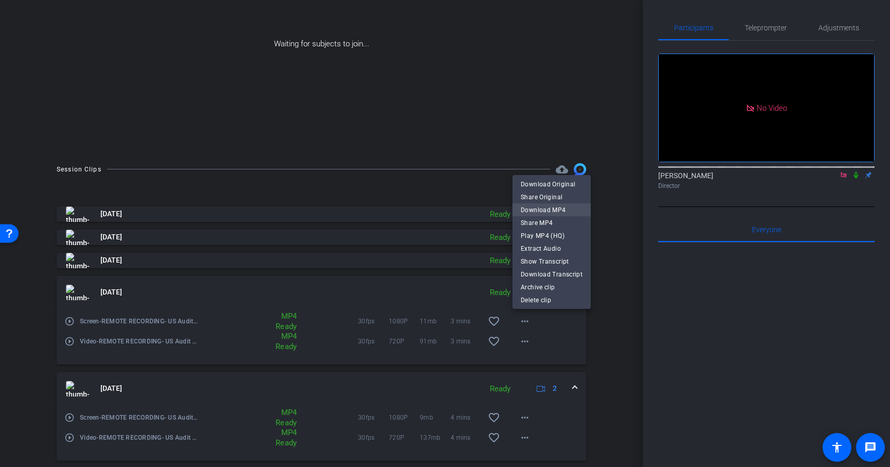
click at [558, 207] on span "Download MP4" at bounding box center [552, 210] width 62 height 12
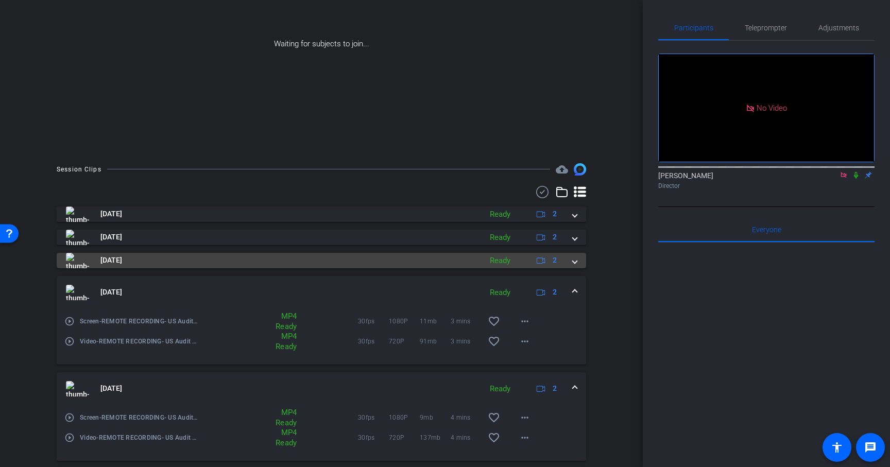
click at [575, 261] on span at bounding box center [575, 260] width 4 height 11
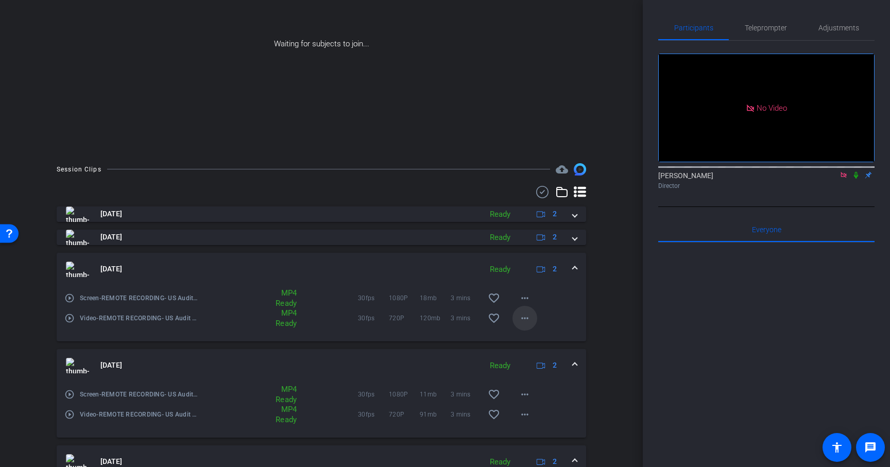
click at [523, 319] on mat-icon "more_horiz" at bounding box center [524, 318] width 12 height 12
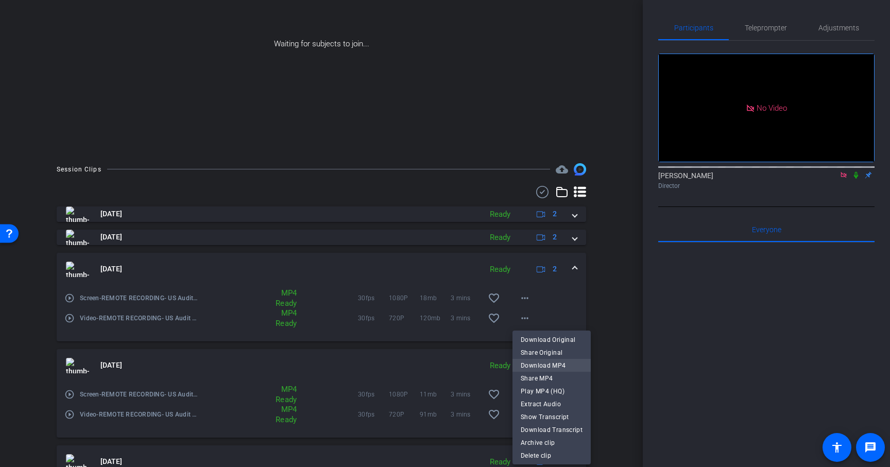
click at [551, 362] on span "Download MP4" at bounding box center [552, 365] width 62 height 12
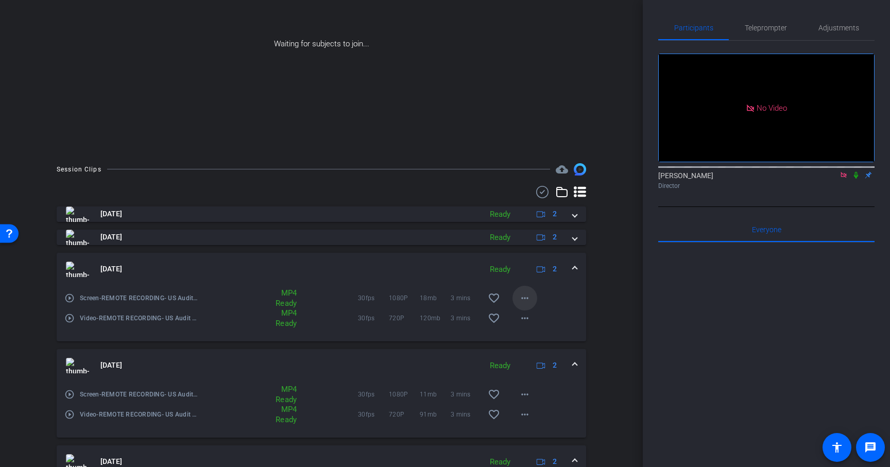
click at [527, 298] on mat-icon "more_horiz" at bounding box center [524, 298] width 12 height 12
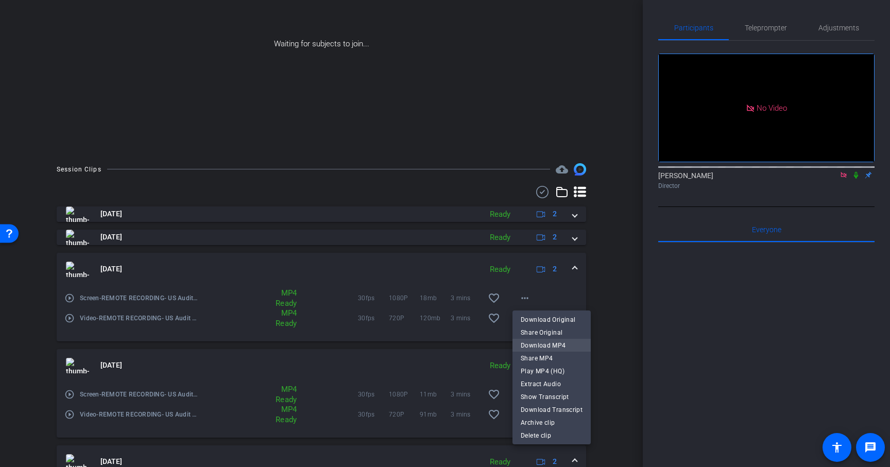
click at [533, 348] on span "Download MP4" at bounding box center [552, 345] width 62 height 12
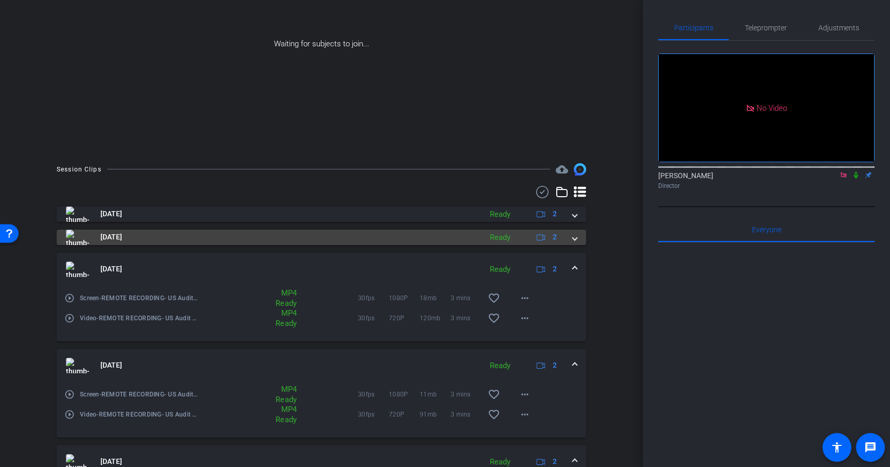
click at [574, 237] on span at bounding box center [575, 237] width 4 height 11
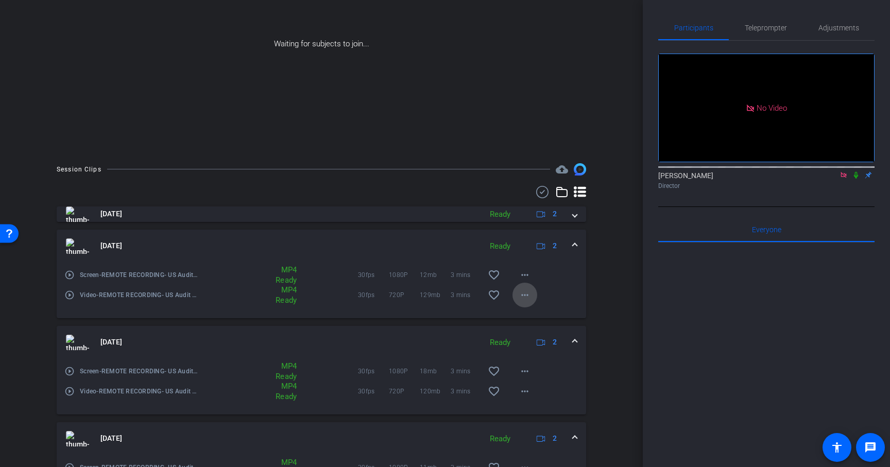
click at [524, 293] on mat-icon "more_horiz" at bounding box center [524, 295] width 12 height 12
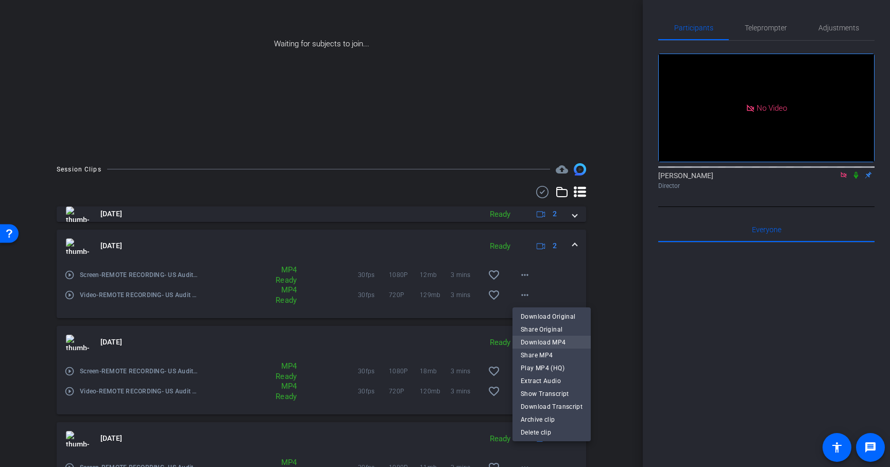
click at [532, 343] on span "Download MP4" at bounding box center [552, 342] width 62 height 12
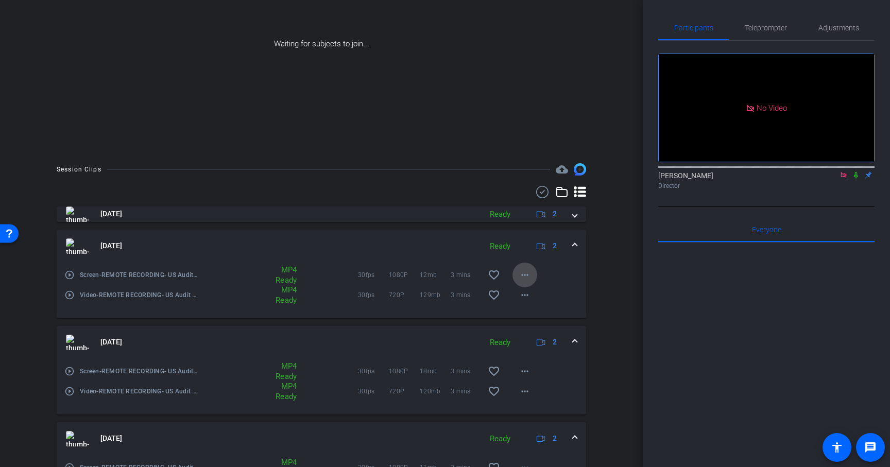
click at [526, 279] on mat-icon "more_horiz" at bounding box center [524, 275] width 12 height 12
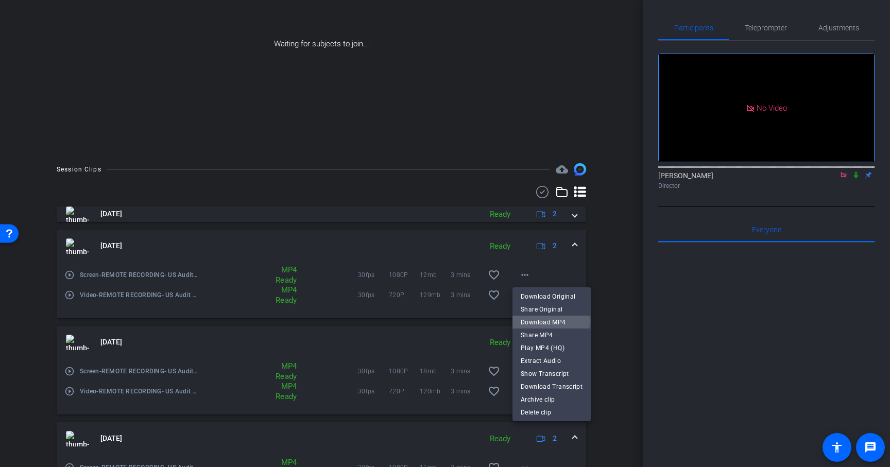
click at [541, 321] on span "Download MP4" at bounding box center [552, 322] width 62 height 12
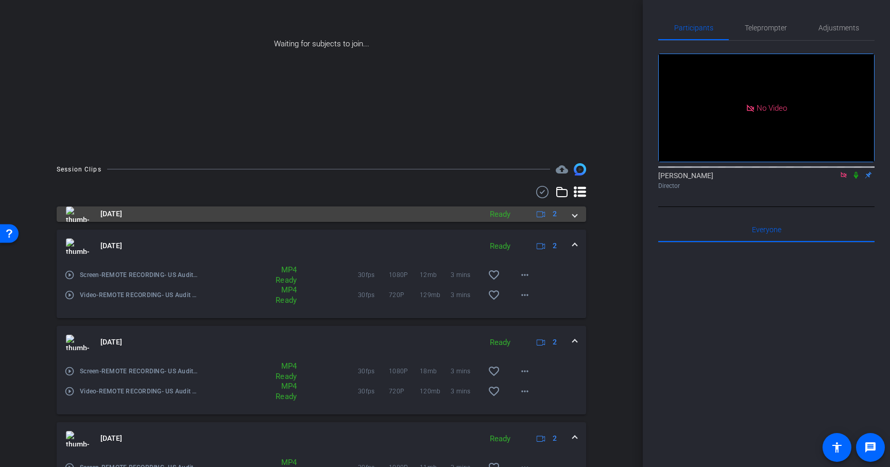
click at [575, 213] on span at bounding box center [575, 214] width 4 height 11
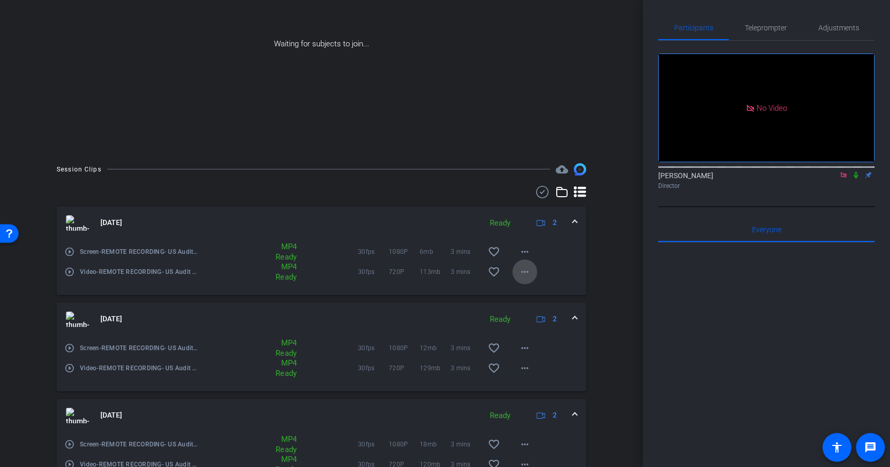
click at [524, 270] on mat-icon "more_horiz" at bounding box center [524, 272] width 12 height 12
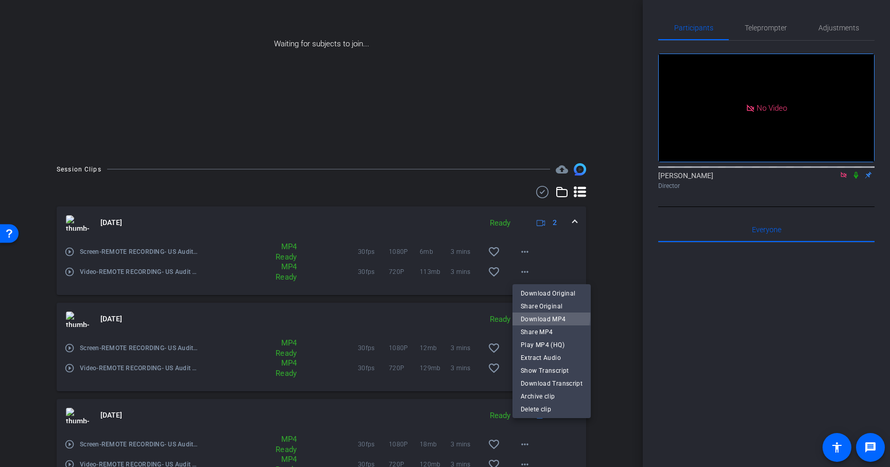
click at [538, 316] on span "Download MP4" at bounding box center [552, 319] width 62 height 12
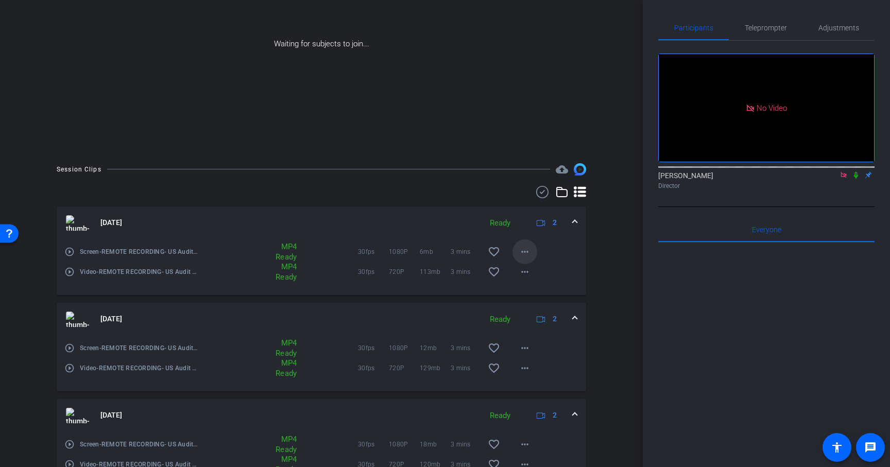
click at [524, 255] on mat-icon "more_horiz" at bounding box center [524, 252] width 12 height 12
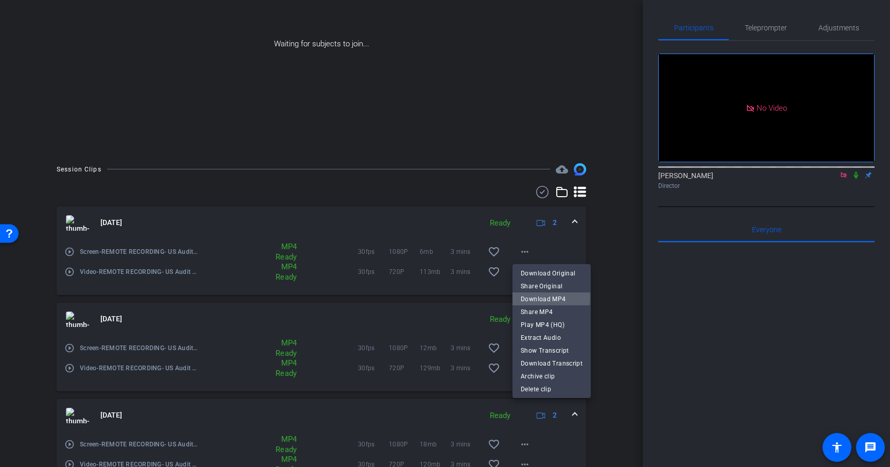
click at [534, 297] on span "Download MP4" at bounding box center [552, 299] width 62 height 12
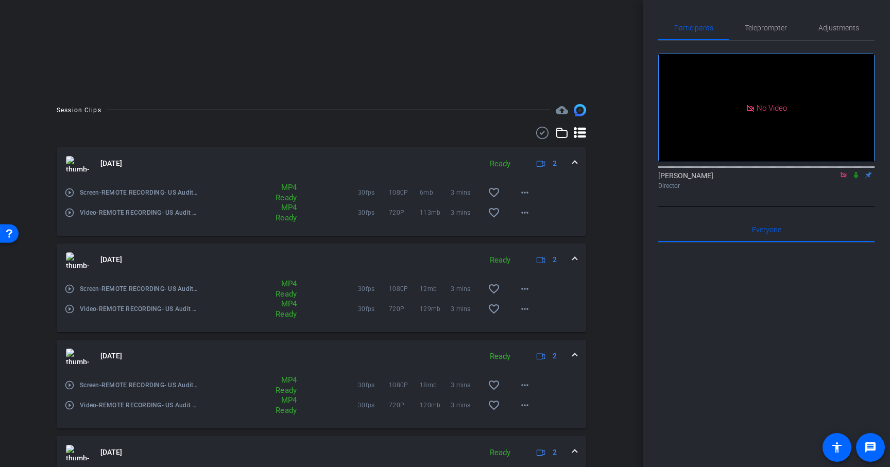
scroll to position [193, 0]
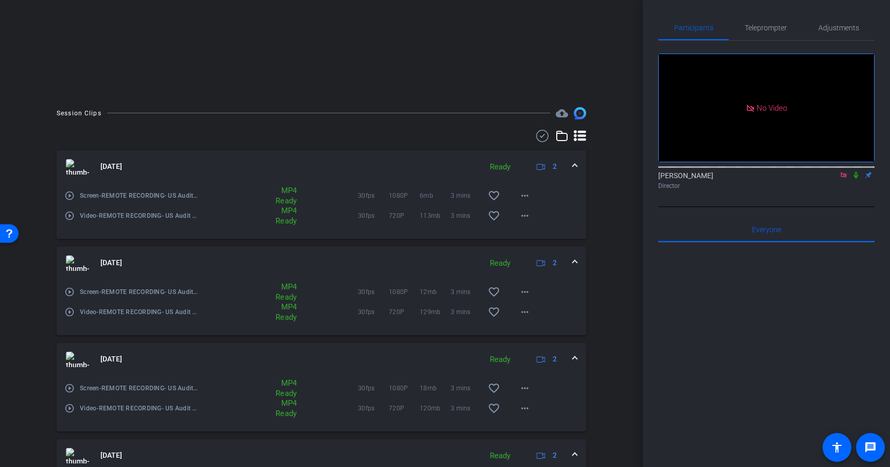
click at [581, 137] on icon at bounding box center [580, 136] width 12 height 12
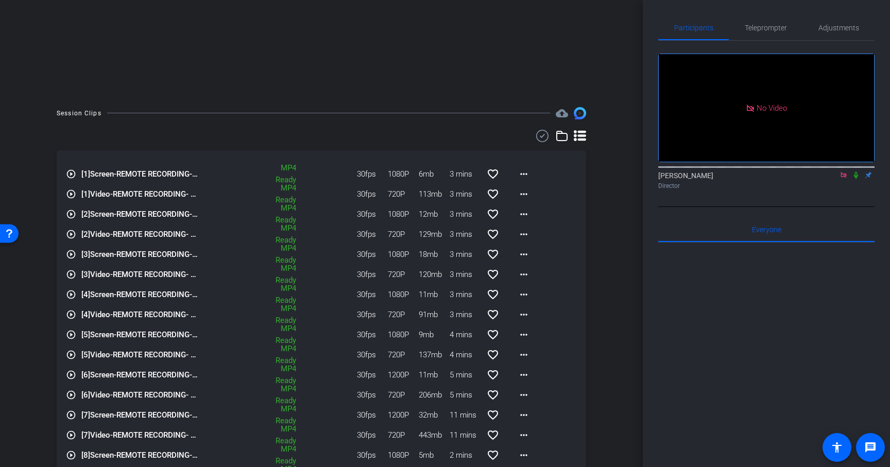
click at [581, 137] on icon at bounding box center [580, 136] width 12 height 12
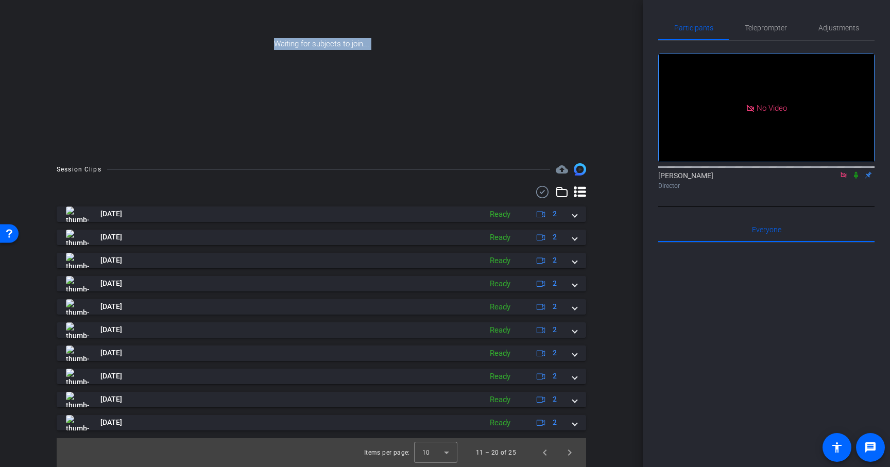
click at [581, 137] on div "Waiting for subjects to join..." at bounding box center [321, 44] width 591 height 218
click at [579, 189] on icon at bounding box center [580, 192] width 12 height 12
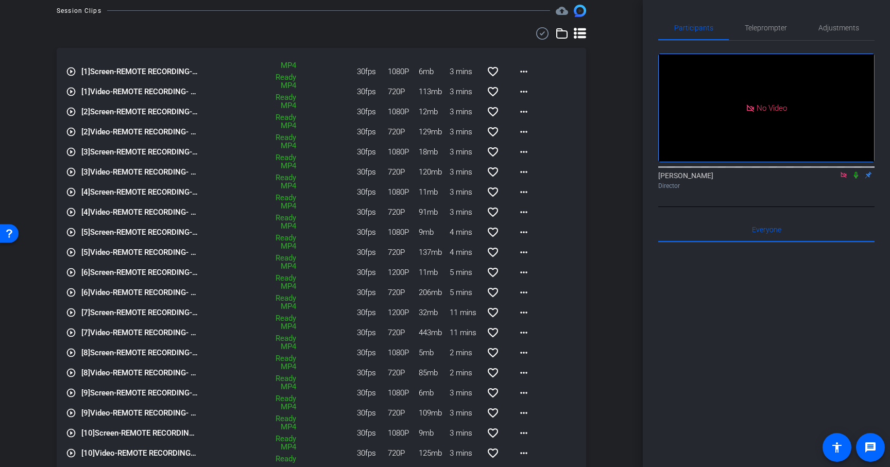
scroll to position [330, 0]
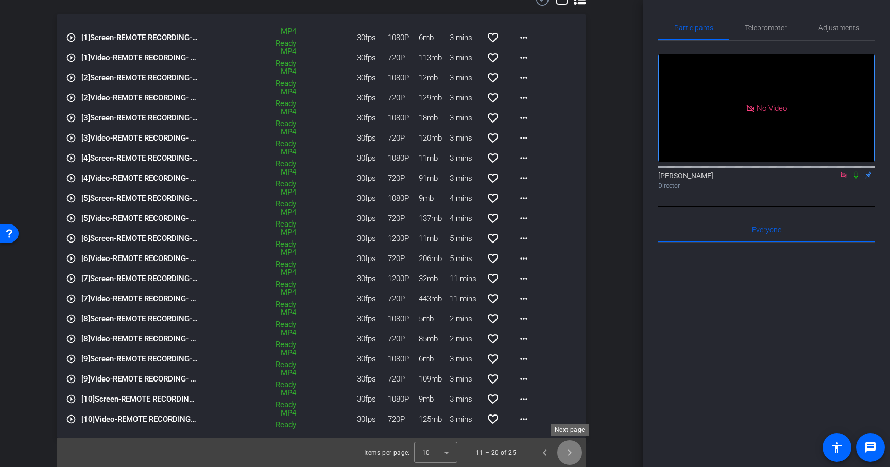
click at [573, 455] on span "Next page" at bounding box center [569, 452] width 25 height 25
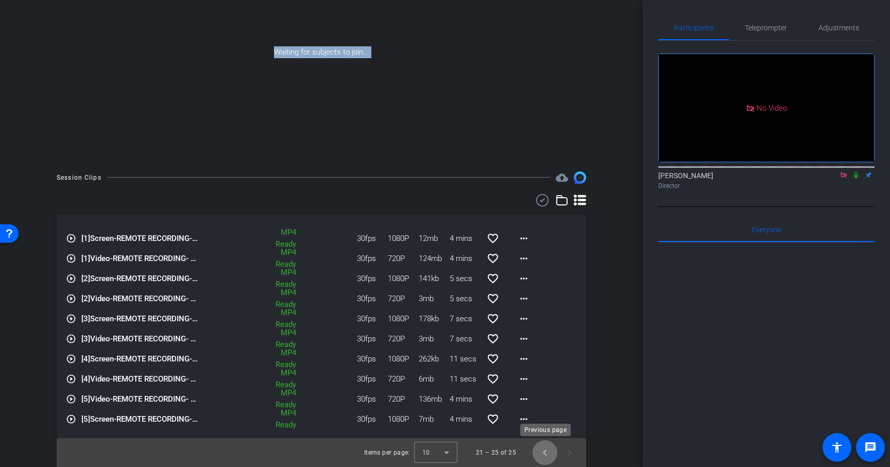
click at [544, 452] on span "Previous page" at bounding box center [544, 452] width 25 height 25
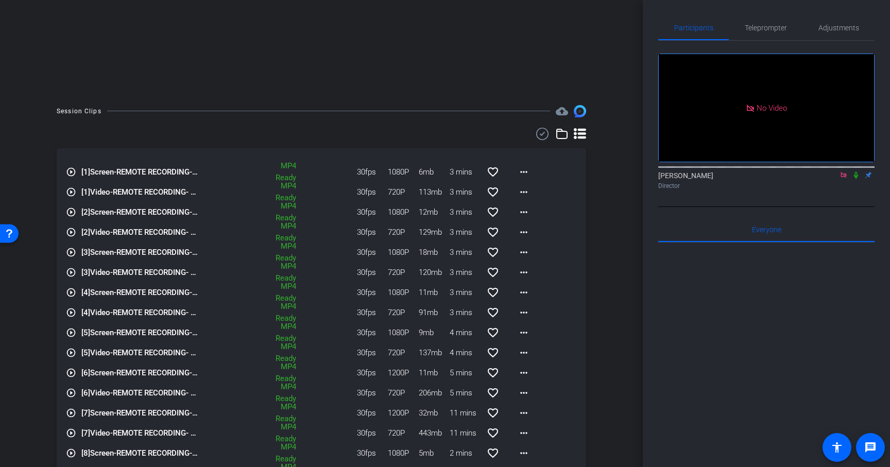
scroll to position [330, 0]
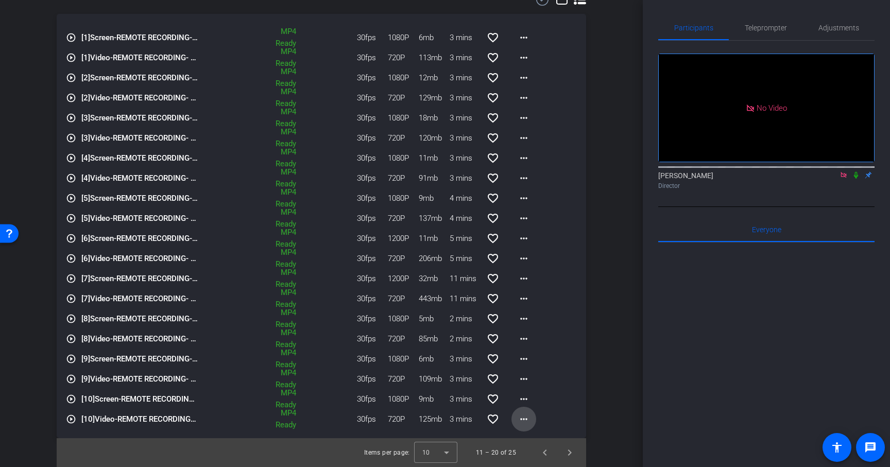
click at [524, 418] on mat-icon "more_horiz" at bounding box center [523, 419] width 12 height 12
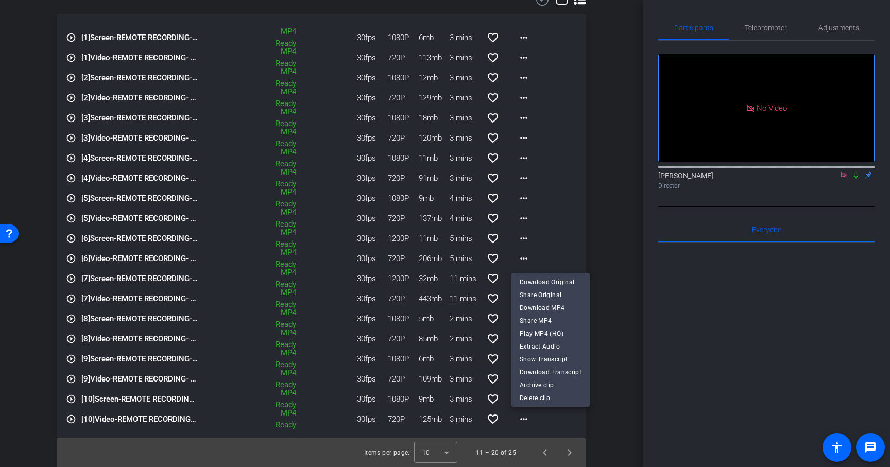
click at [566, 418] on div at bounding box center [445, 233] width 890 height 467
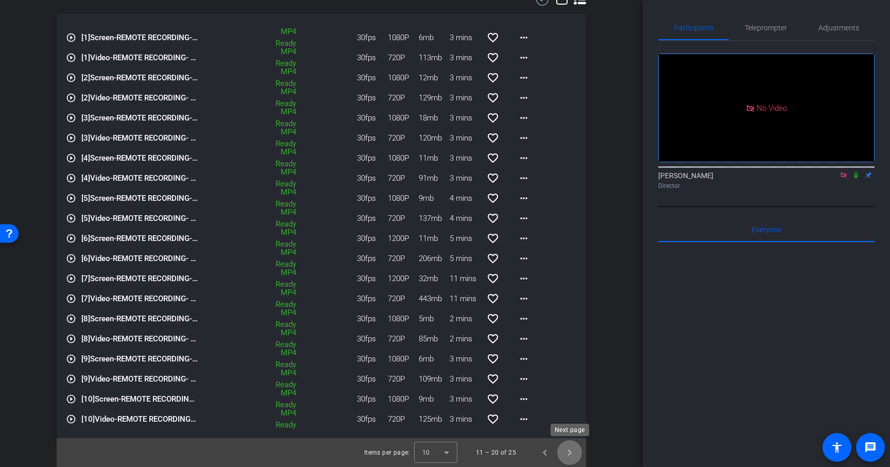
click at [569, 448] on span "Next page" at bounding box center [569, 452] width 25 height 25
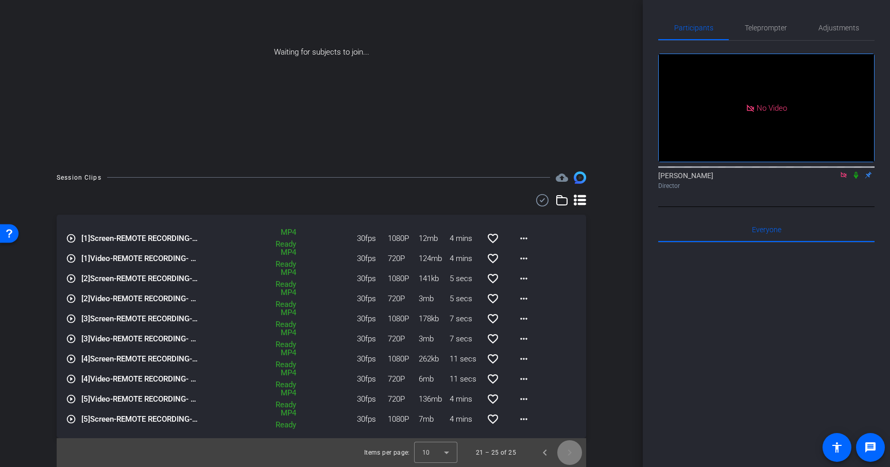
scroll to position [129, 0]
click at [528, 238] on mat-icon "more_horiz" at bounding box center [523, 238] width 12 height 12
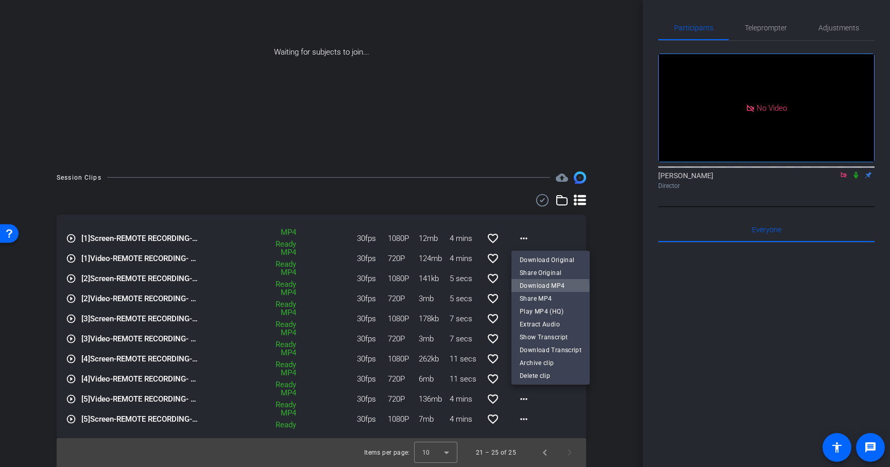
click at [544, 288] on span "Download MP4" at bounding box center [551, 286] width 62 height 12
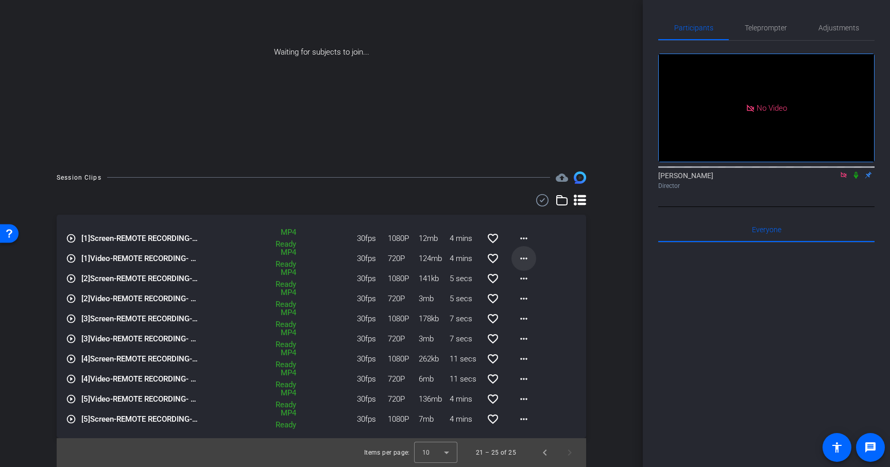
click at [525, 256] on mat-icon "more_horiz" at bounding box center [523, 258] width 12 height 12
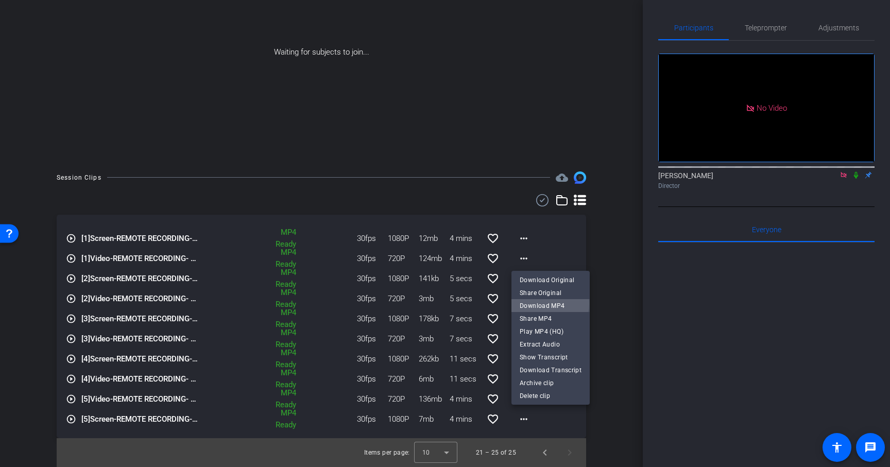
click at [535, 303] on span "Download MP4" at bounding box center [551, 306] width 62 height 12
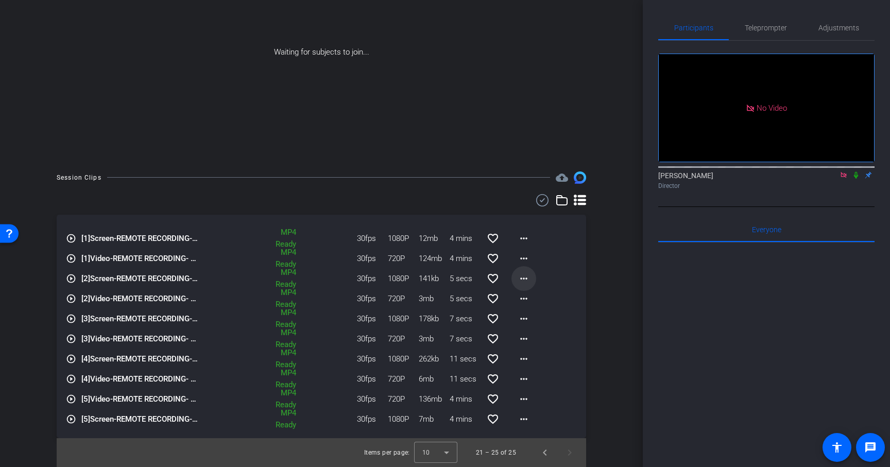
click at [525, 275] on mat-icon "more_horiz" at bounding box center [523, 278] width 12 height 12
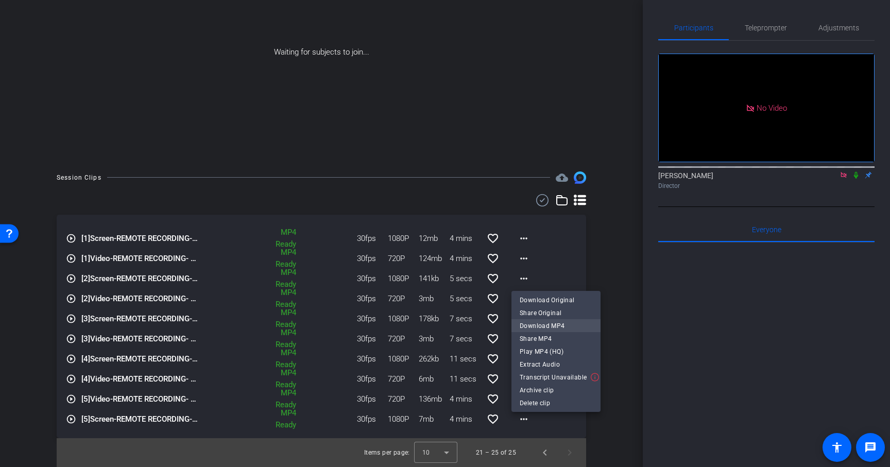
click at [529, 325] on span "Download MP4" at bounding box center [556, 326] width 73 height 12
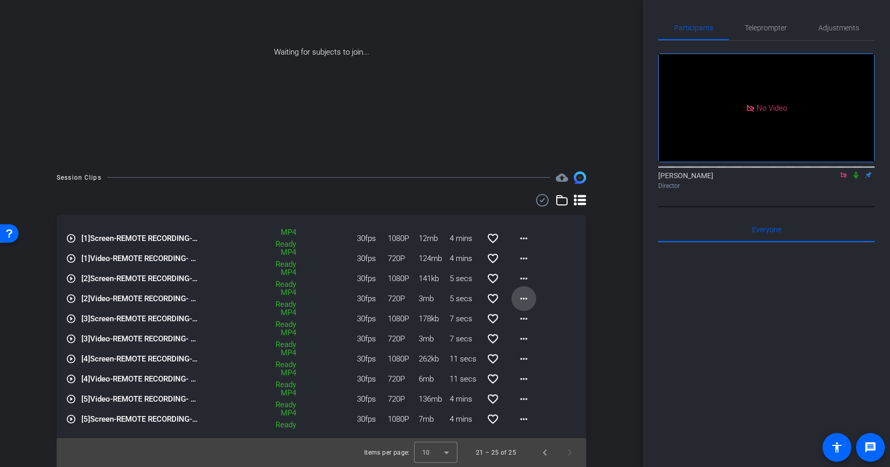
click at [521, 296] on mat-icon "more_horiz" at bounding box center [523, 298] width 12 height 12
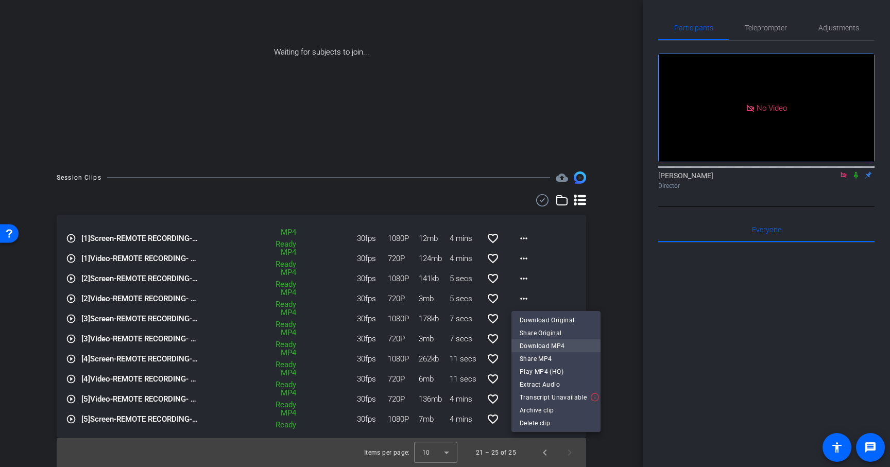
click at [535, 344] on span "Download MP4" at bounding box center [556, 346] width 73 height 12
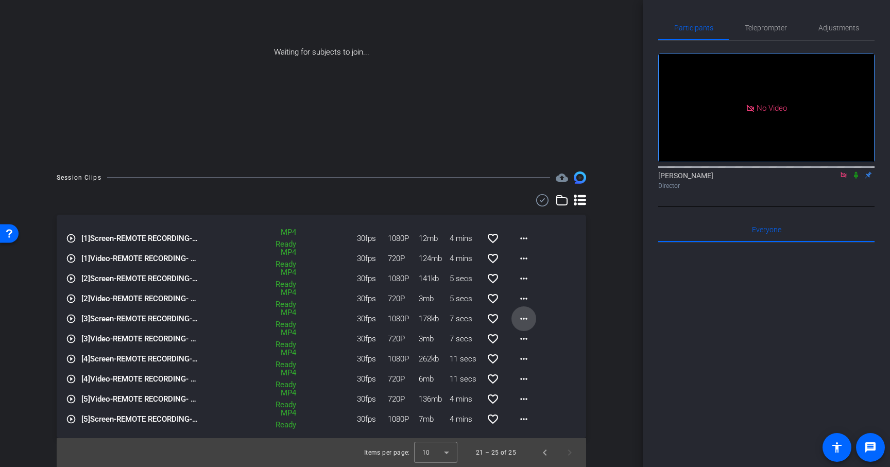
click at [523, 318] on mat-icon "more_horiz" at bounding box center [523, 319] width 12 height 12
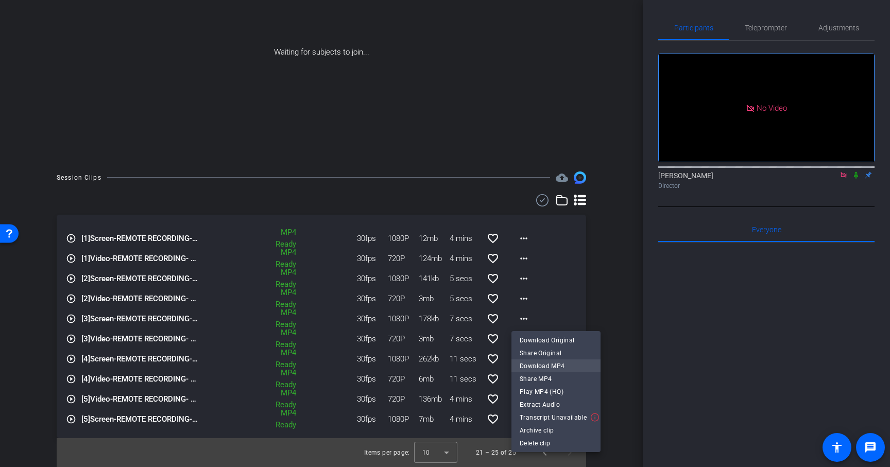
click at [527, 367] on span "Download MP4" at bounding box center [556, 366] width 73 height 12
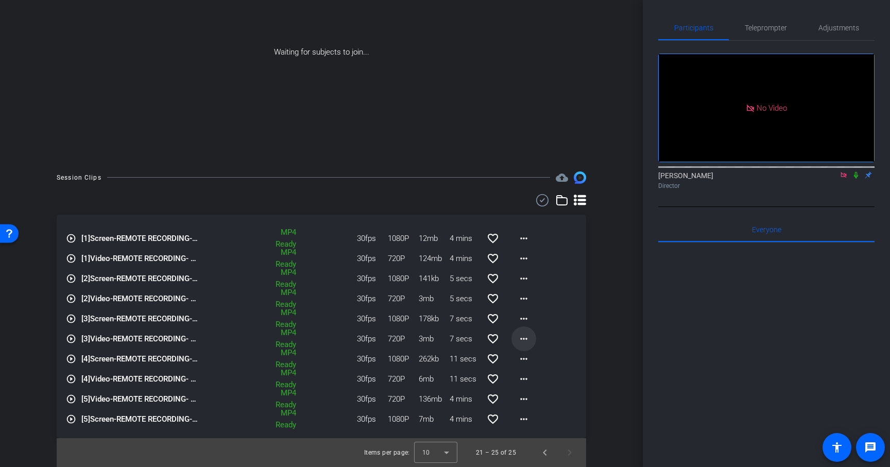
click at [523, 337] on mat-icon "more_horiz" at bounding box center [523, 339] width 12 height 12
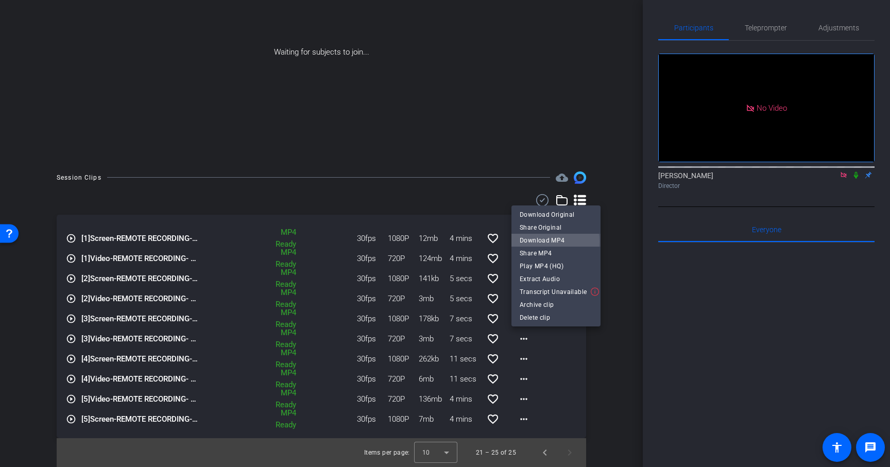
click at [545, 241] on span "Download MP4" at bounding box center [556, 240] width 73 height 12
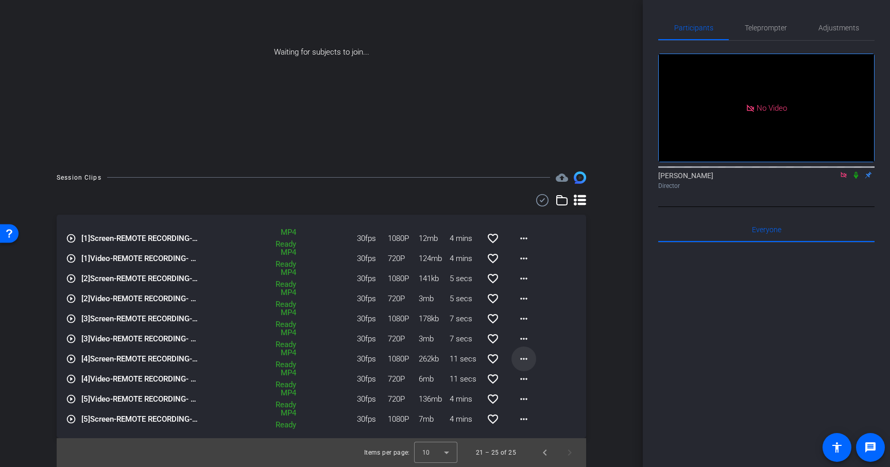
click at [523, 357] on mat-icon "more_horiz" at bounding box center [523, 359] width 12 height 12
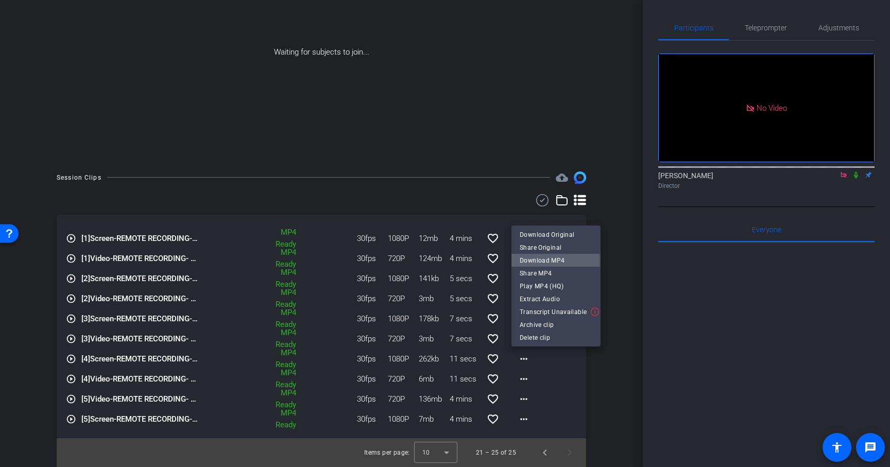
click at [536, 262] on span "Download MP4" at bounding box center [556, 260] width 73 height 12
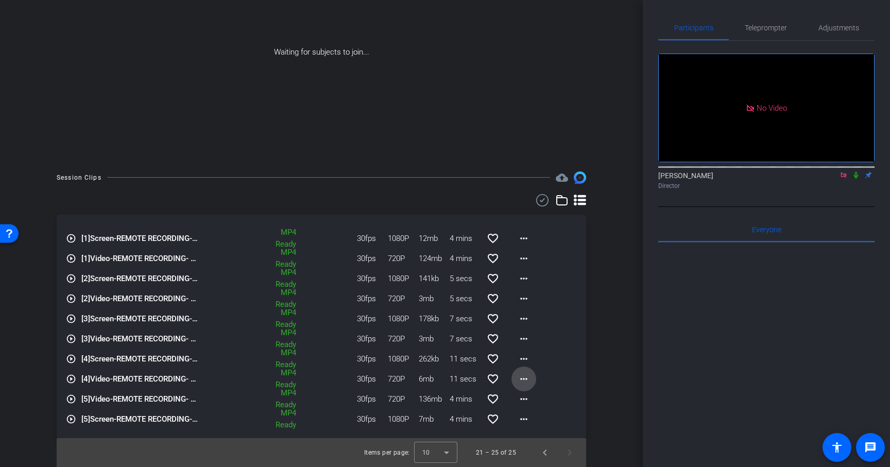
click at [522, 381] on mat-icon "more_horiz" at bounding box center [523, 379] width 12 height 12
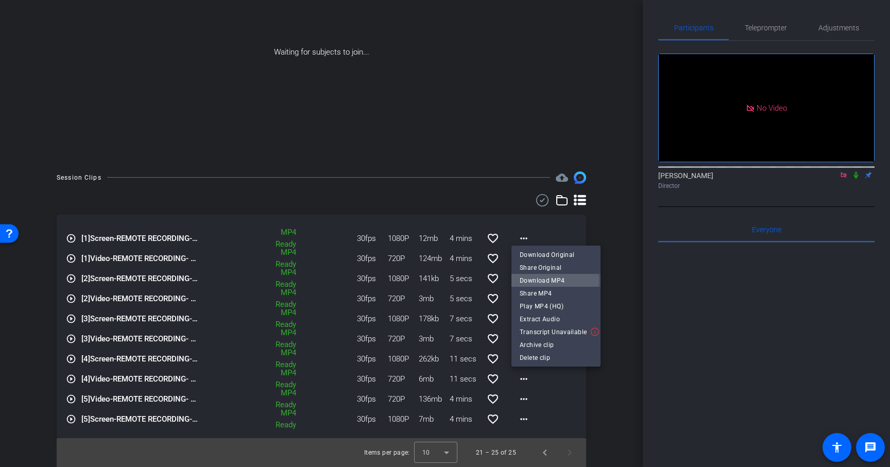
click at [538, 280] on span "Download MP4" at bounding box center [556, 280] width 73 height 12
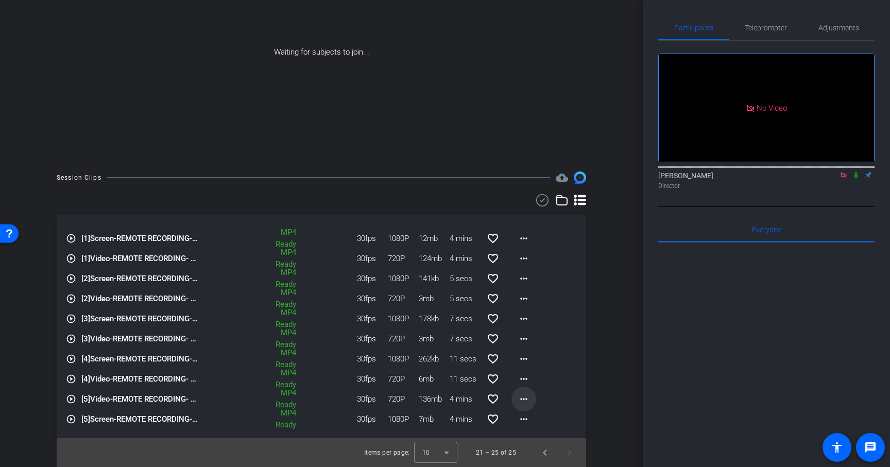
click at [526, 403] on mat-icon "more_horiz" at bounding box center [523, 399] width 12 height 12
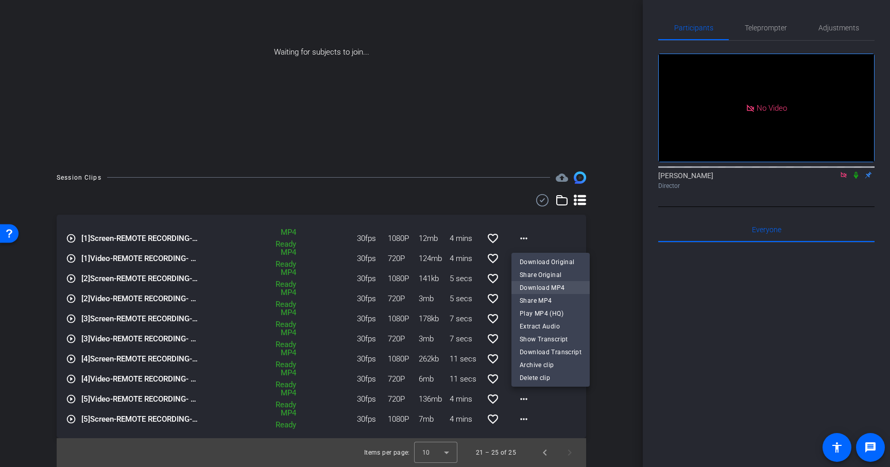
click at [540, 292] on span "Download MP4" at bounding box center [551, 288] width 62 height 12
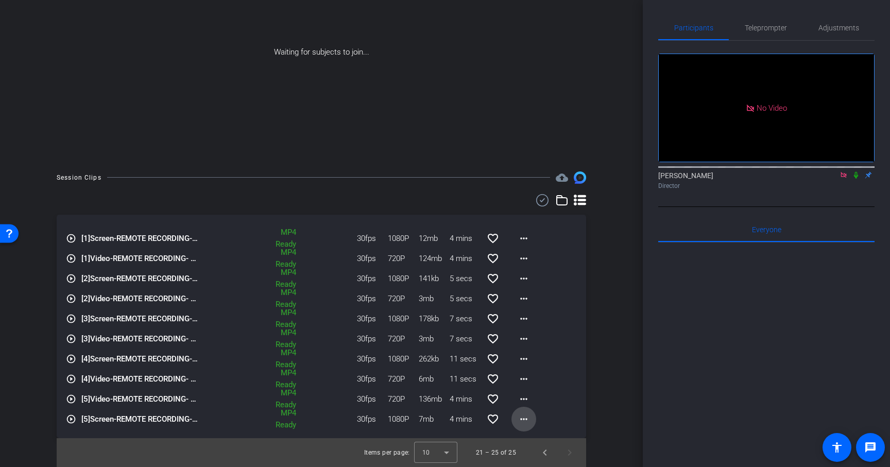
click at [523, 422] on mat-icon "more_horiz" at bounding box center [523, 419] width 12 height 12
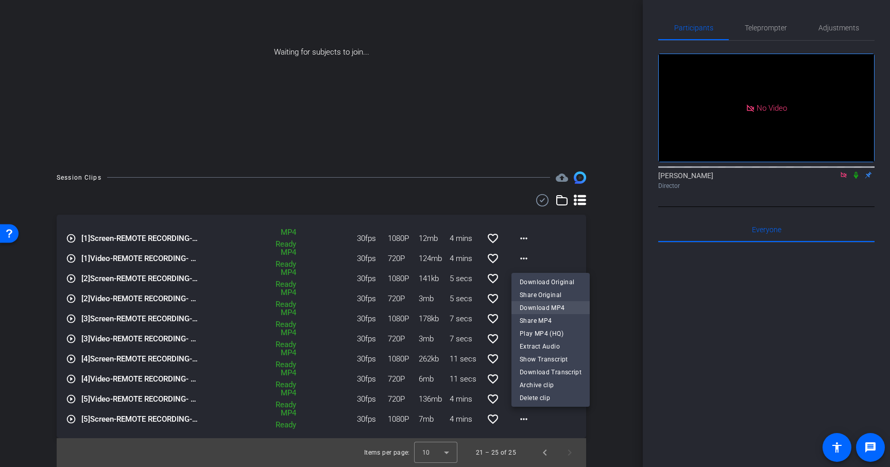
click at [556, 307] on span "Download MP4" at bounding box center [551, 308] width 62 height 12
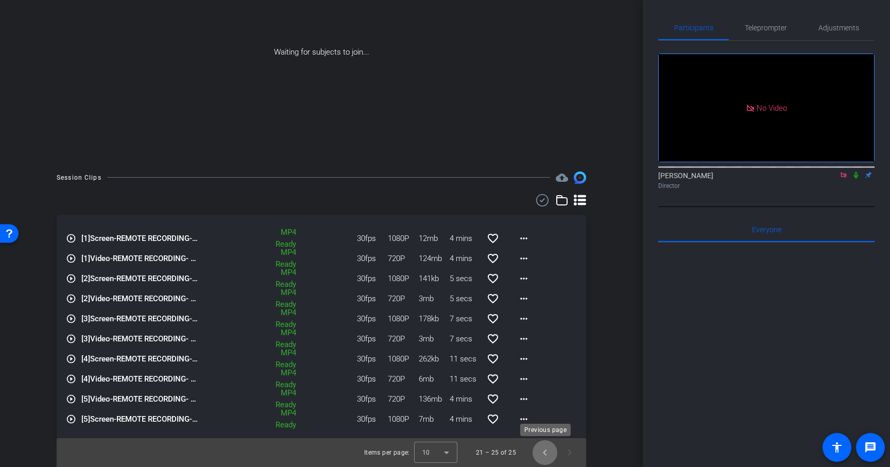
click at [547, 457] on span "Previous page" at bounding box center [544, 452] width 25 height 25
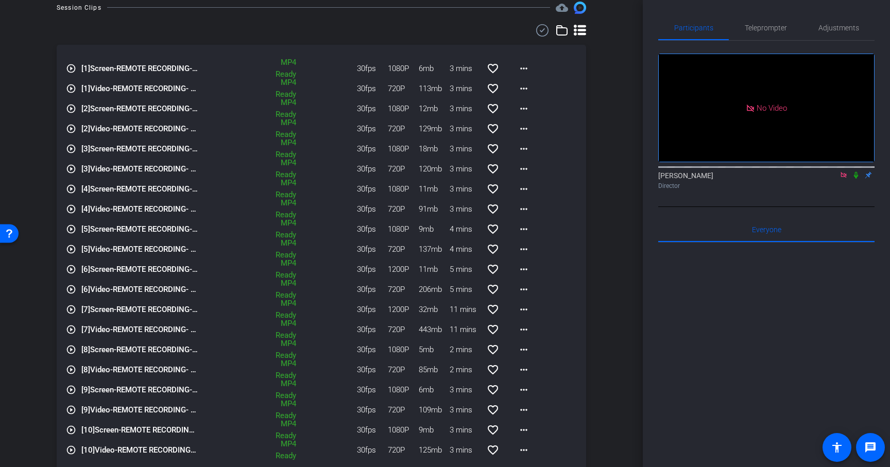
scroll to position [330, 0]
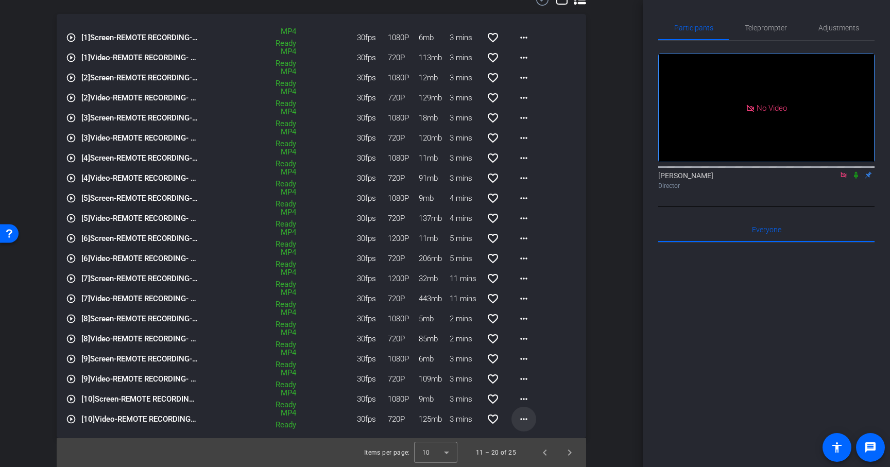
click at [518, 421] on mat-icon "more_horiz" at bounding box center [523, 419] width 12 height 12
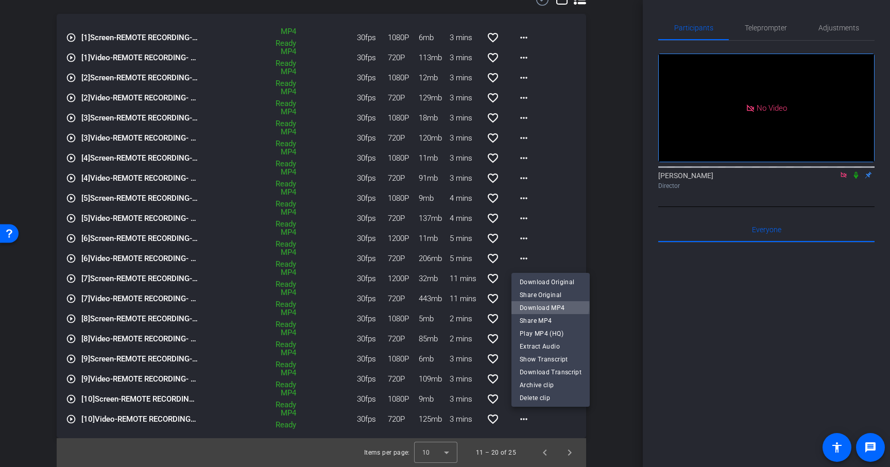
click at [542, 306] on span "Download MP4" at bounding box center [551, 308] width 62 height 12
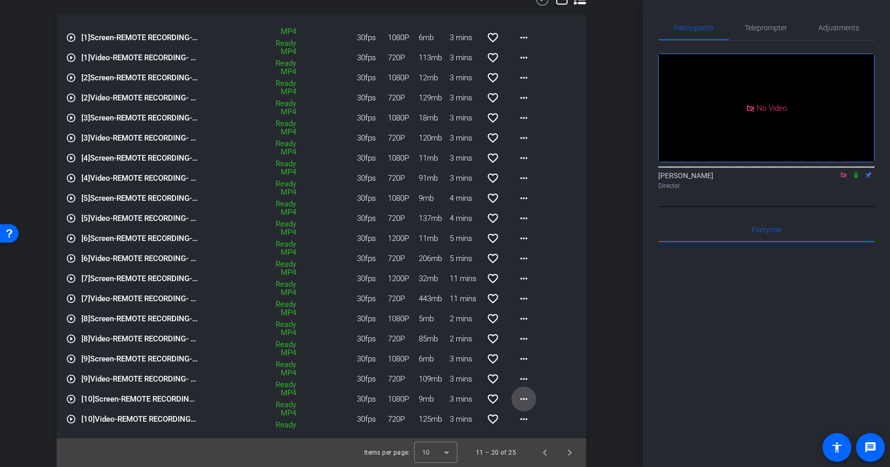
click at [521, 402] on mat-icon "more_horiz" at bounding box center [523, 399] width 12 height 12
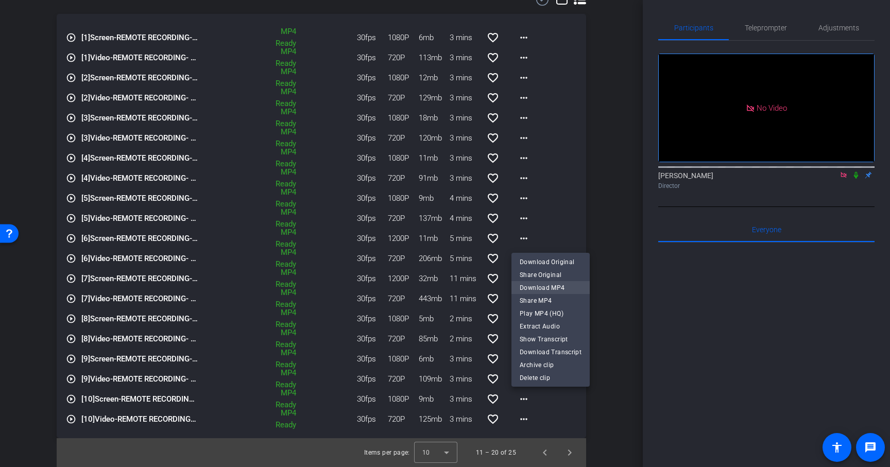
click at [540, 286] on span "Download MP4" at bounding box center [551, 288] width 62 height 12
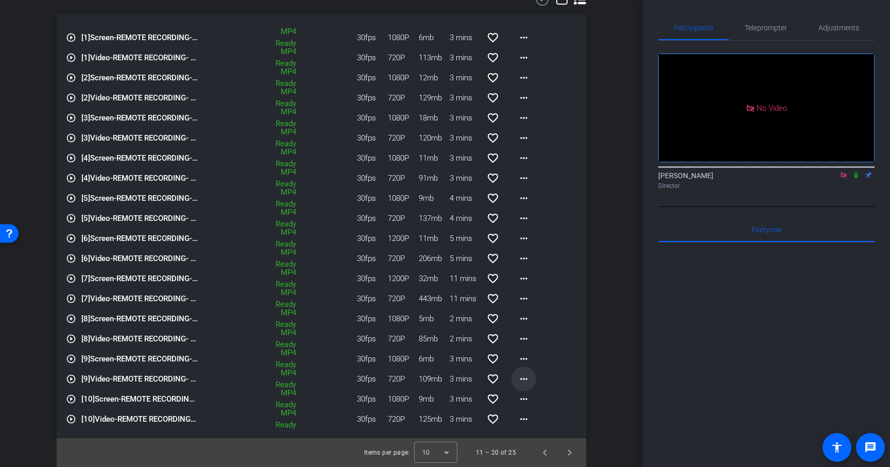
click at [525, 379] on mat-icon "more_horiz" at bounding box center [523, 379] width 12 height 12
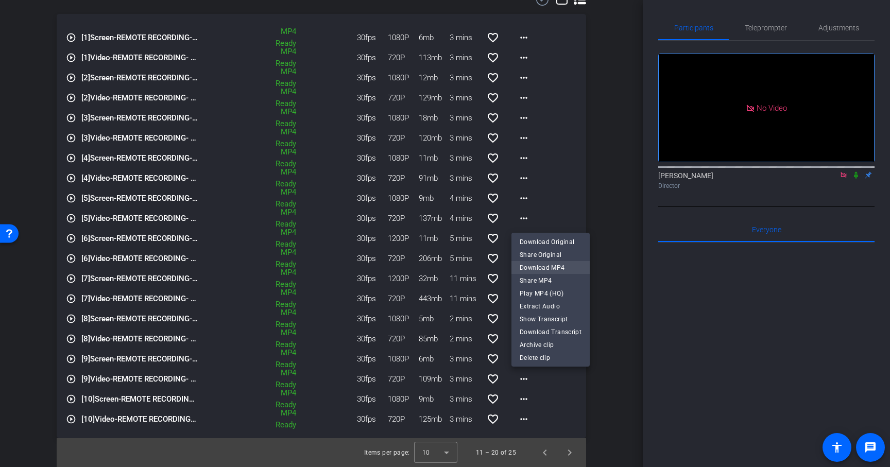
click at [541, 268] on span "Download MP4" at bounding box center [551, 268] width 62 height 12
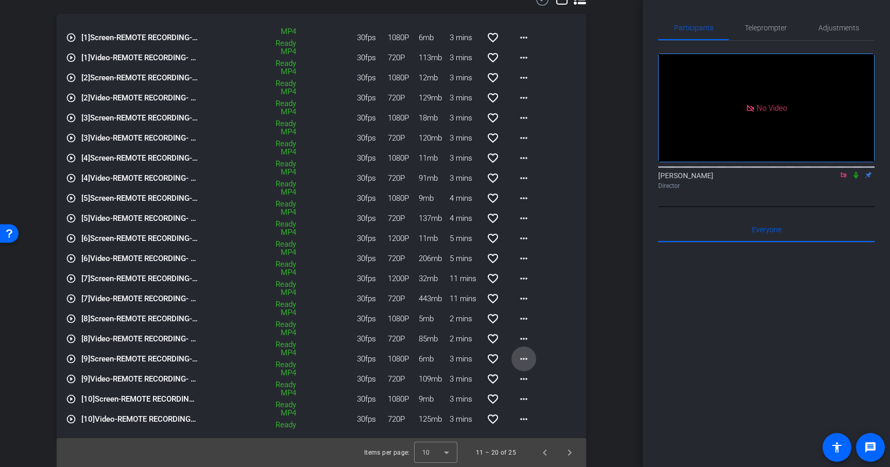
click at [528, 356] on mat-icon "more_horiz" at bounding box center [523, 359] width 12 height 12
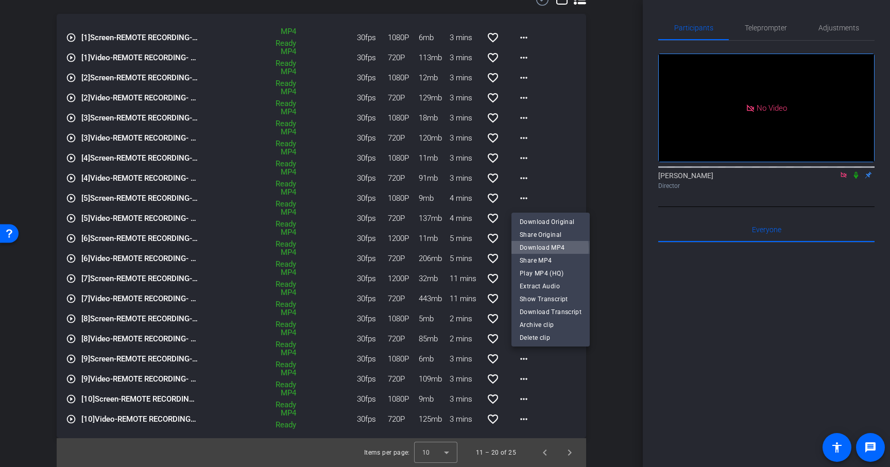
click at [533, 249] on span "Download MP4" at bounding box center [551, 247] width 62 height 12
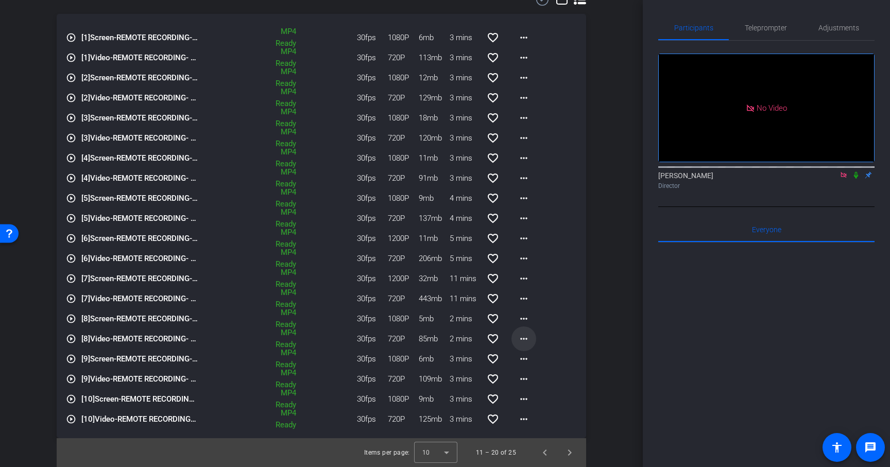
click at [526, 337] on mat-icon "more_horiz" at bounding box center [523, 339] width 12 height 12
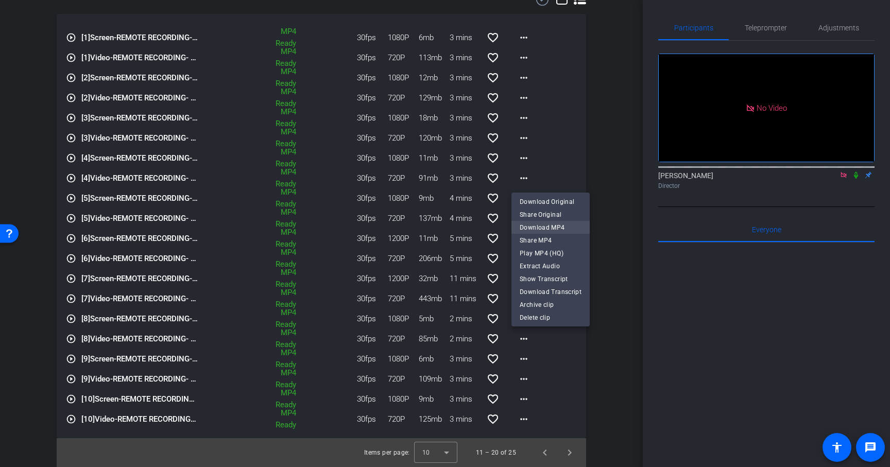
click at [537, 227] on span "Download MP4" at bounding box center [551, 227] width 62 height 12
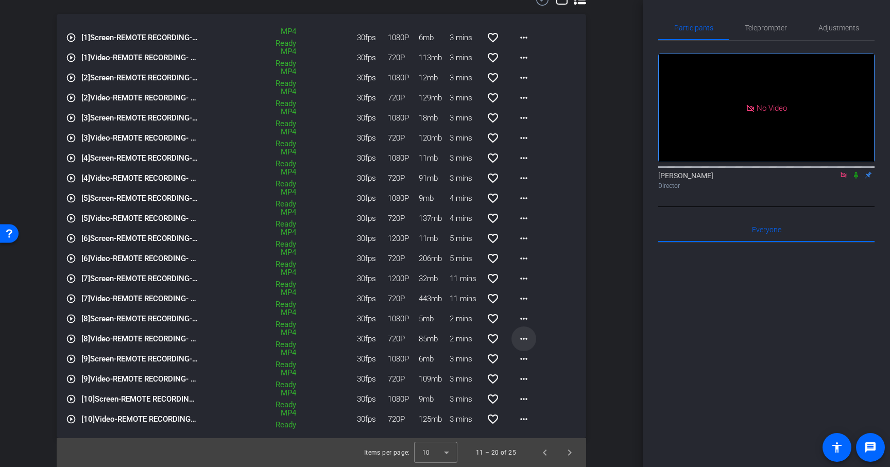
click at [526, 338] on mat-icon "more_horiz" at bounding box center [523, 339] width 12 height 12
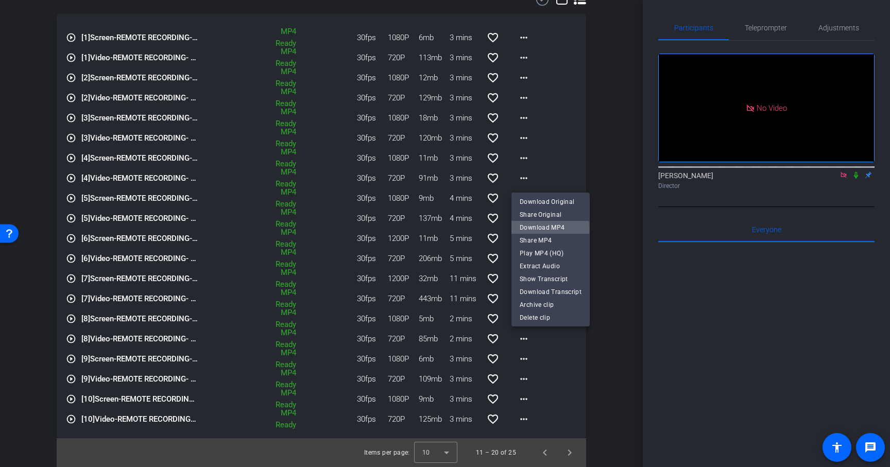
click at [535, 230] on span "Download MP4" at bounding box center [551, 227] width 62 height 12
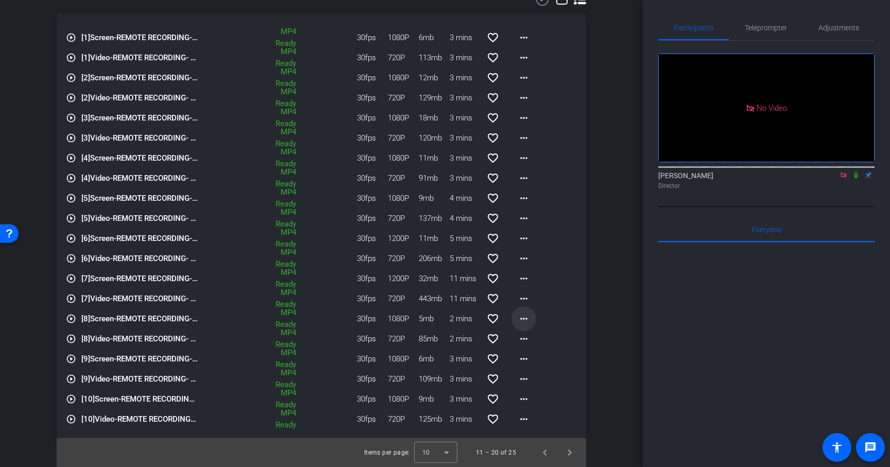
click at [518, 322] on mat-icon "more_horiz" at bounding box center [523, 319] width 12 height 12
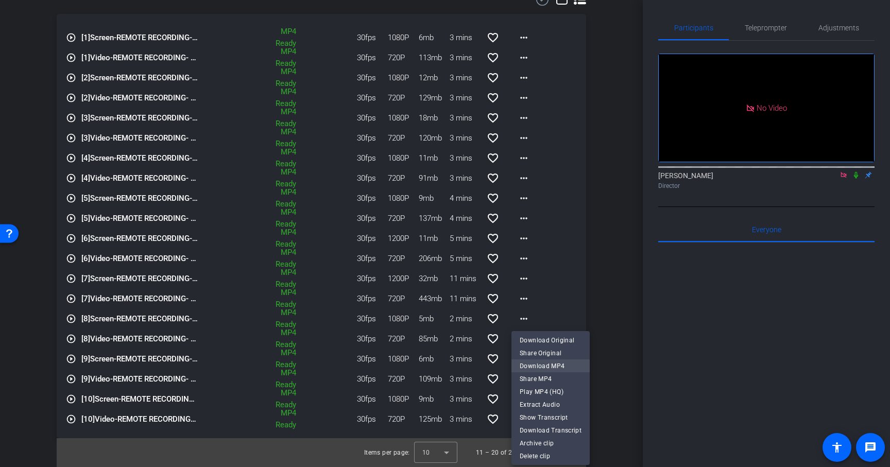
drag, startPoint x: 553, startPoint y: 372, endPoint x: 554, endPoint y: 361, distance: 11.4
click at [554, 361] on div "Download Original Share Original Download MP4 Share MP4 Play MP4 (HQ) Extract A…" at bounding box center [550, 385] width 78 height 103
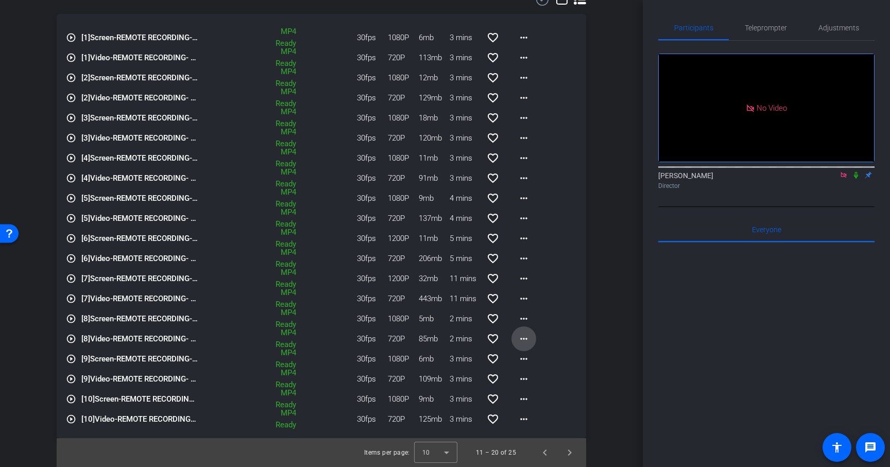
click at [530, 337] on span at bounding box center [523, 338] width 25 height 25
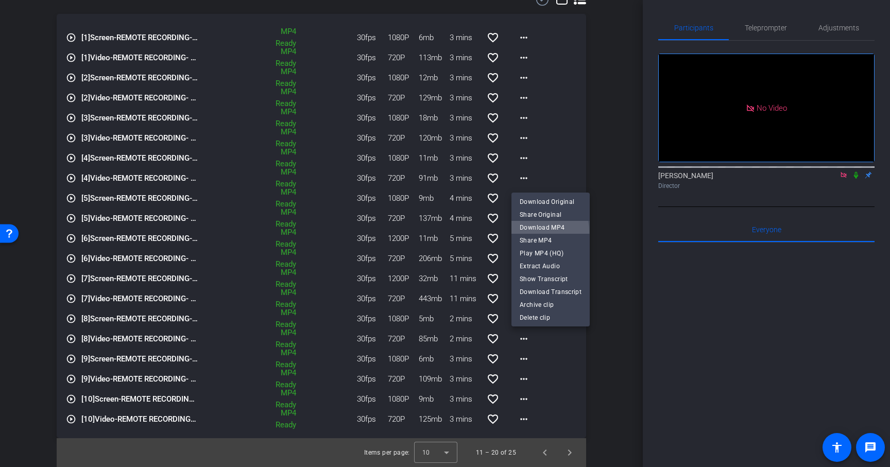
click at [536, 232] on span "Download MP4" at bounding box center [551, 227] width 62 height 12
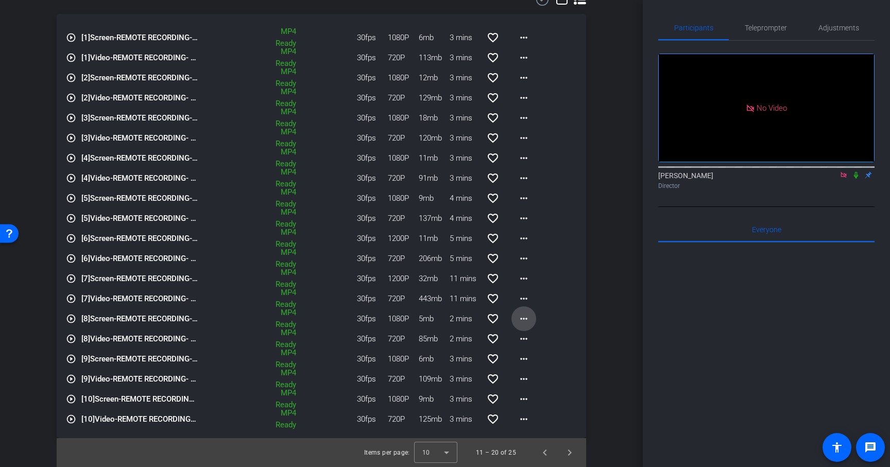
click at [523, 321] on mat-icon "more_horiz" at bounding box center [523, 319] width 12 height 12
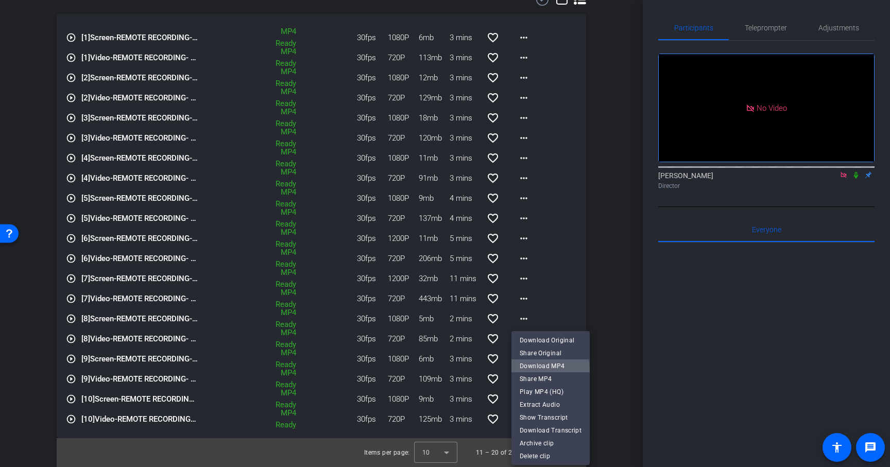
click at [541, 370] on span "Download MP4" at bounding box center [551, 366] width 62 height 12
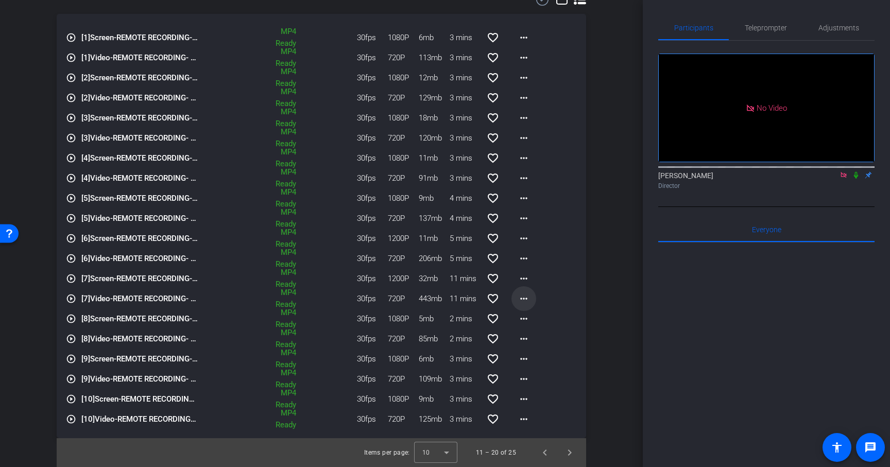
click at [524, 296] on mat-icon "more_horiz" at bounding box center [523, 298] width 12 height 12
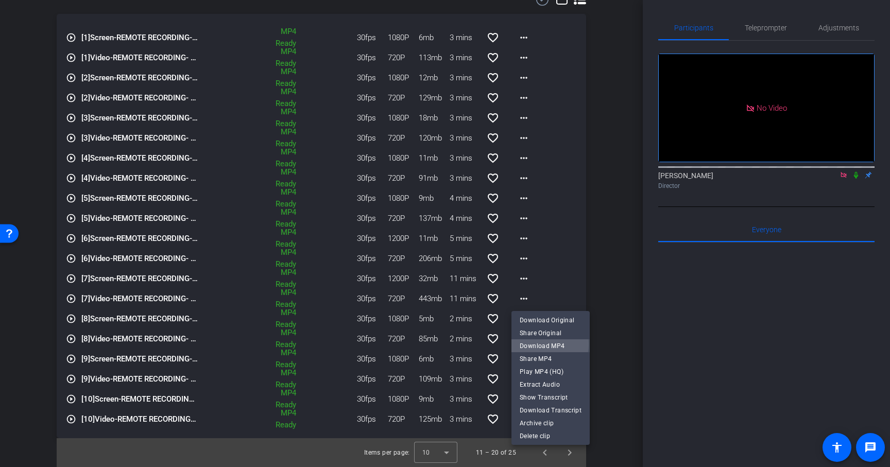
click at [538, 344] on span "Download MP4" at bounding box center [551, 346] width 62 height 12
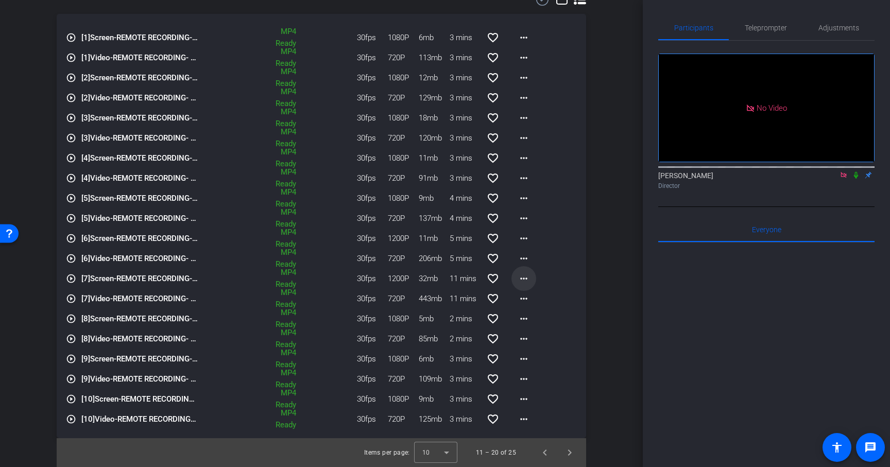
click at [524, 280] on mat-icon "more_horiz" at bounding box center [523, 278] width 12 height 12
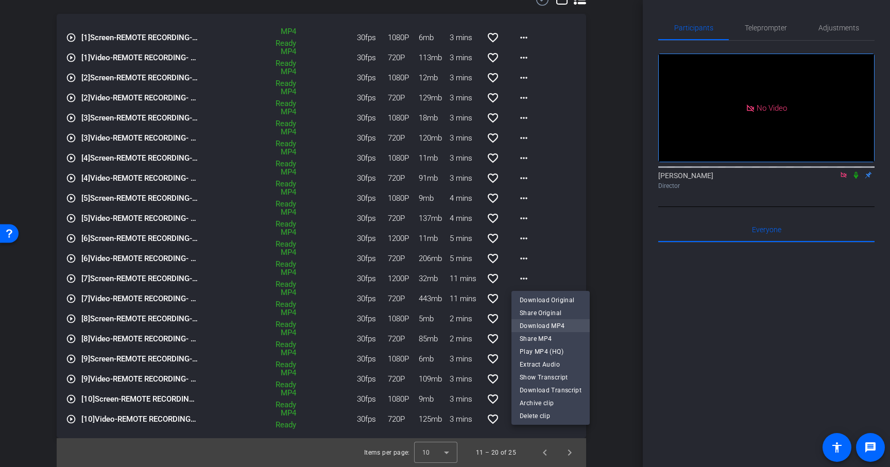
click at [545, 328] on span "Download MP4" at bounding box center [551, 326] width 62 height 12
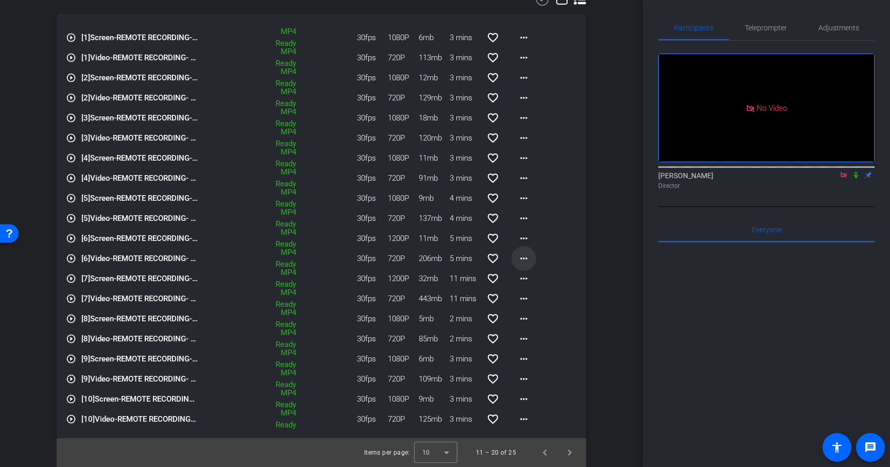
click at [528, 257] on mat-icon "more_horiz" at bounding box center [523, 258] width 12 height 12
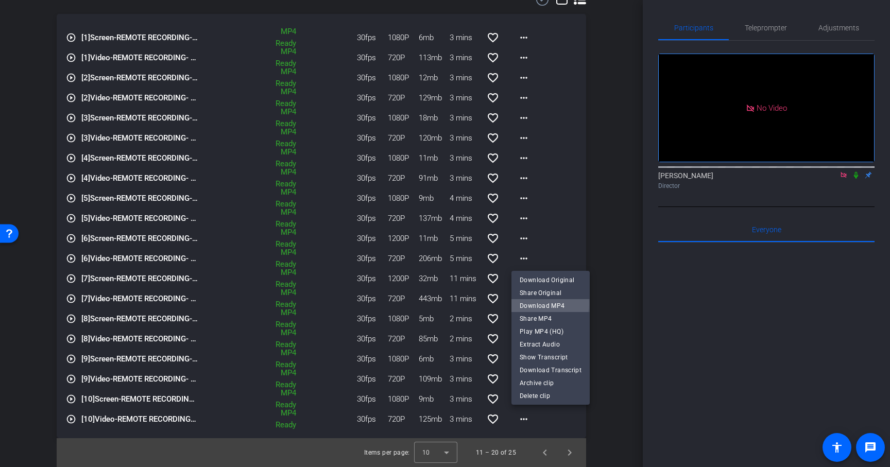
click at [540, 304] on span "Download MP4" at bounding box center [551, 306] width 62 height 12
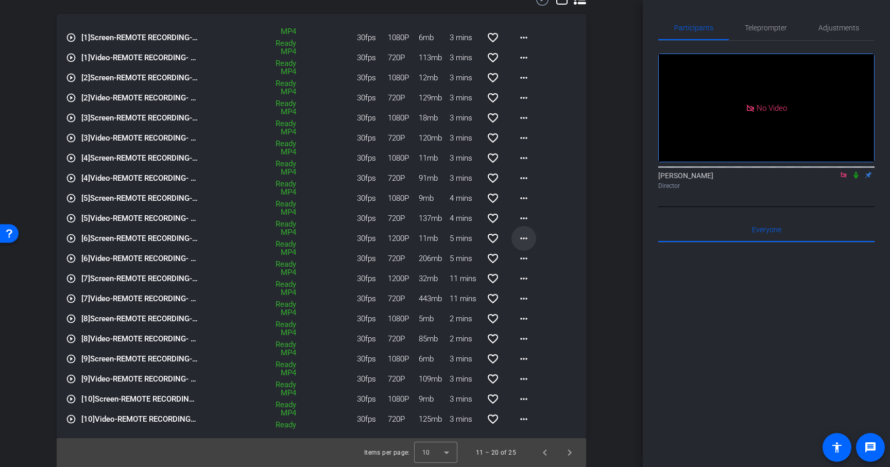
click at [526, 237] on mat-icon "more_horiz" at bounding box center [523, 238] width 12 height 12
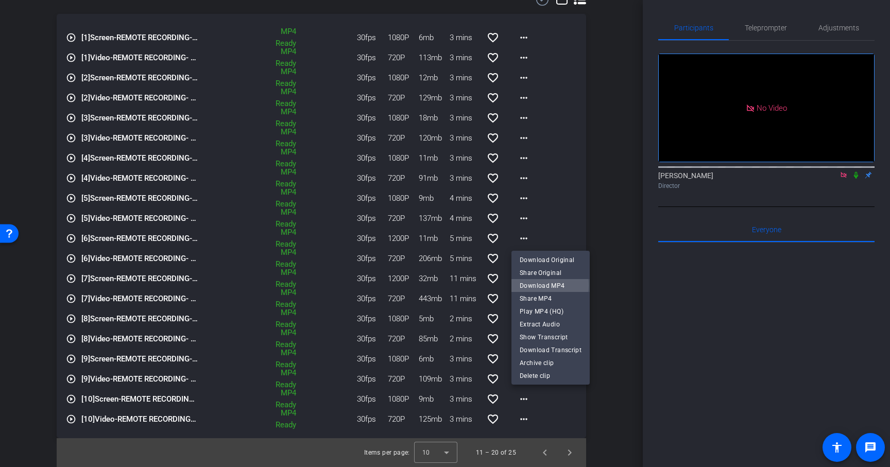
click at [543, 285] on span "Download MP4" at bounding box center [551, 286] width 62 height 12
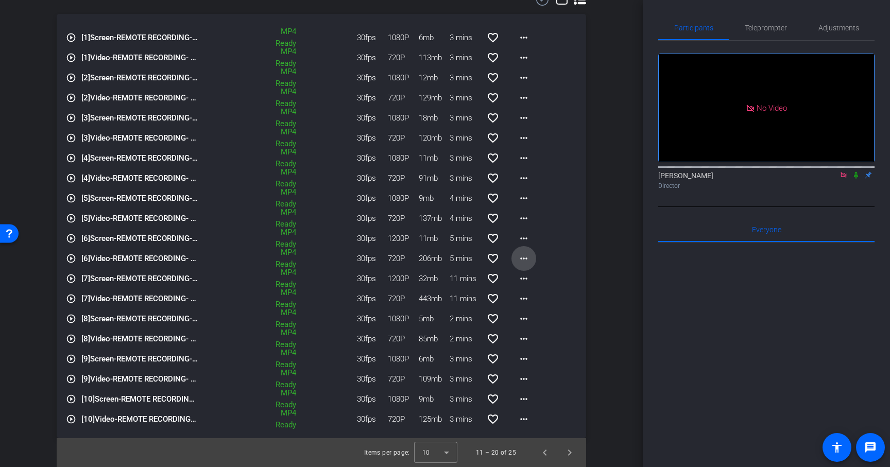
click at [528, 252] on mat-icon "more_horiz" at bounding box center [523, 258] width 12 height 12
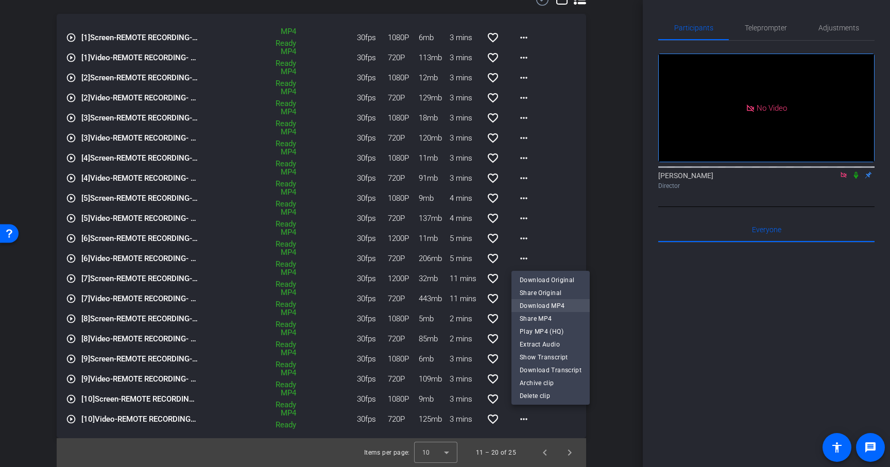
click at [553, 307] on span "Download MP4" at bounding box center [551, 306] width 62 height 12
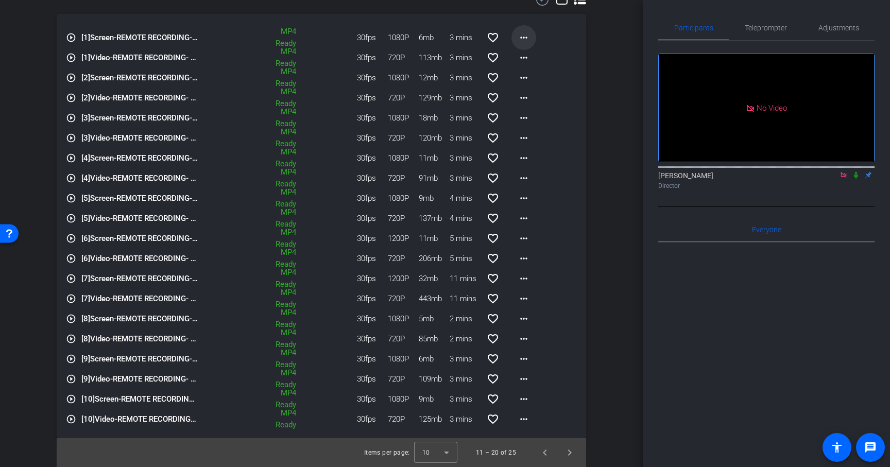
click at [525, 40] on mat-icon "more_horiz" at bounding box center [523, 37] width 12 height 12
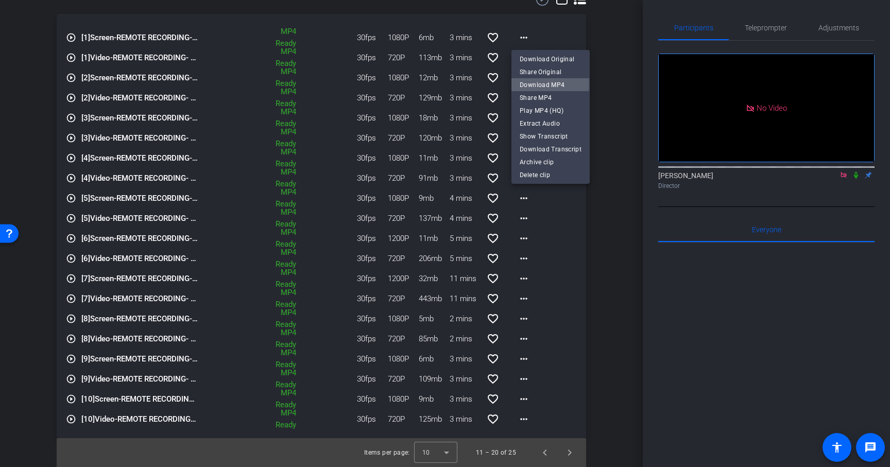
click at [529, 84] on span "Download MP4" at bounding box center [551, 85] width 62 height 12
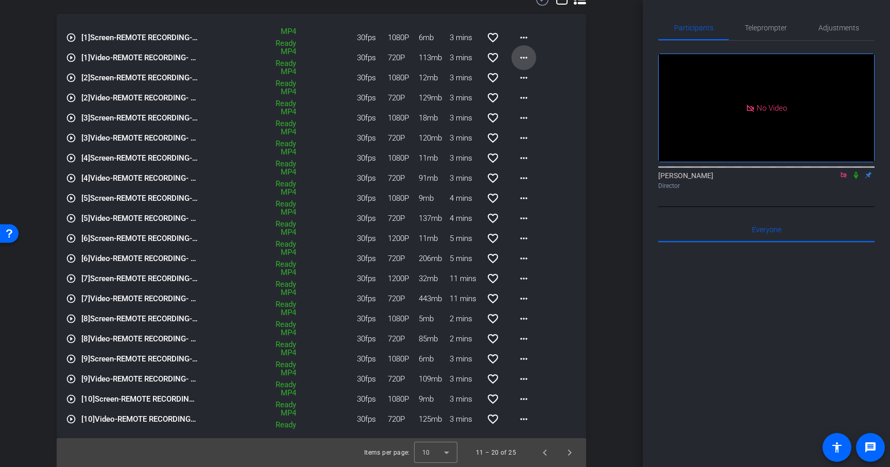
click at [525, 56] on mat-icon "more_horiz" at bounding box center [523, 57] width 12 height 12
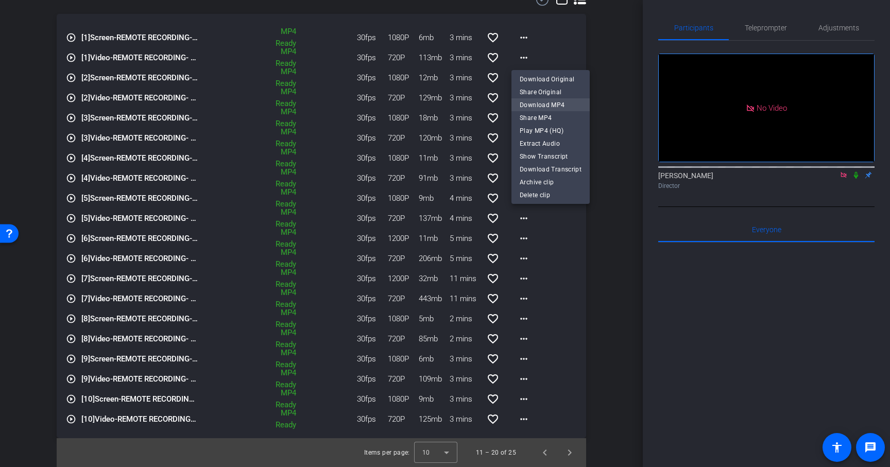
click at [536, 105] on span "Download MP4" at bounding box center [551, 105] width 62 height 12
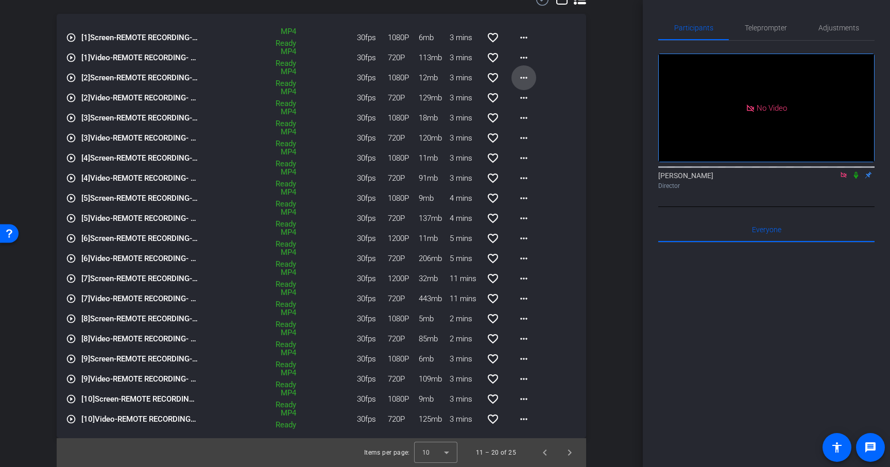
click at [528, 76] on mat-icon "more_horiz" at bounding box center [523, 78] width 12 height 12
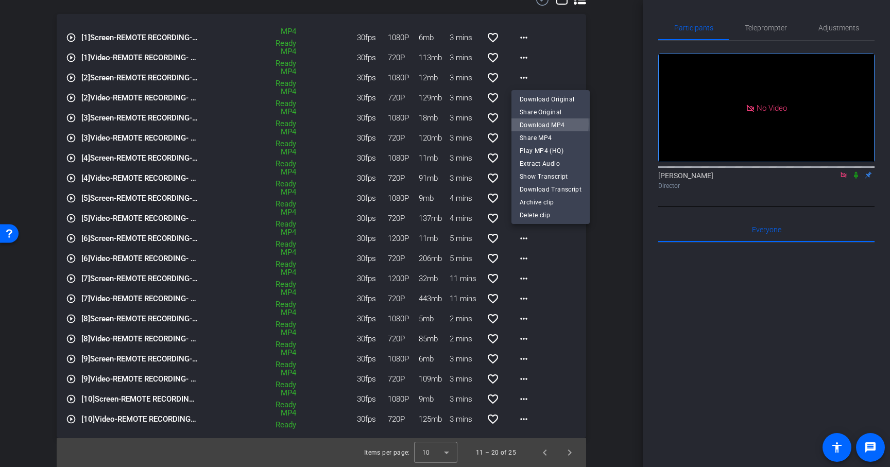
click at [538, 124] on span "Download MP4" at bounding box center [551, 125] width 62 height 12
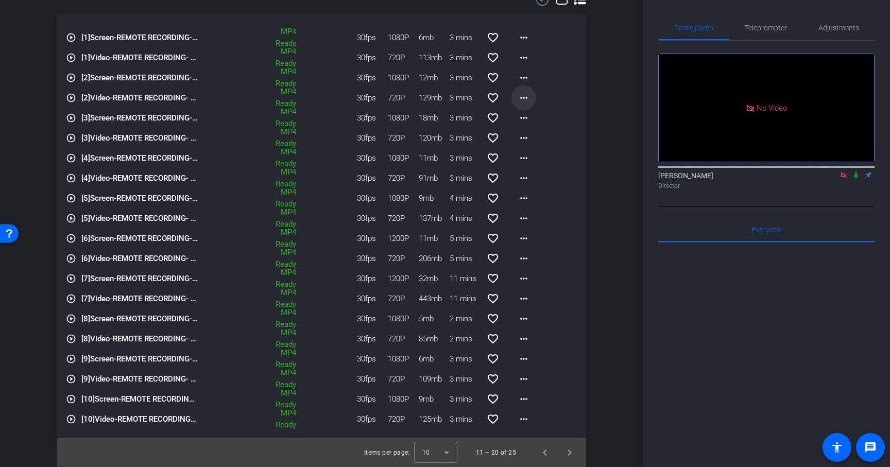
click at [523, 95] on mat-icon "more_horiz" at bounding box center [523, 98] width 12 height 12
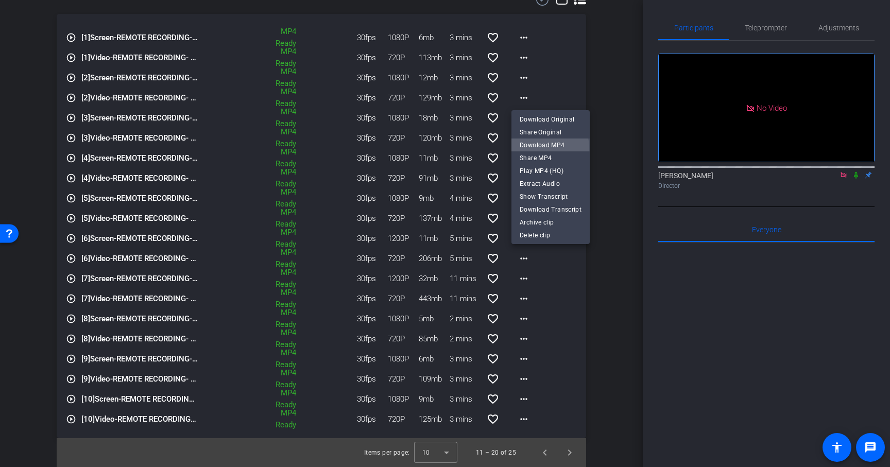
click at [532, 148] on span "Download MP4" at bounding box center [551, 145] width 62 height 12
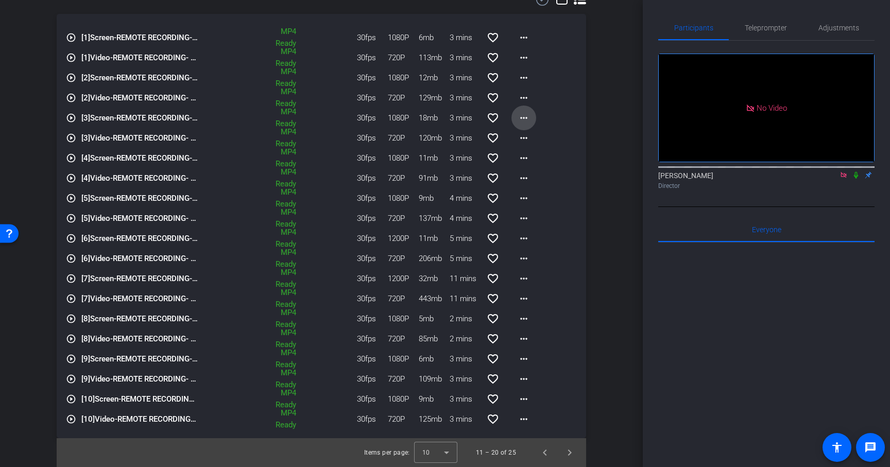
click at [524, 116] on mat-icon "more_horiz" at bounding box center [523, 118] width 12 height 12
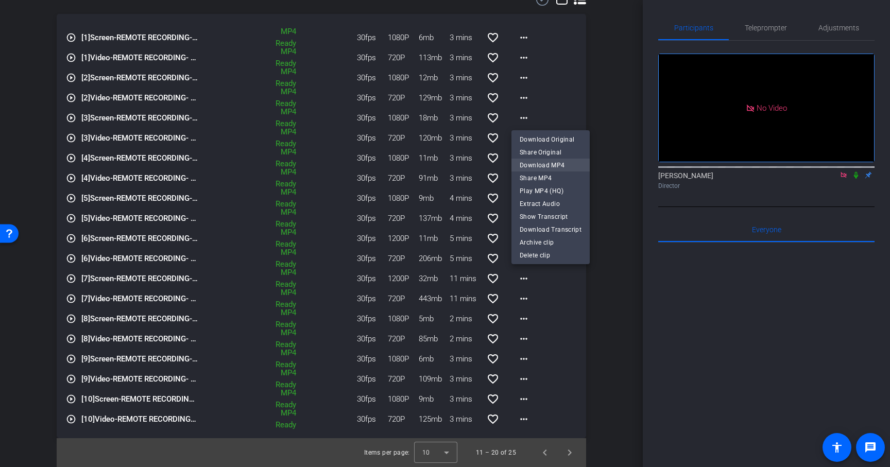
click at [532, 164] on span "Download MP4" at bounding box center [551, 165] width 62 height 12
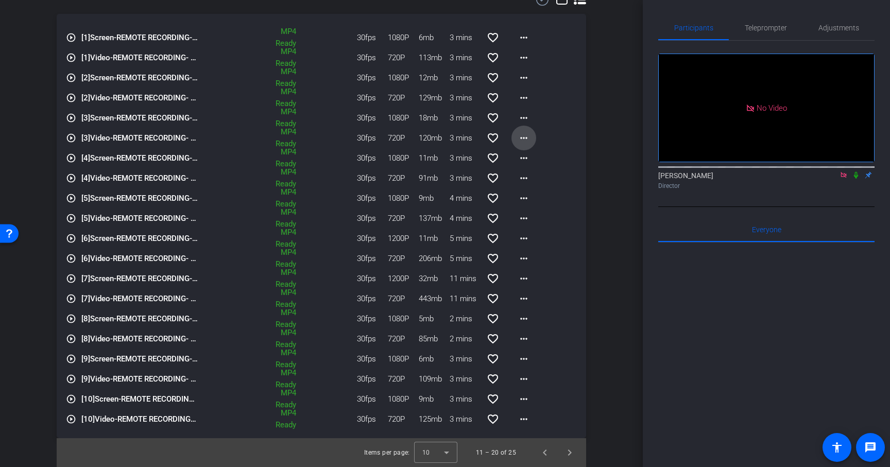
click at [523, 141] on mat-icon "more_horiz" at bounding box center [523, 138] width 12 height 12
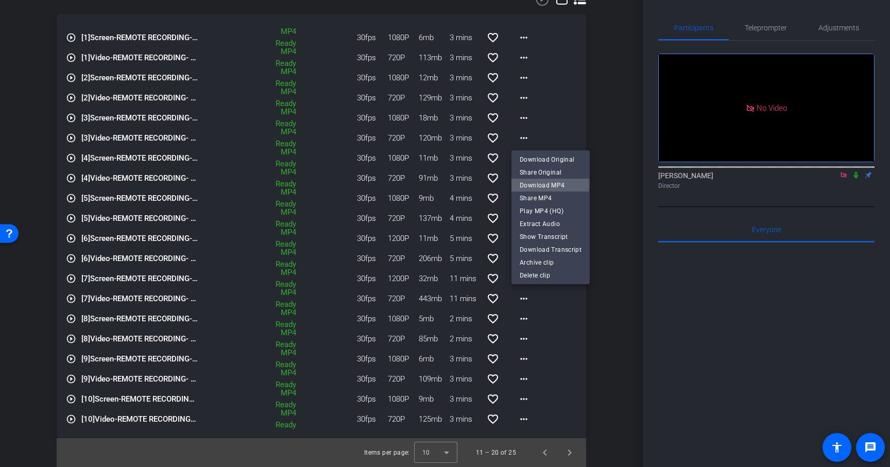
click at [542, 186] on span "Download MP4" at bounding box center [551, 185] width 62 height 12
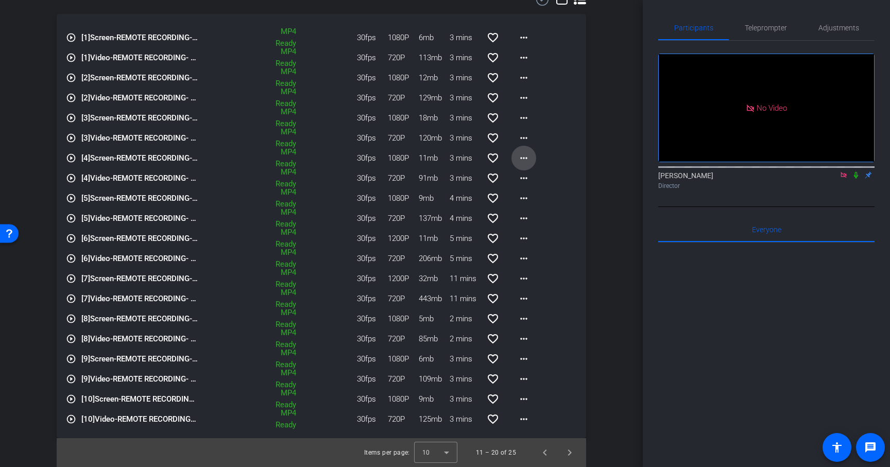
click at [523, 158] on mat-icon "more_horiz" at bounding box center [523, 158] width 12 height 12
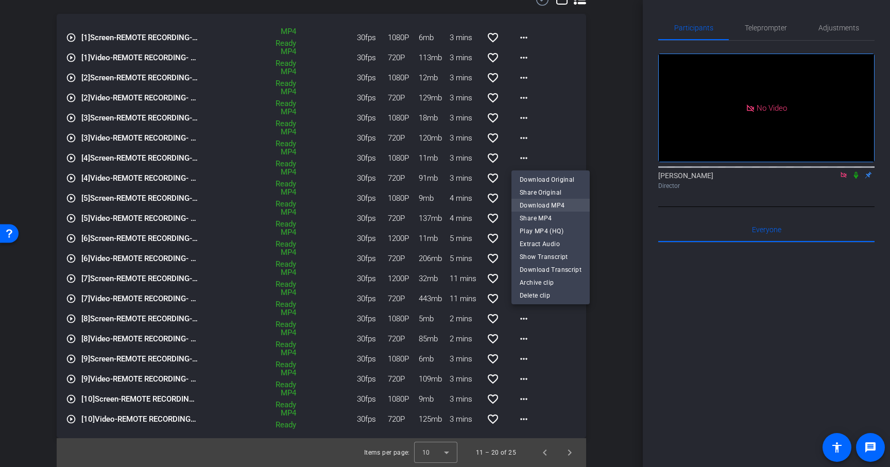
click at [532, 203] on span "Download MP4" at bounding box center [551, 205] width 62 height 12
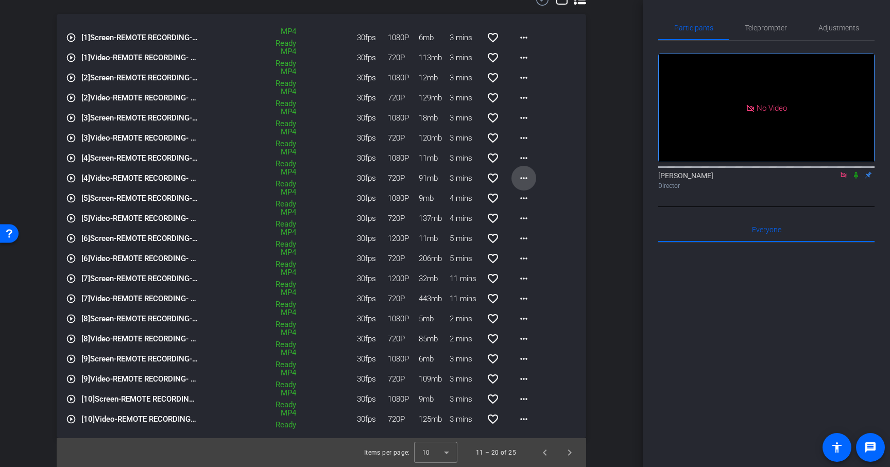
click at [526, 175] on mat-icon "more_horiz" at bounding box center [523, 178] width 12 height 12
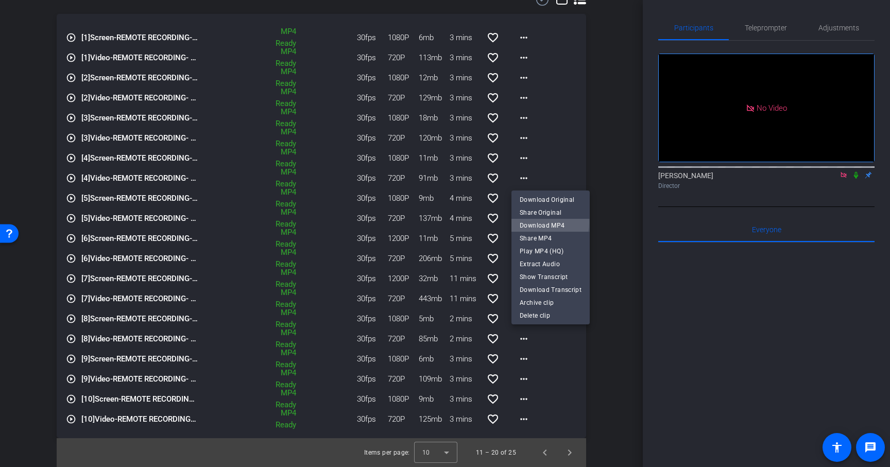
click at [537, 222] on span "Download MP4" at bounding box center [551, 225] width 62 height 12
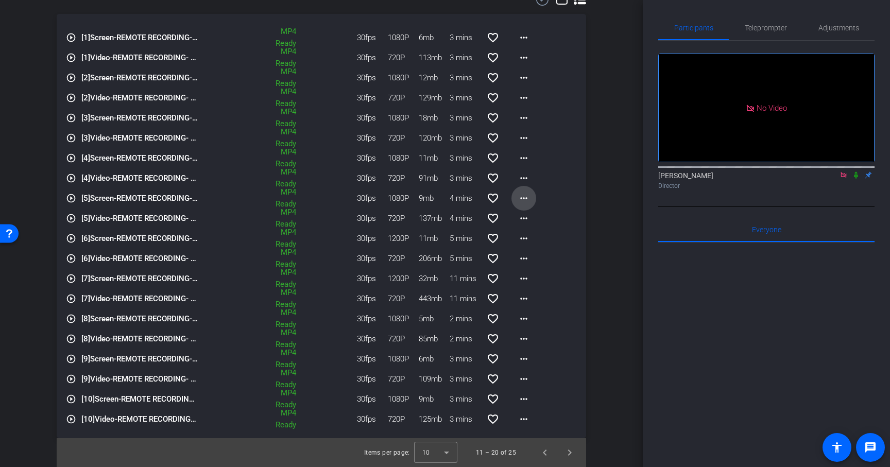
click at [526, 198] on mat-icon "more_horiz" at bounding box center [523, 198] width 12 height 12
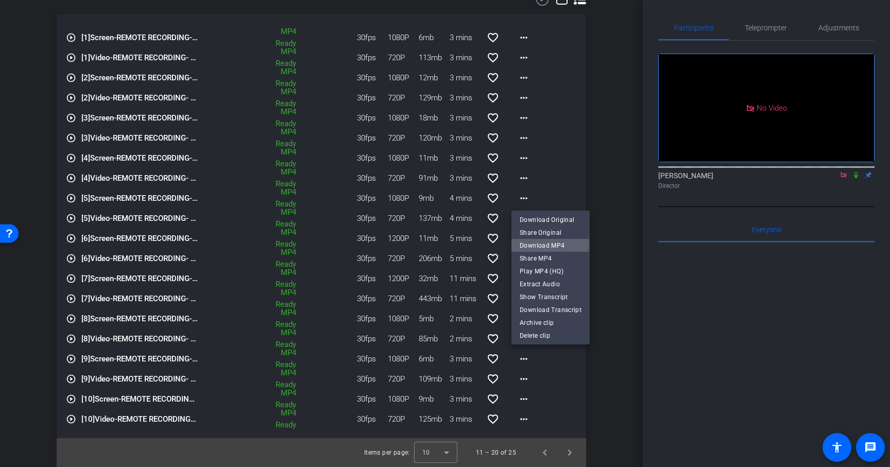
click at [538, 244] on span "Download MP4" at bounding box center [551, 245] width 62 height 12
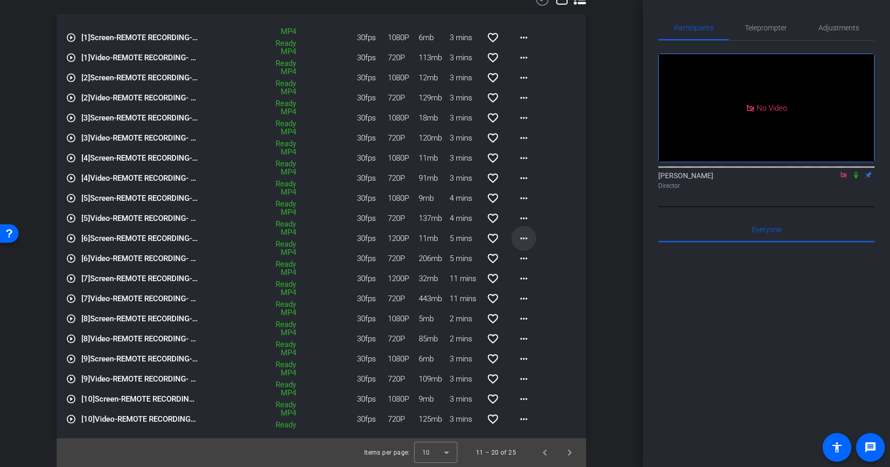
click at [525, 232] on mat-icon "more_horiz" at bounding box center [523, 238] width 12 height 12
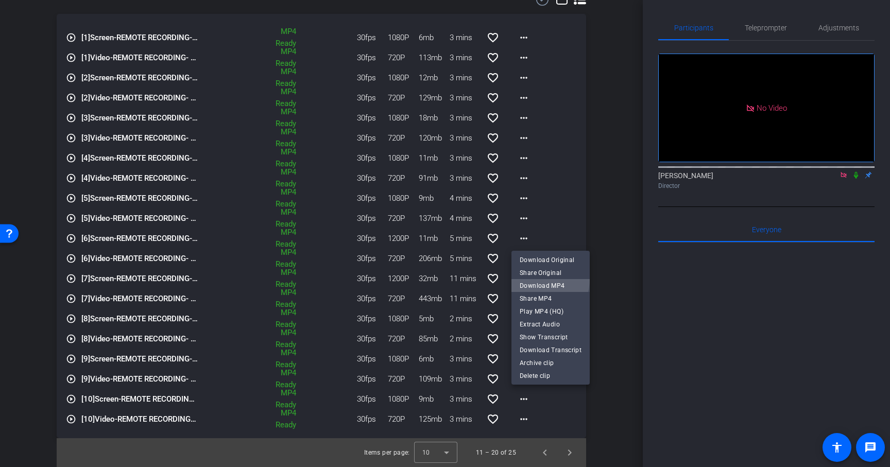
click at [546, 280] on span "Download MP4" at bounding box center [551, 286] width 62 height 12
